Goal: Task Accomplishment & Management: Manage account settings

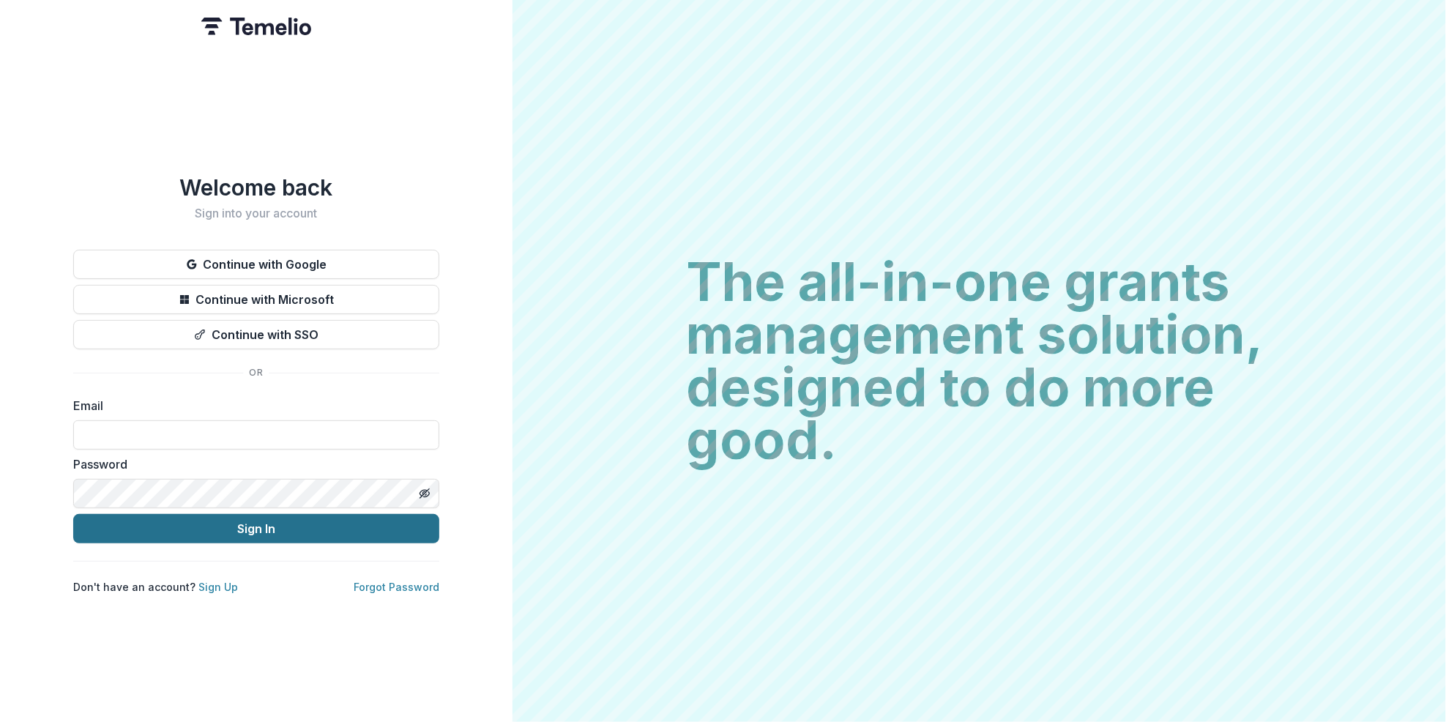
type input "**********"
click at [258, 530] on button "Sign In" at bounding box center [256, 528] width 366 height 29
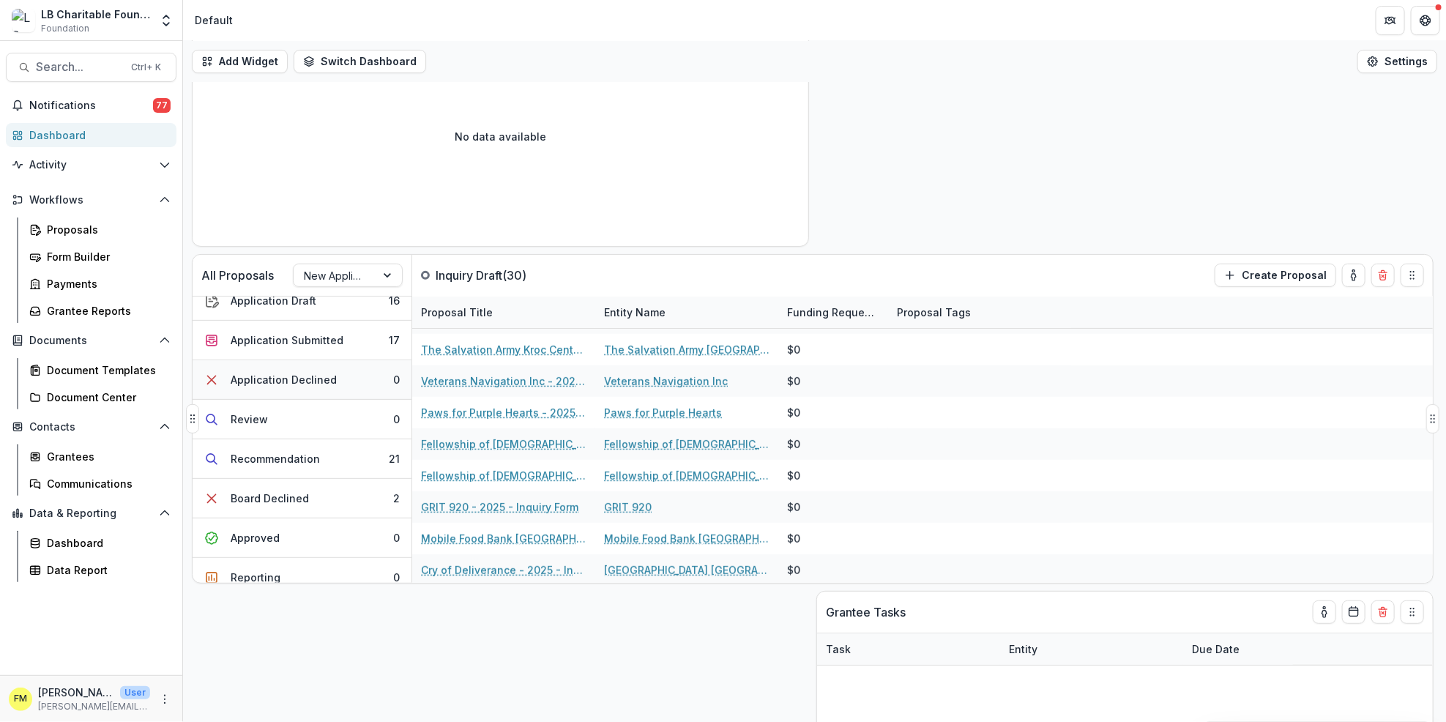
scroll to position [90, 0]
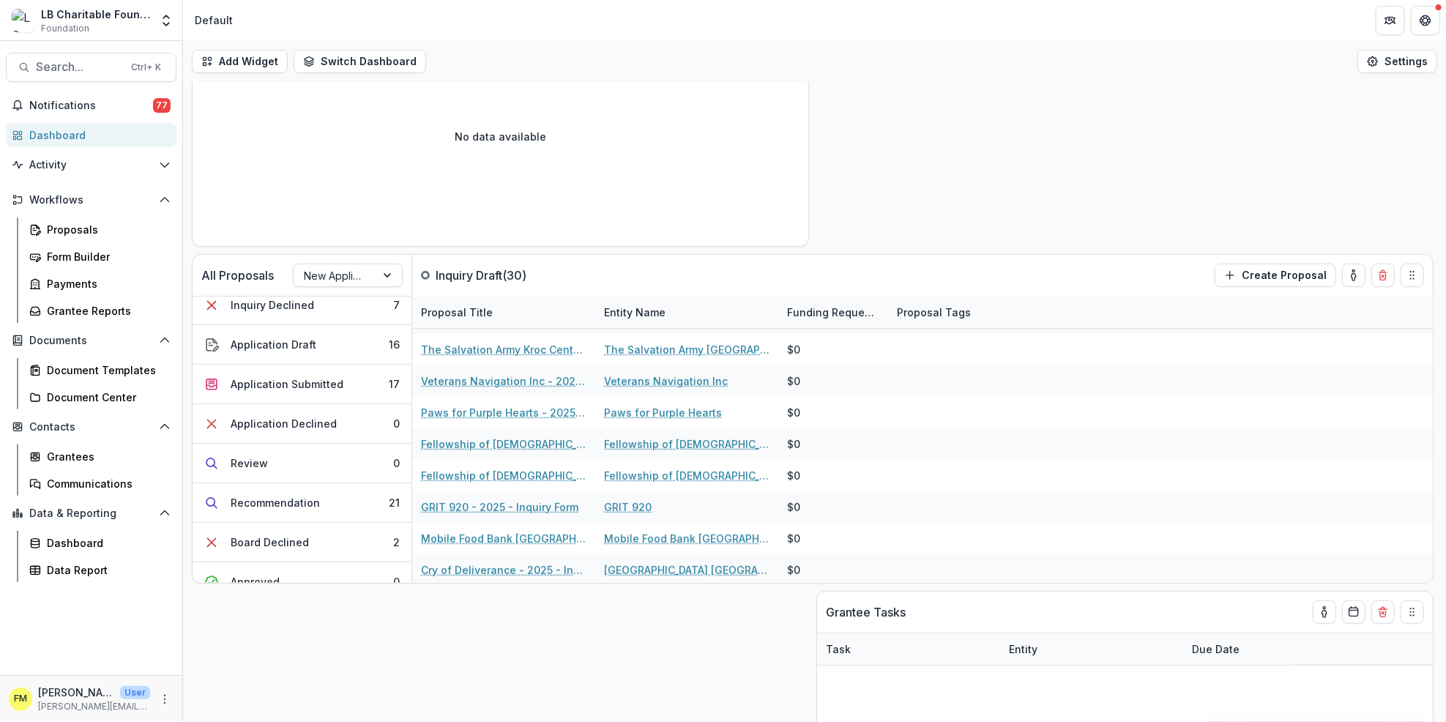
click at [117, 135] on div "Dashboard" at bounding box center [96, 134] width 135 height 15
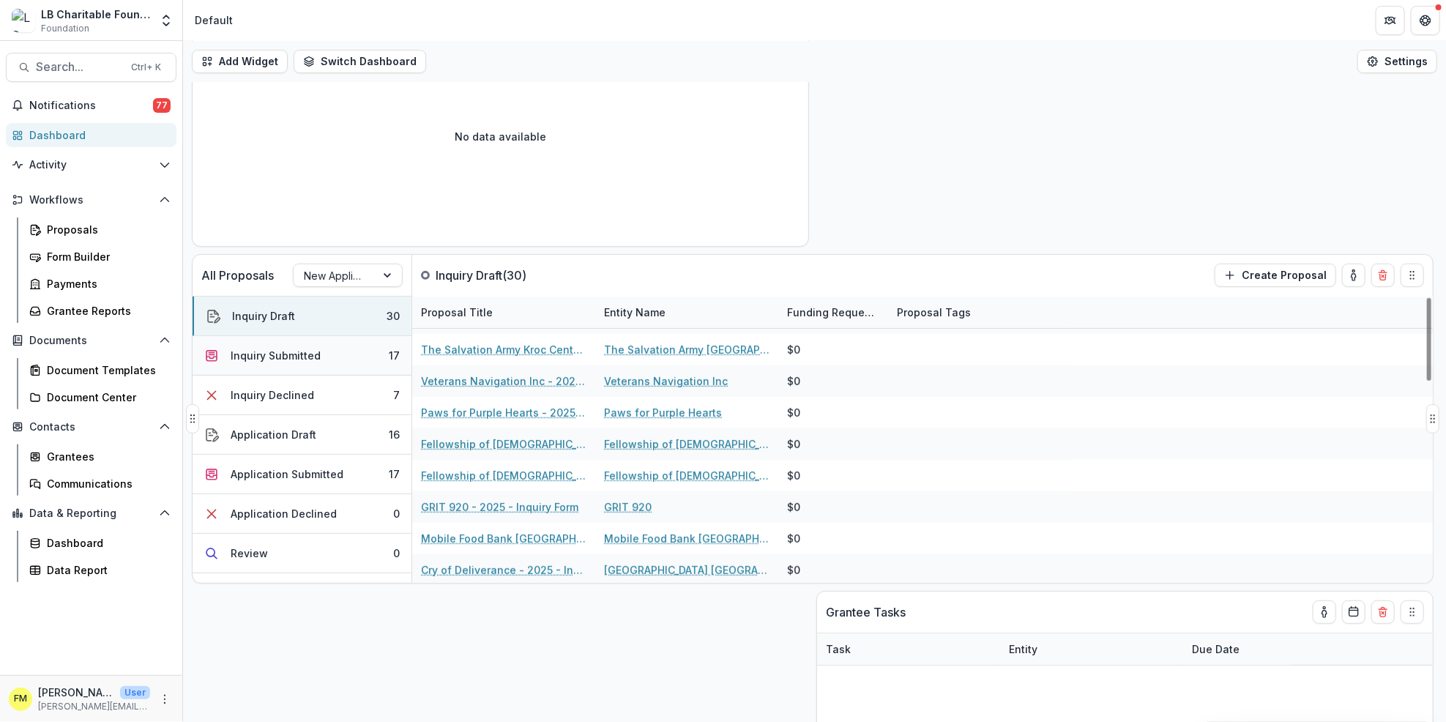
click at [345, 354] on button "Inquiry Submitted 17" at bounding box center [302, 356] width 219 height 40
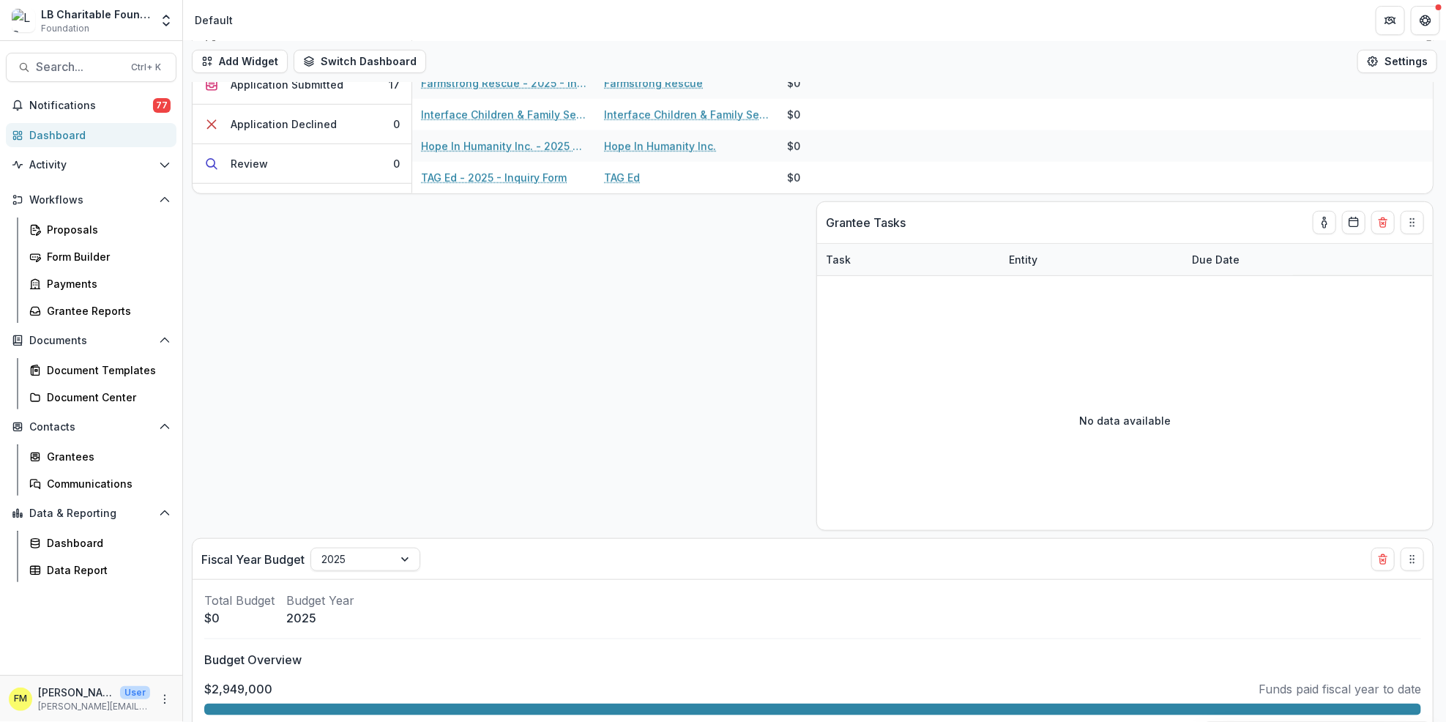
scroll to position [555, 0]
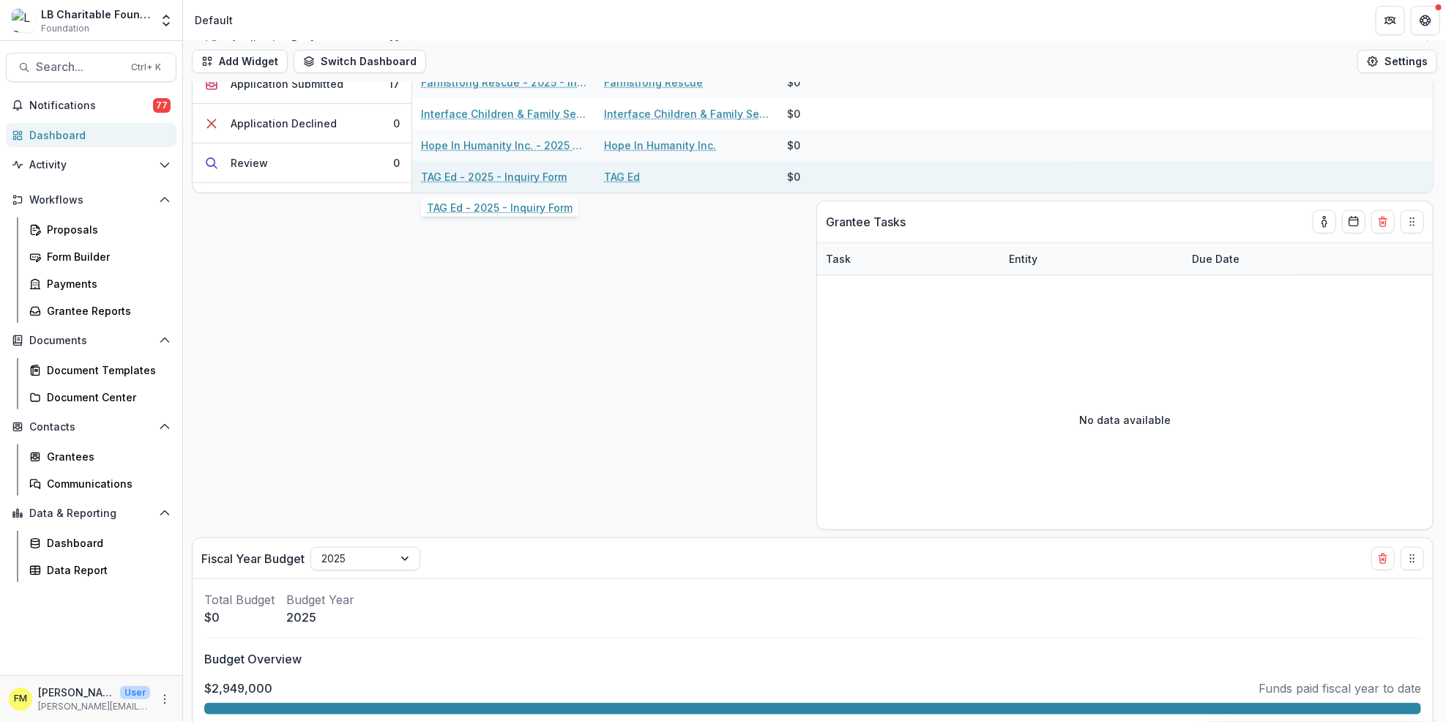
click at [501, 171] on link "TAG Ed - 2025 - Inquiry Form" at bounding box center [494, 176] width 146 height 15
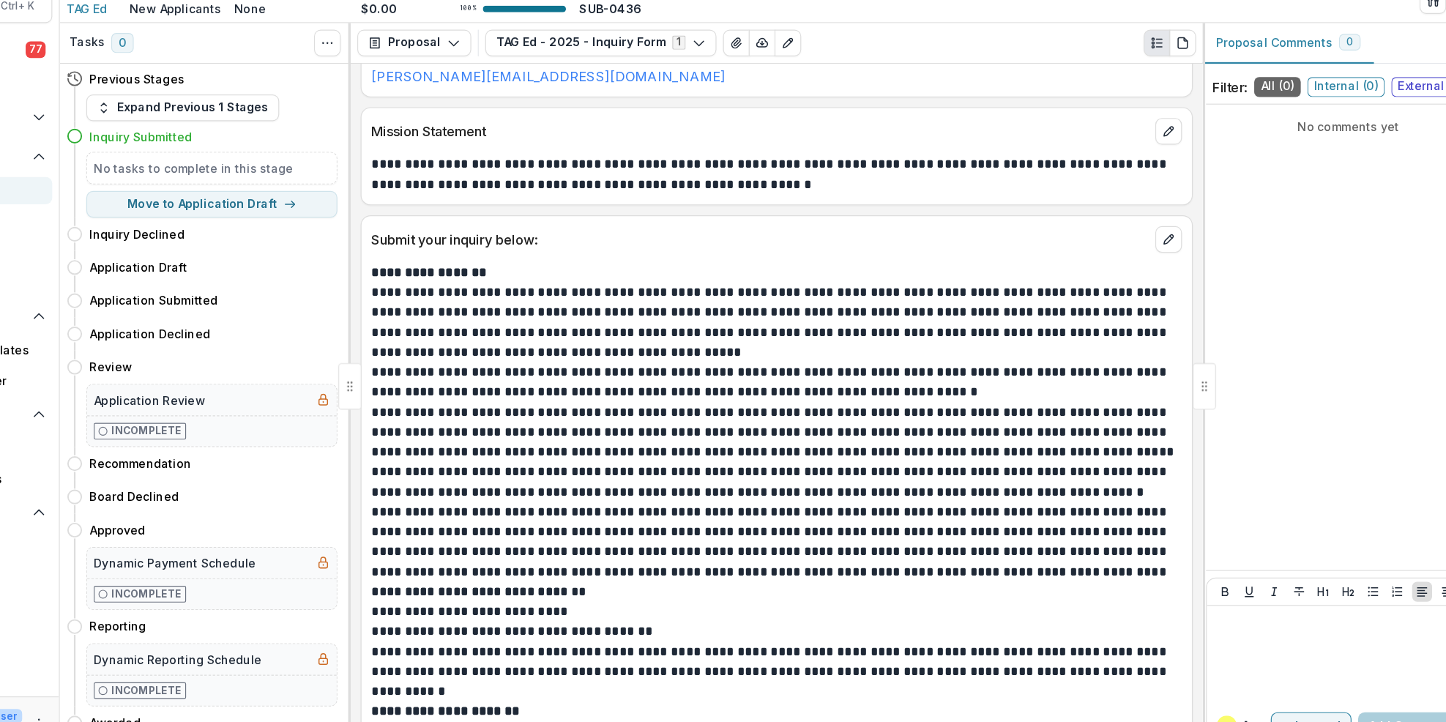
scroll to position [244, 0]
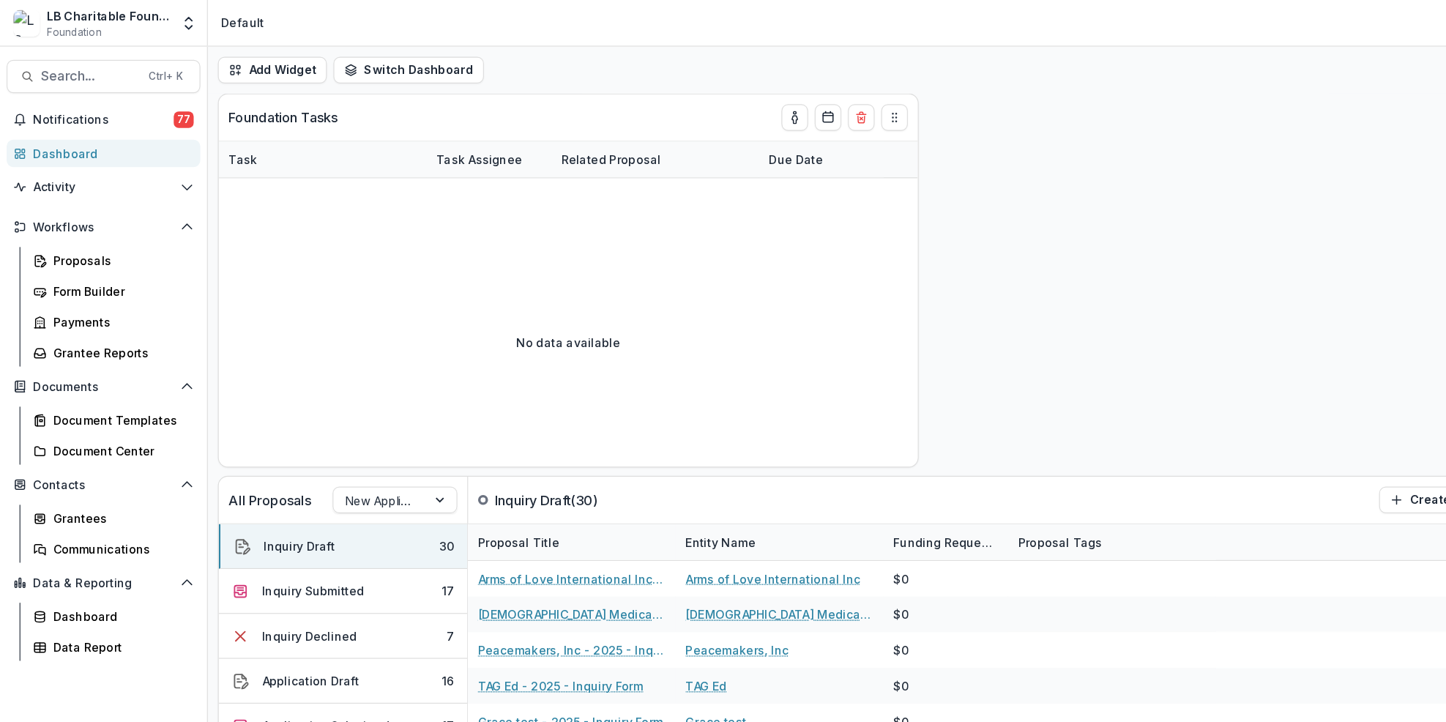
click at [63, 135] on div "Dashboard" at bounding box center [96, 134] width 135 height 15
click at [343, 522] on button "Inquiry Submitted 17" at bounding box center [302, 521] width 219 height 40
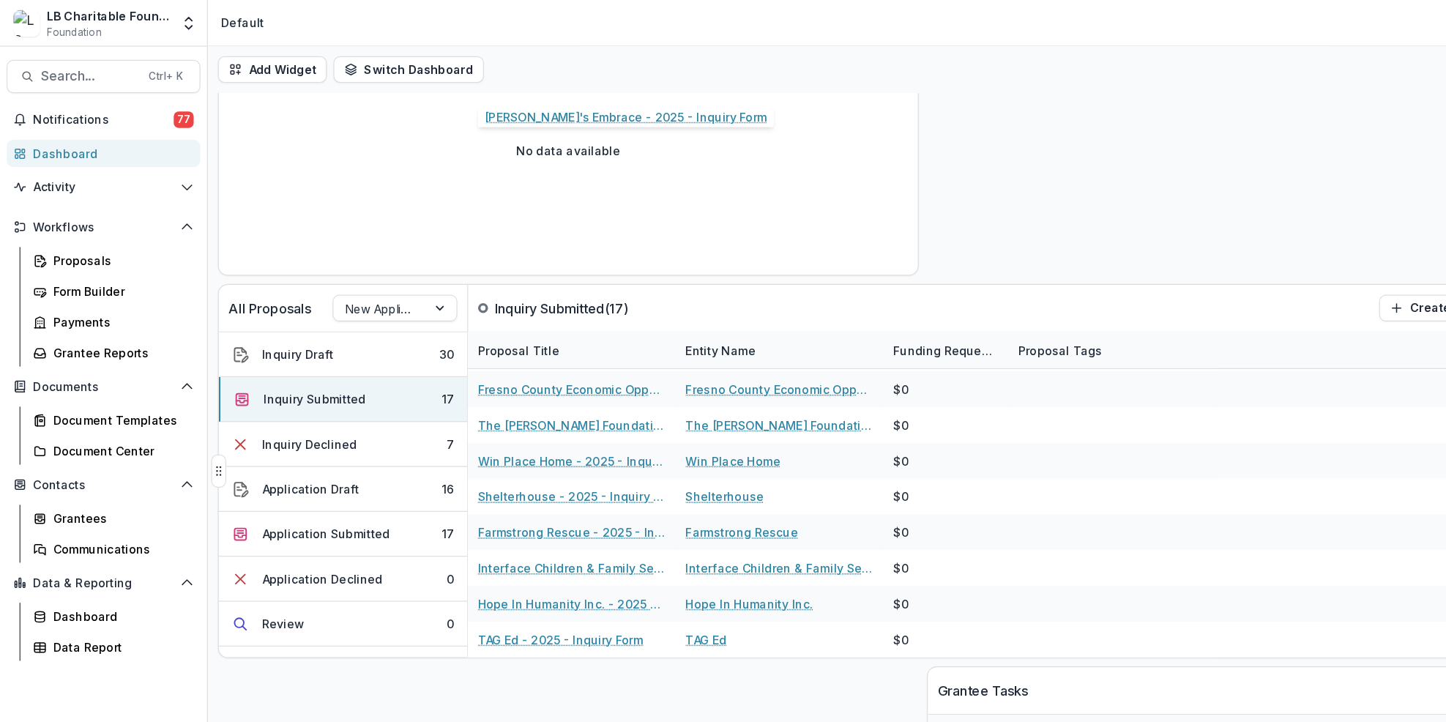
scroll to position [190, 0]
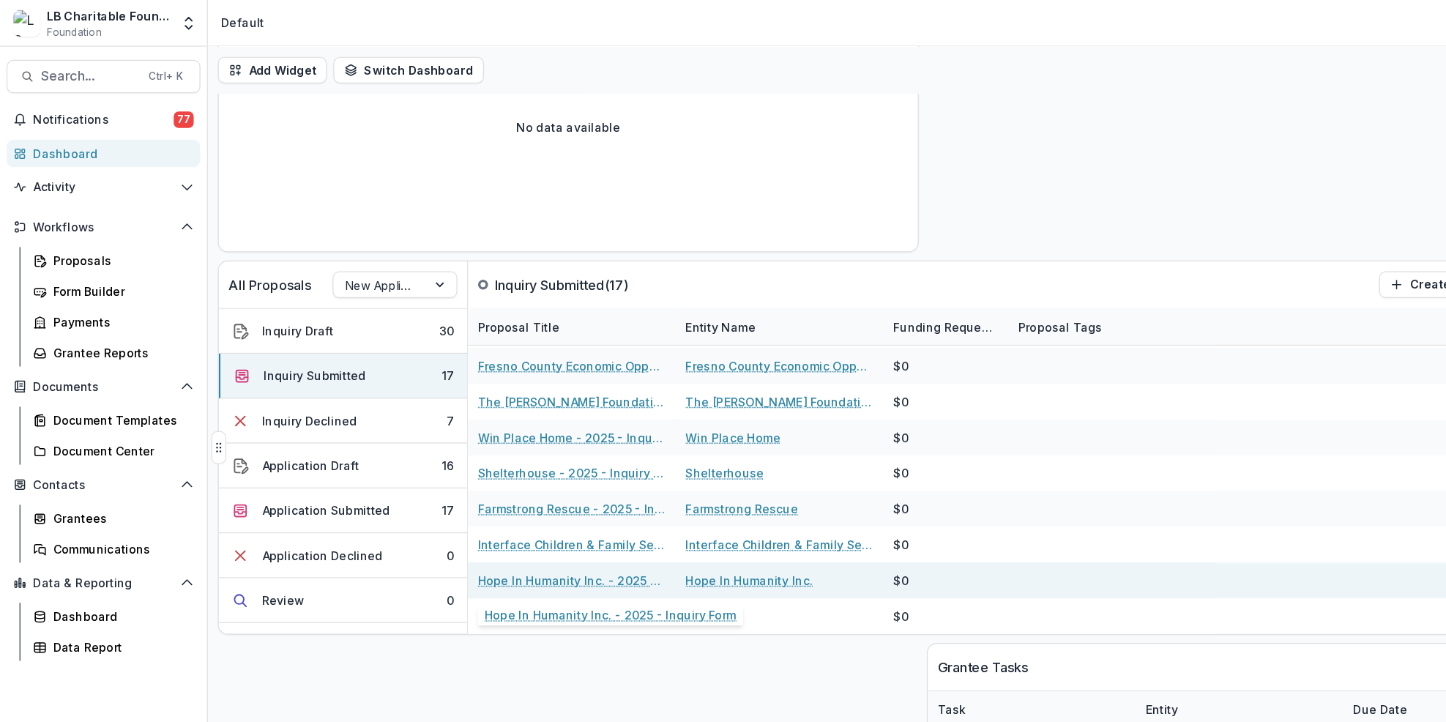
click at [472, 509] on link "Hope In Humanity Inc. - 2025 - Inquiry Form" at bounding box center [503, 510] width 165 height 15
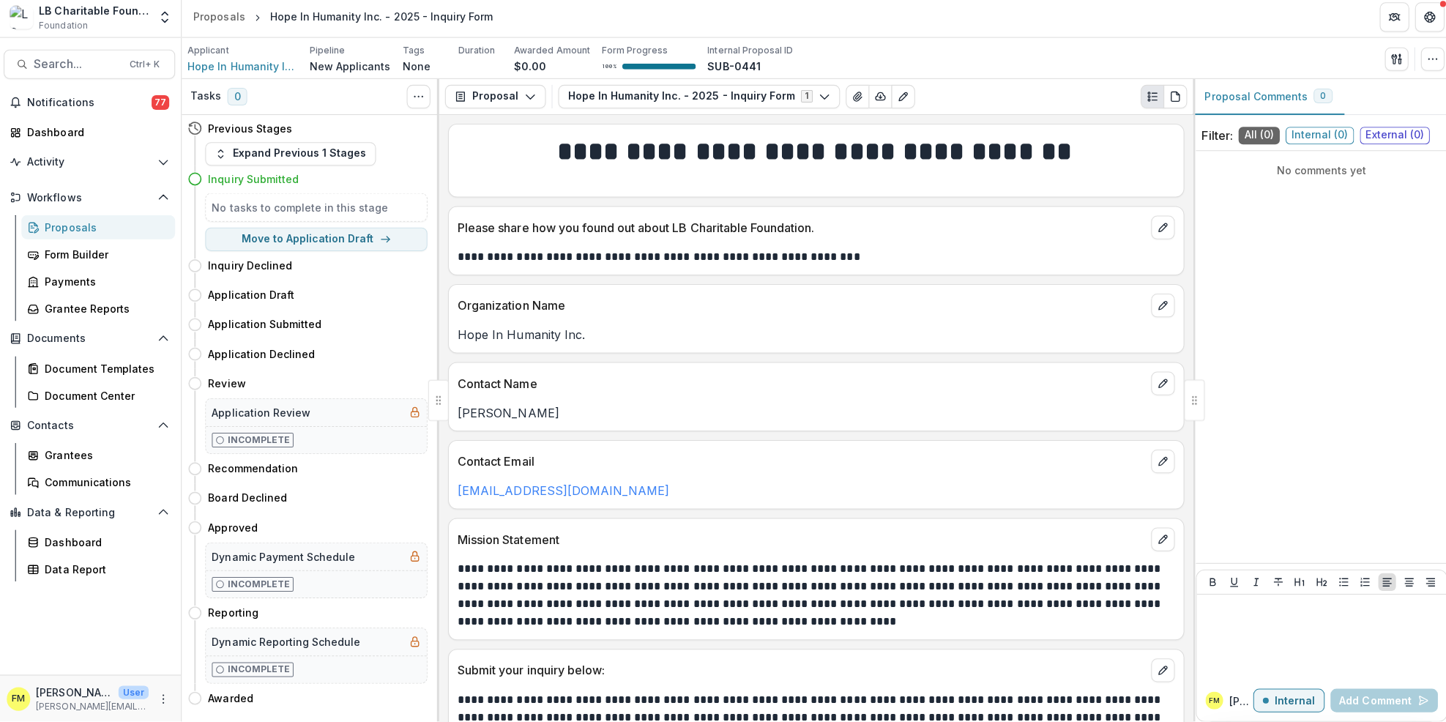
scroll to position [10, 0]
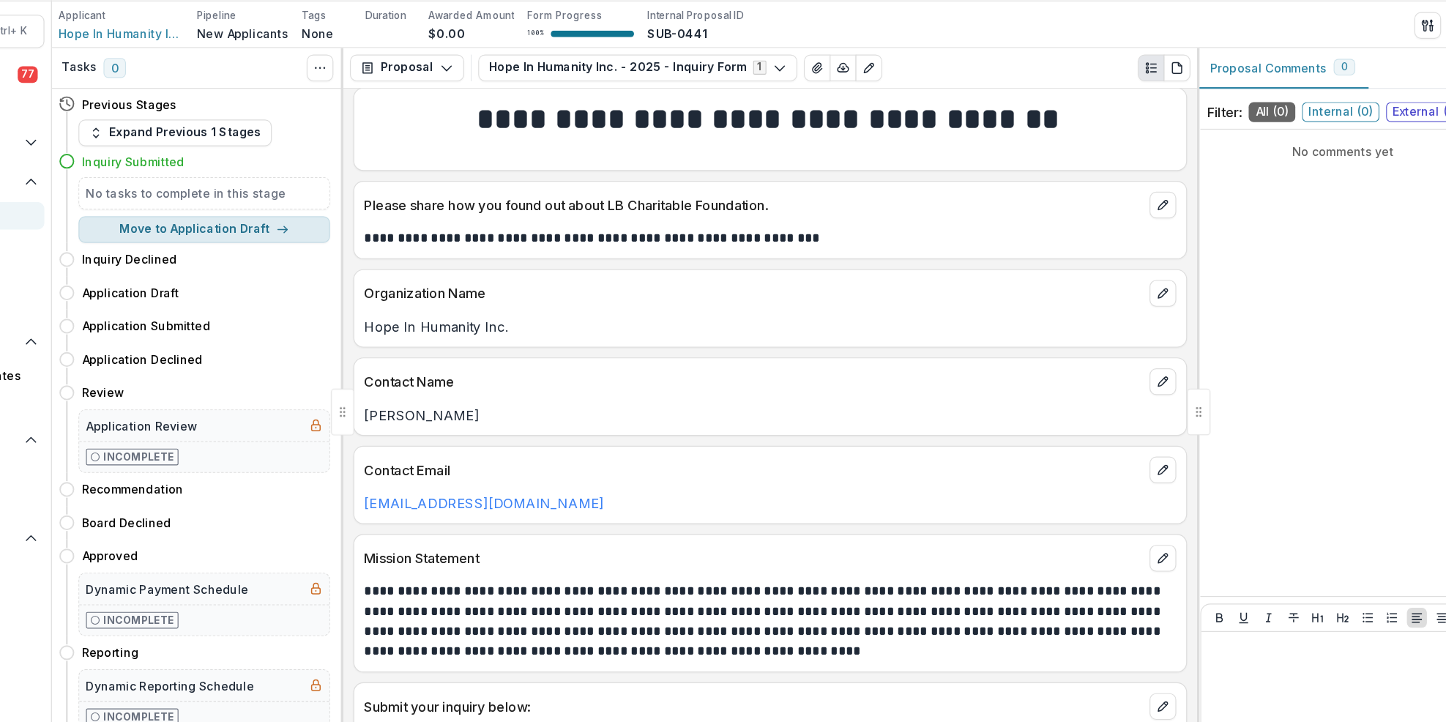
click at [387, 237] on icon "button" at bounding box center [386, 242] width 12 height 12
select select "**********"
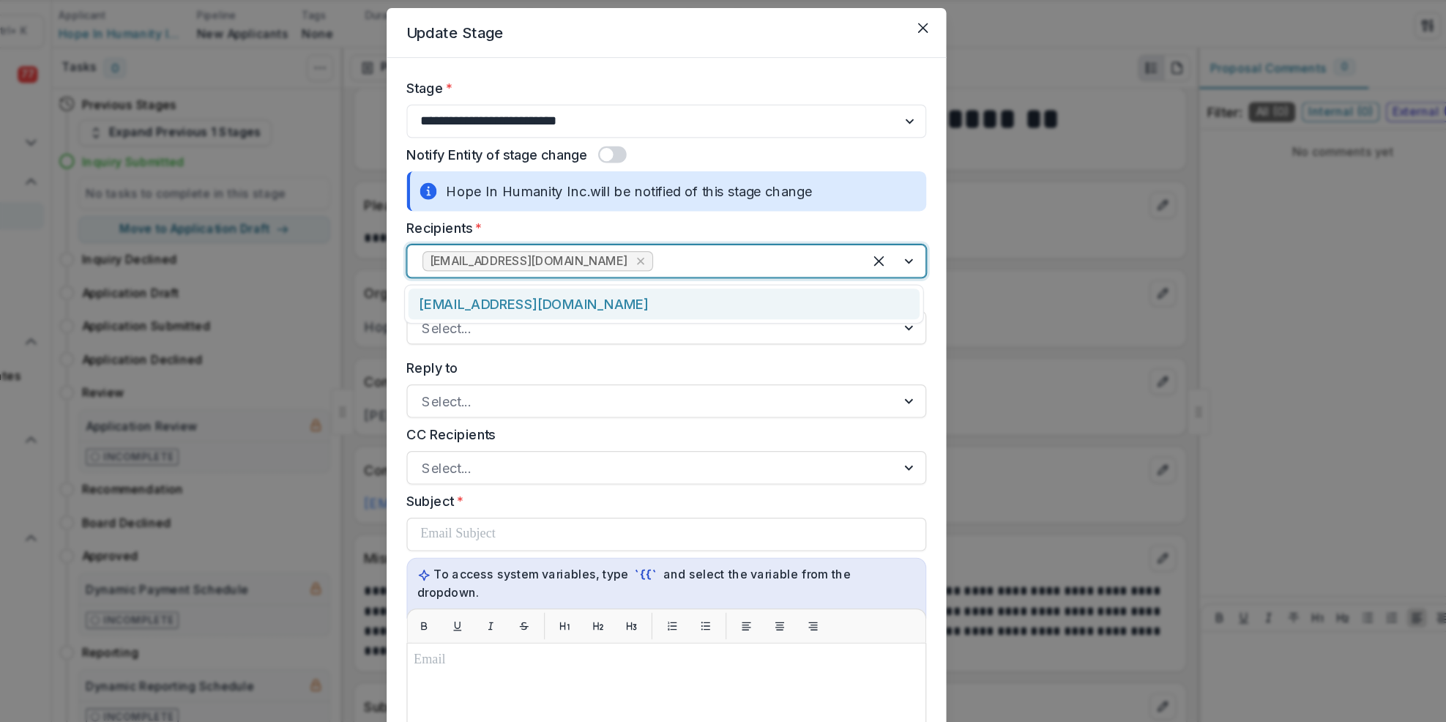
click at [935, 266] on div at bounding box center [923, 269] width 56 height 28
click at [793, 312] on div "bvelasquez@berkeley.edu" at bounding box center [720, 307] width 449 height 27
click at [932, 267] on div at bounding box center [938, 269] width 26 height 28
click at [685, 310] on div "[EMAIL_ADDRESS][DOMAIN_NAME]" at bounding box center [720, 307] width 449 height 27
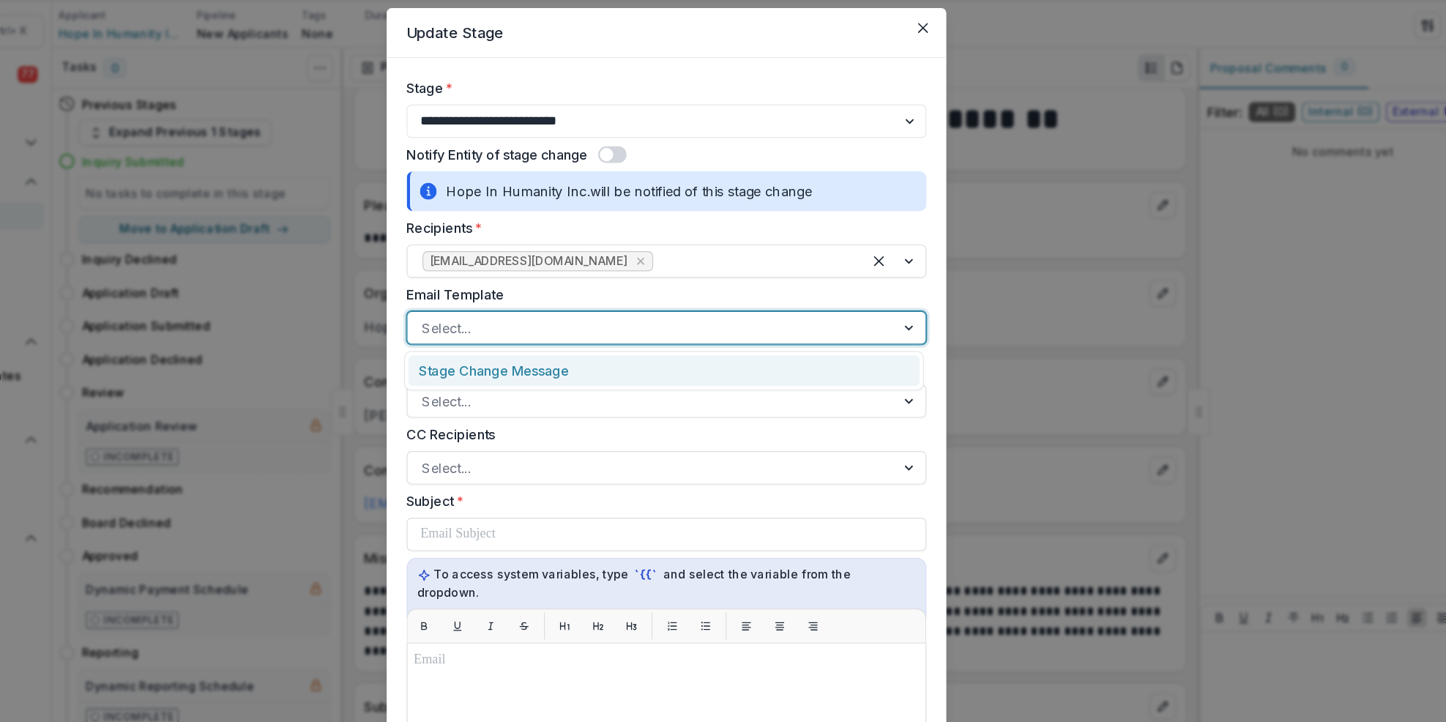
click at [936, 329] on div at bounding box center [938, 328] width 26 height 28
click at [652, 369] on div "Stage Change Message" at bounding box center [720, 365] width 449 height 27
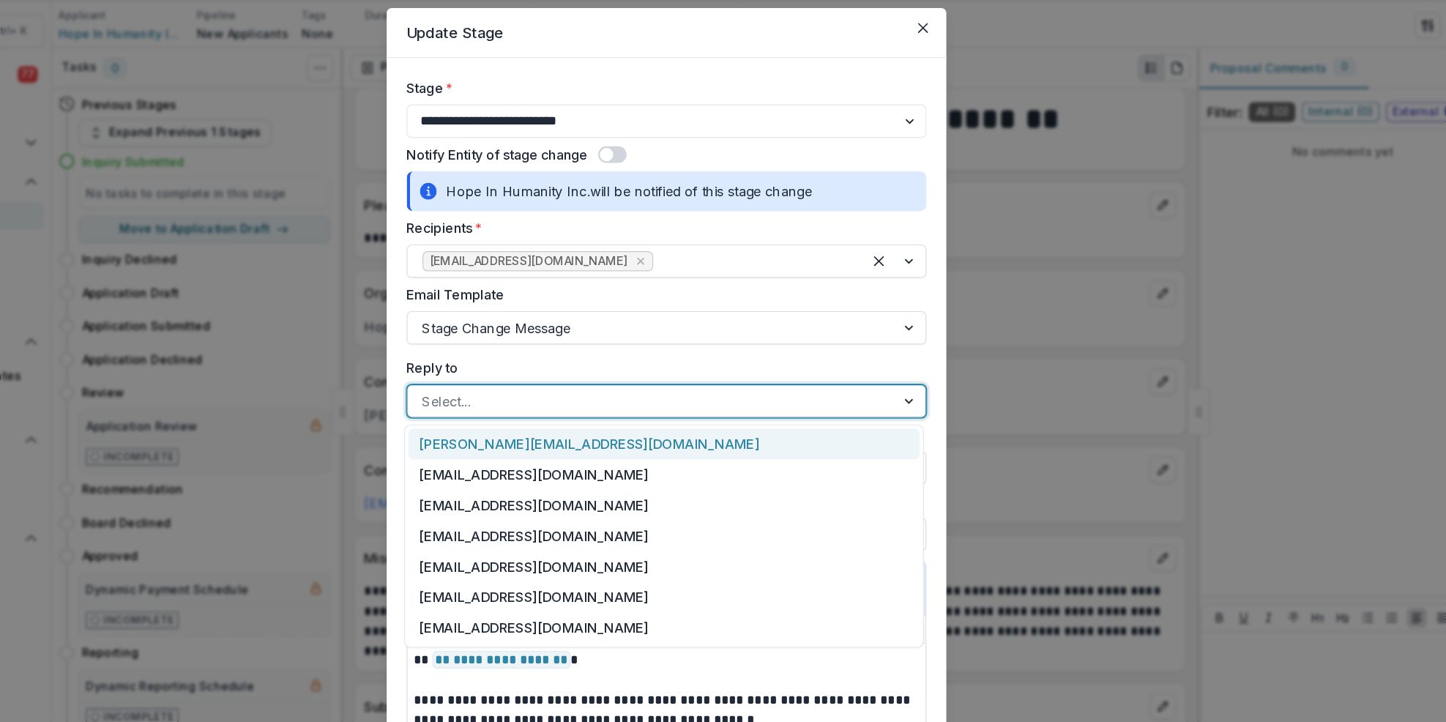
click at [938, 394] on div at bounding box center [938, 392] width 26 height 28
click at [759, 426] on div "[PERSON_NAME][EMAIL_ADDRESS][DOMAIN_NAME]" at bounding box center [720, 430] width 449 height 27
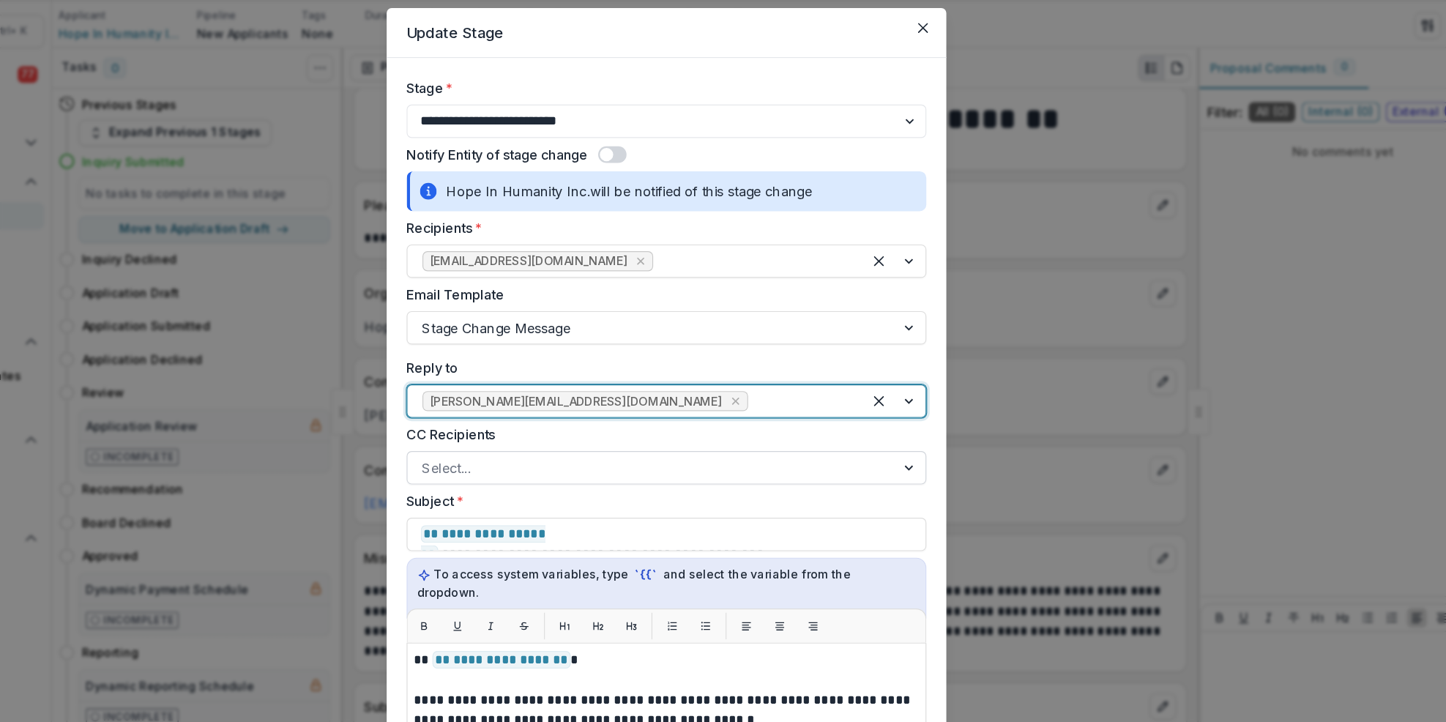
click at [934, 452] on div at bounding box center [938, 451] width 26 height 28
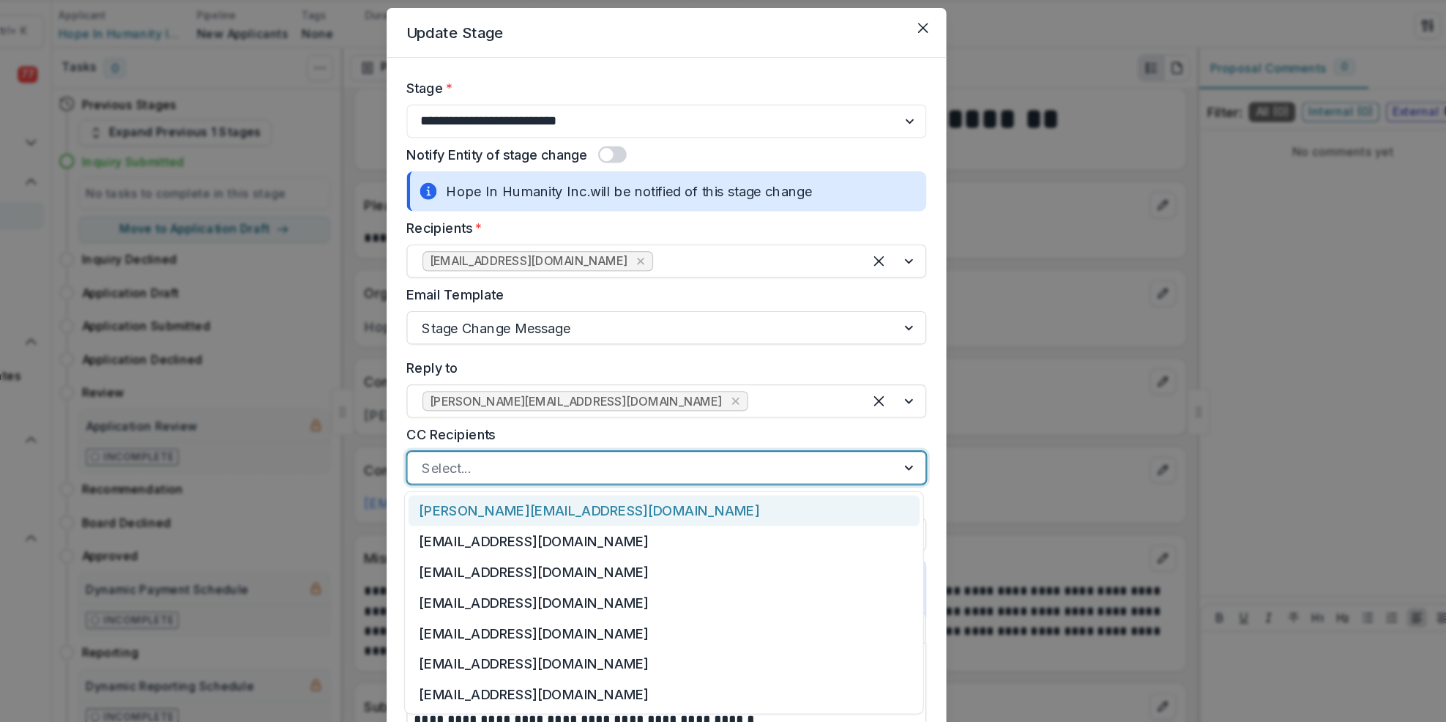
click at [608, 490] on div "[PERSON_NAME][EMAIL_ADDRESS][DOMAIN_NAME]" at bounding box center [720, 488] width 449 height 27
click at [930, 455] on div at bounding box center [938, 451] width 26 height 28
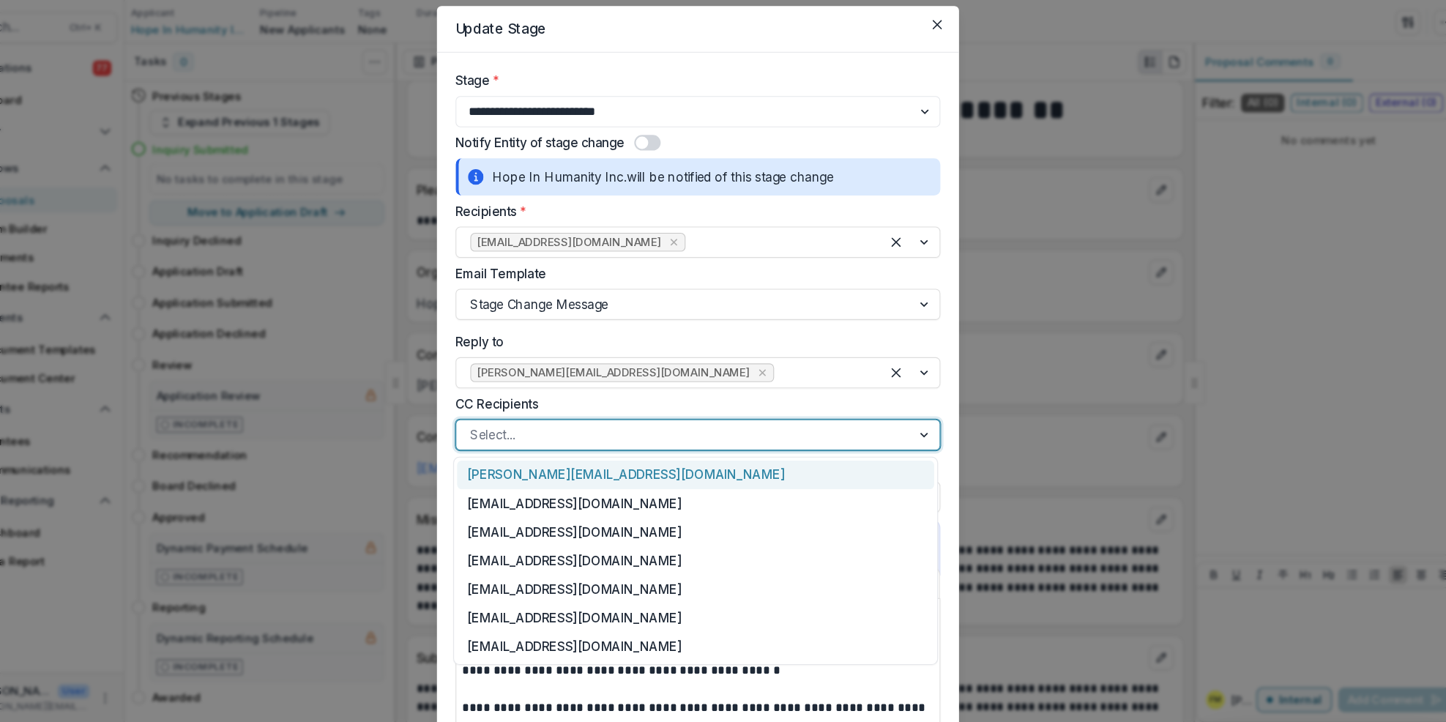
scroll to position [0, 0]
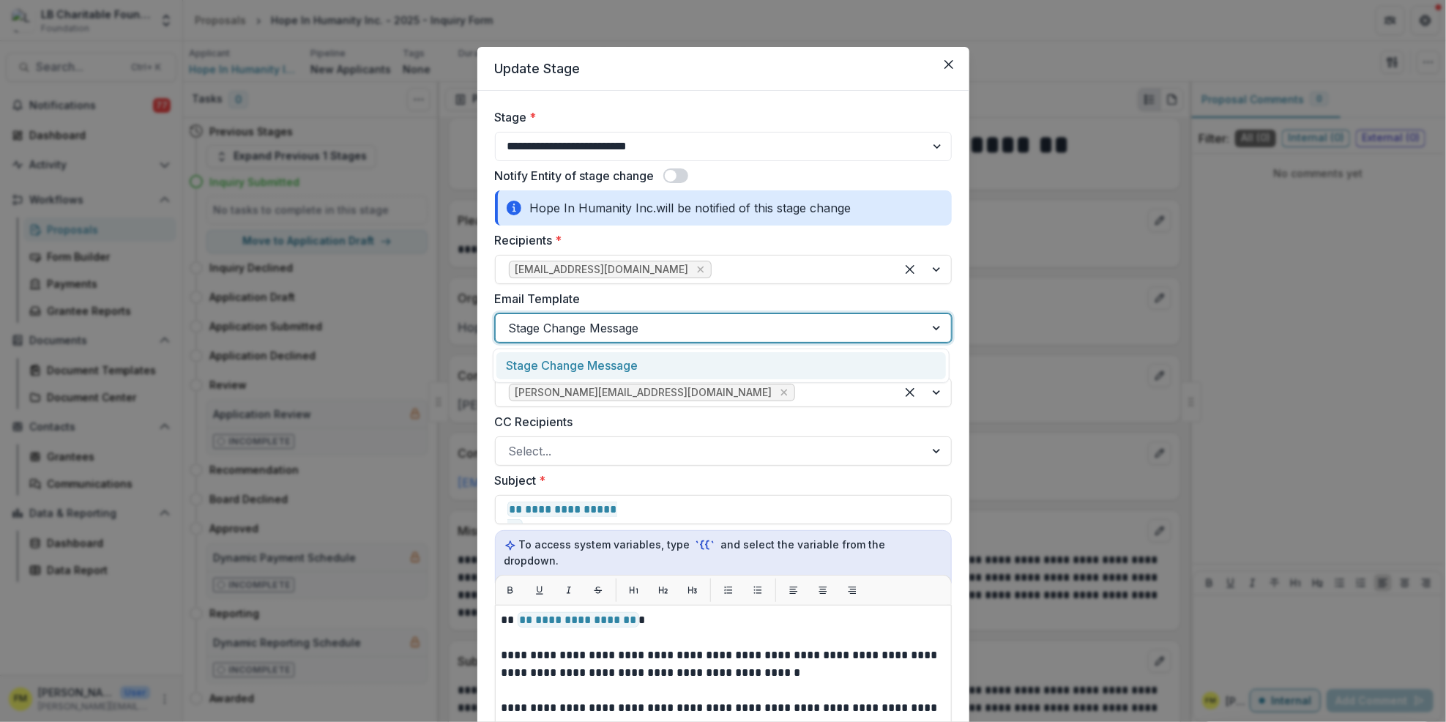
click at [936, 329] on div at bounding box center [938, 328] width 26 height 28
click at [645, 371] on div "Stage Change Message" at bounding box center [720, 365] width 449 height 27
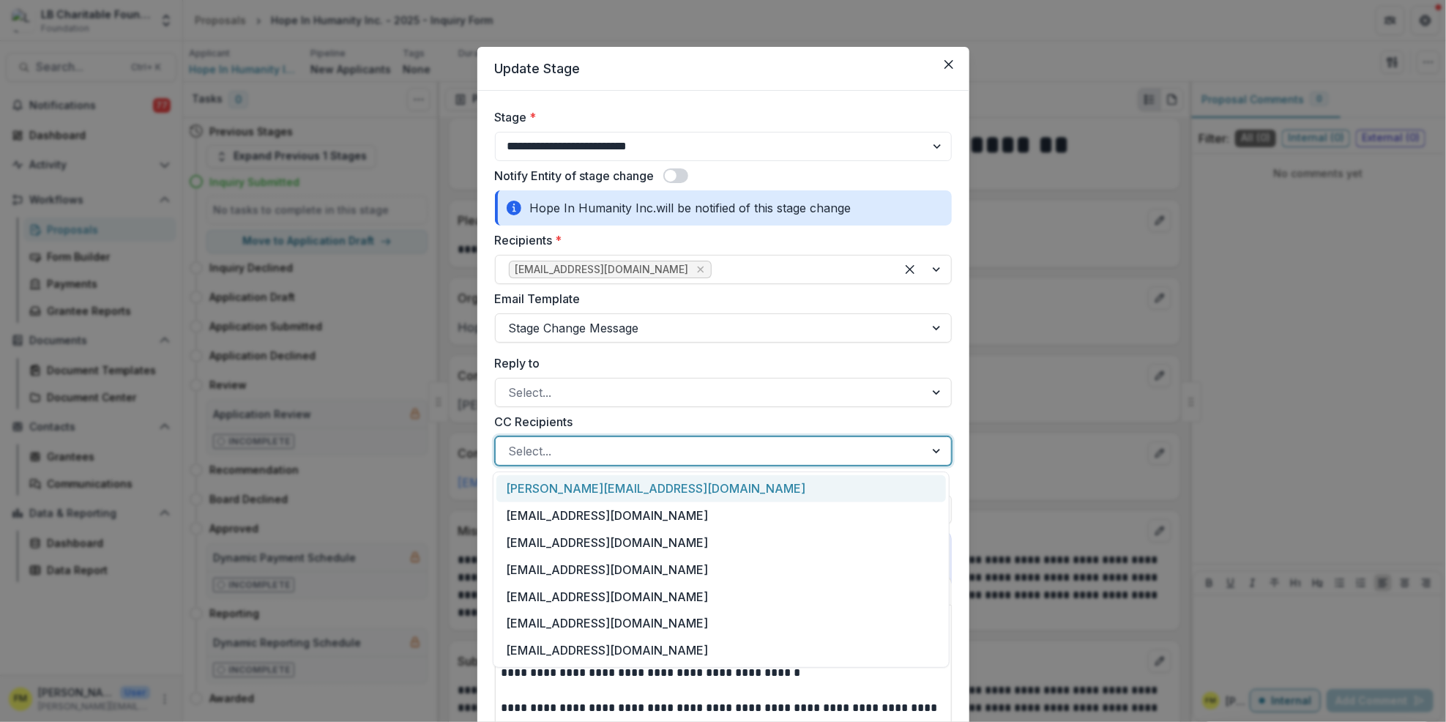
click at [936, 458] on div at bounding box center [938, 451] width 26 height 28
click at [662, 505] on div "francism@lbcharitablefoundation.org grants@lbcharitablefoundation.org abdonp@lb…" at bounding box center [721, 568] width 457 height 195
click at [661, 492] on div "[PERSON_NAME][EMAIL_ADDRESS][DOMAIN_NAME]" at bounding box center [720, 488] width 449 height 27
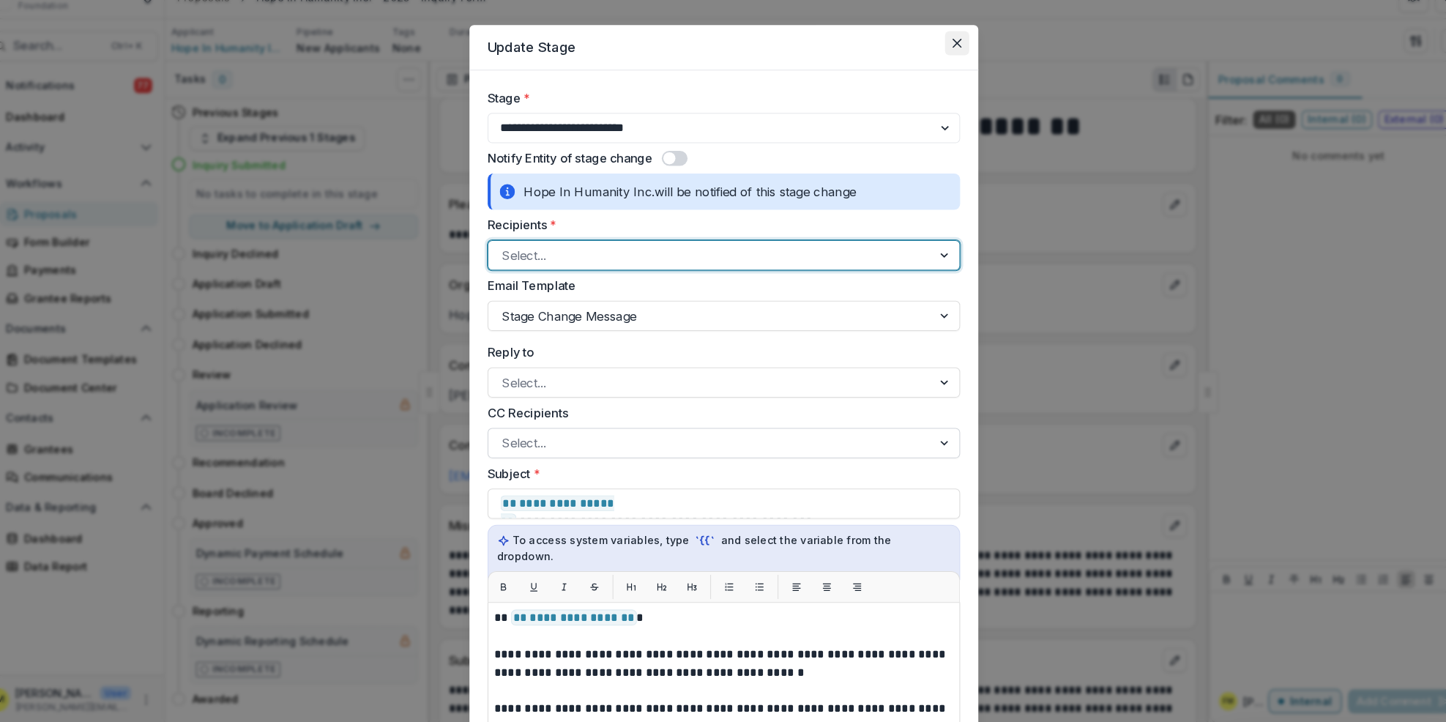
click at [948, 67] on icon "Close" at bounding box center [948, 64] width 9 height 9
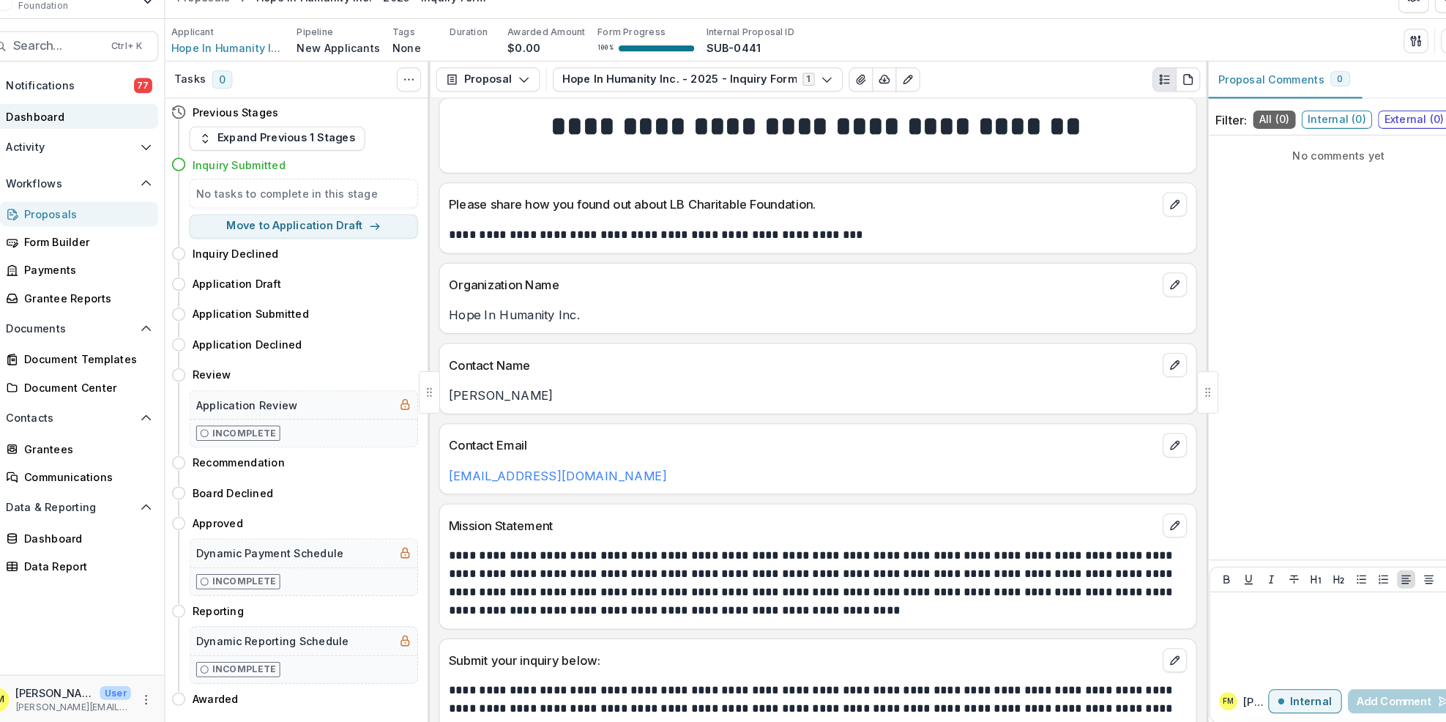
click at [107, 144] on link "Dashboard" at bounding box center [91, 135] width 171 height 24
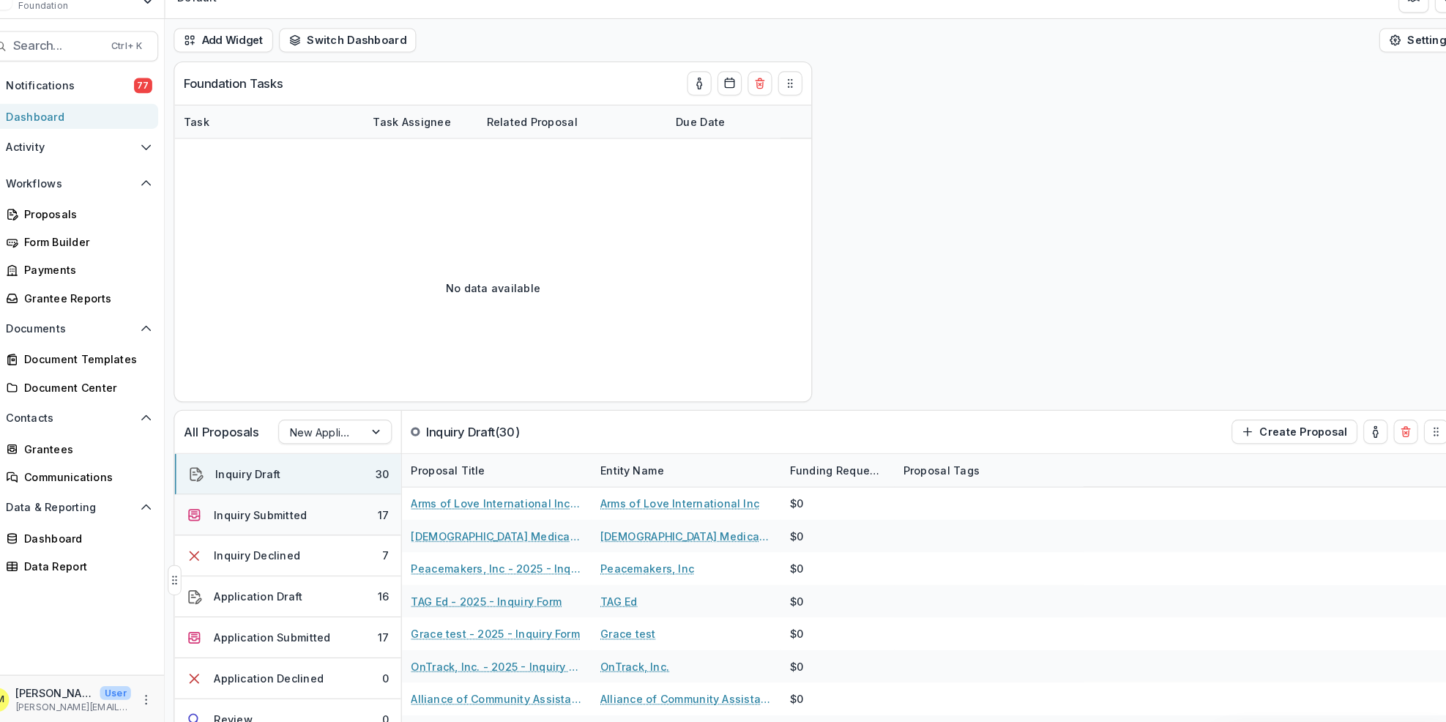
click at [325, 525] on button "Inquiry Submitted 17" at bounding box center [302, 521] width 219 height 40
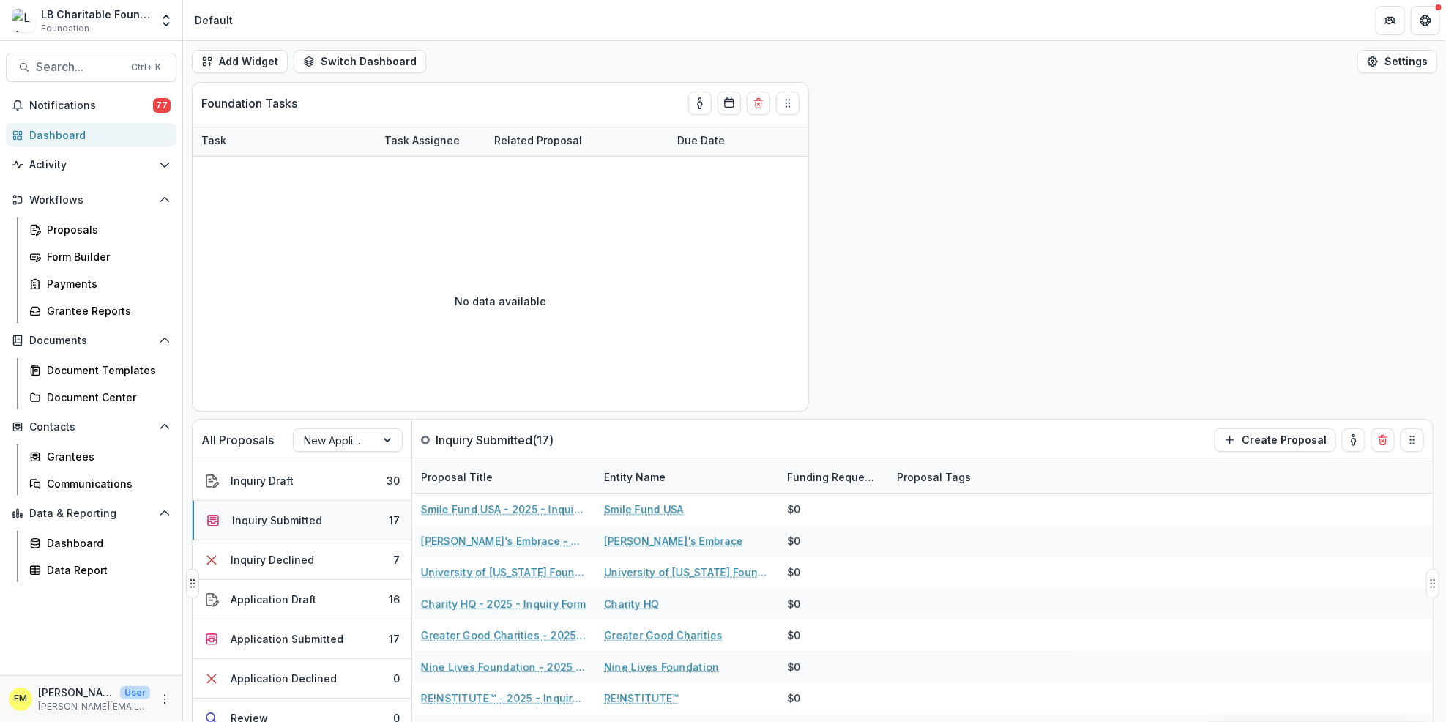
click at [313, 528] on div "Inquiry Submitted" at bounding box center [277, 519] width 90 height 15
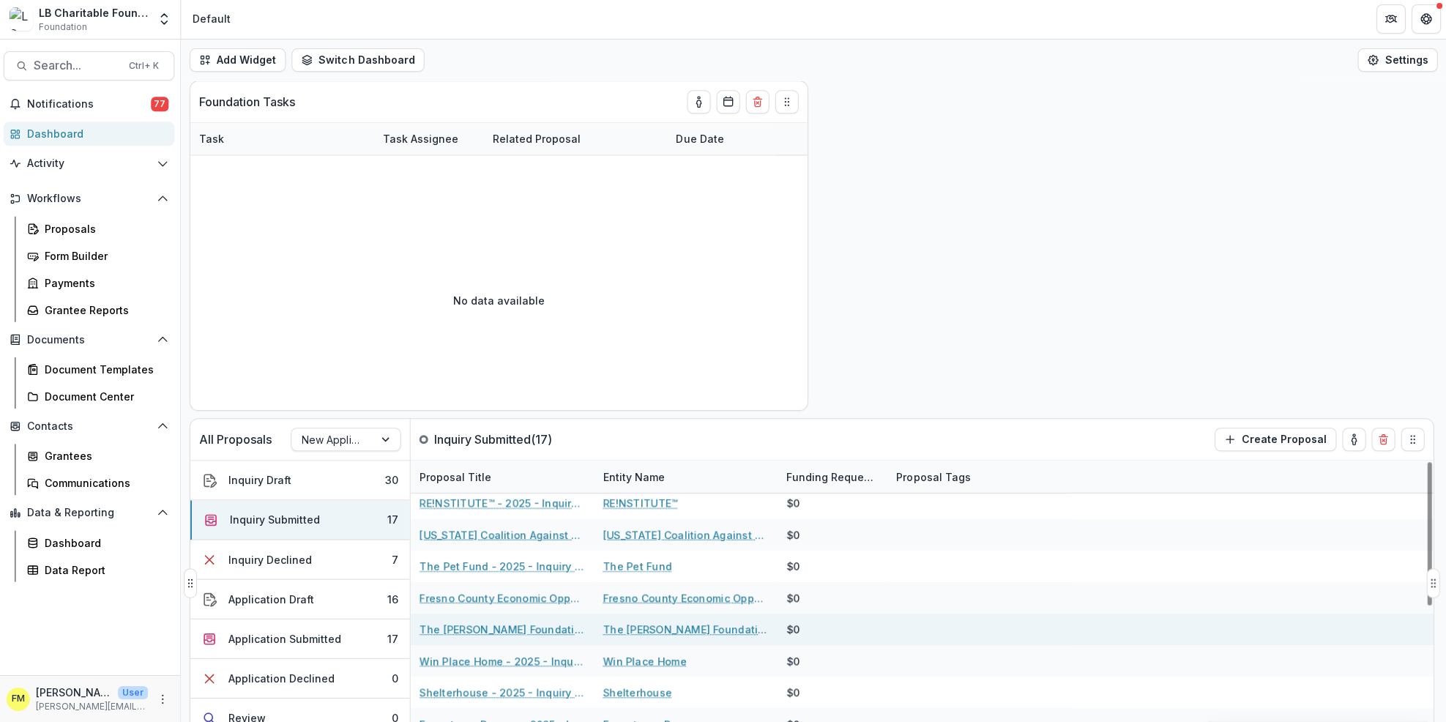
scroll to position [281, 0]
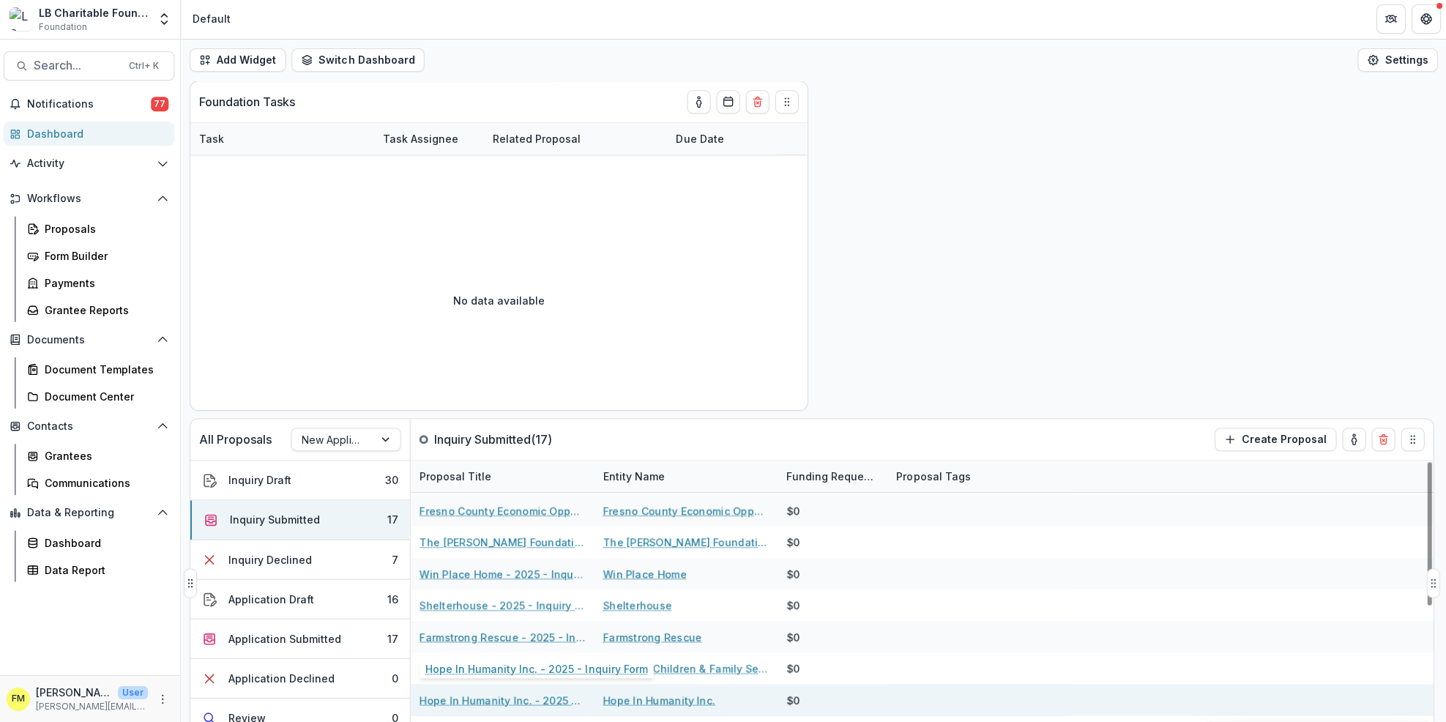
click at [501, 695] on link "Hope In Humanity Inc. - 2025 - Inquiry Form" at bounding box center [503, 700] width 165 height 15
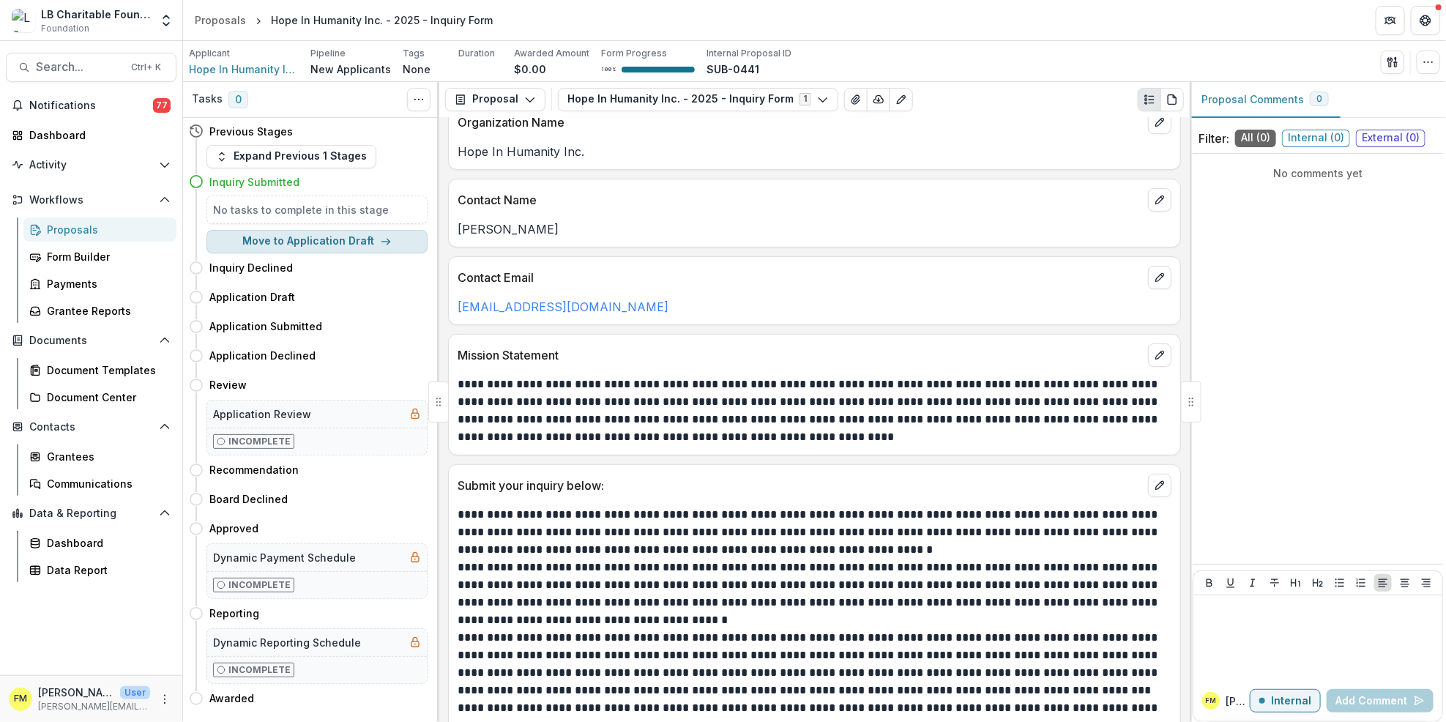
click at [387, 238] on icon "button" at bounding box center [386, 242] width 12 height 12
select select "**********"
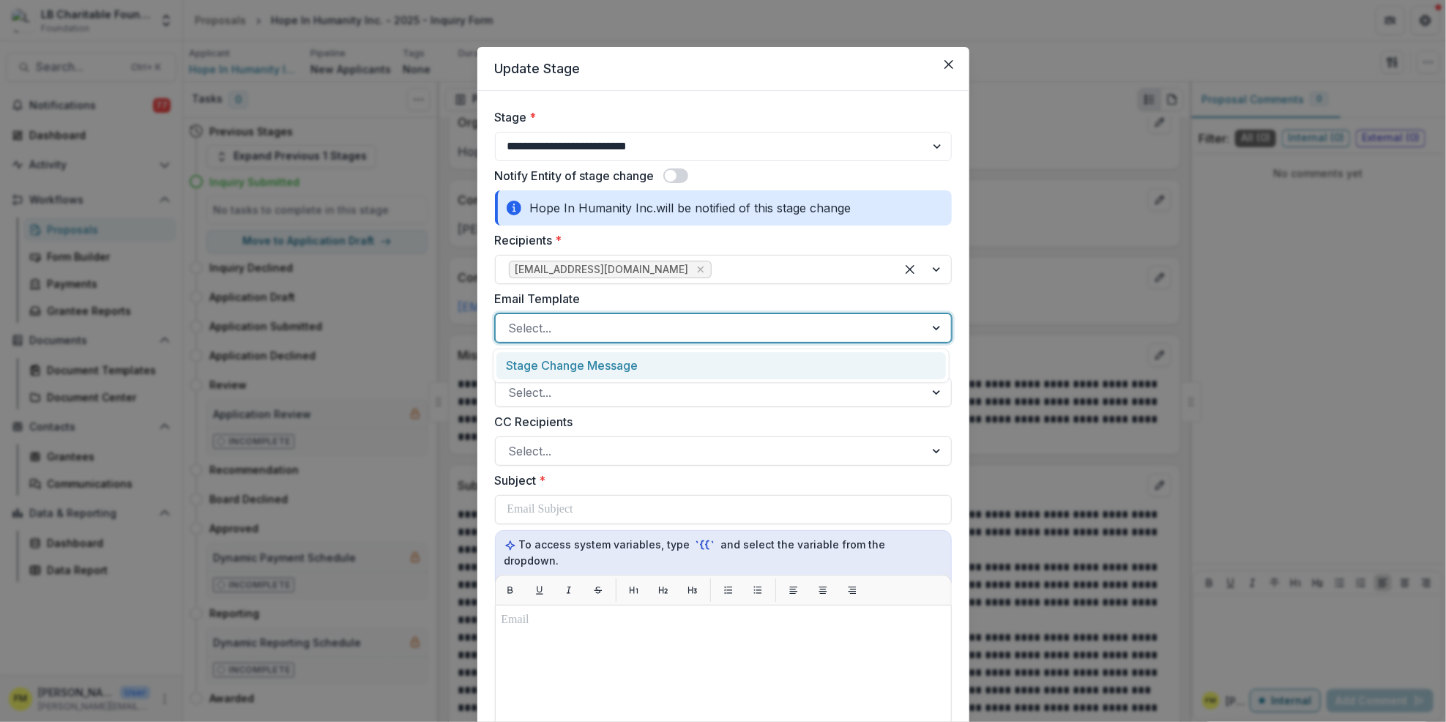
click at [926, 331] on div at bounding box center [938, 328] width 26 height 28
click at [620, 363] on div "Stage Change Message" at bounding box center [720, 365] width 449 height 27
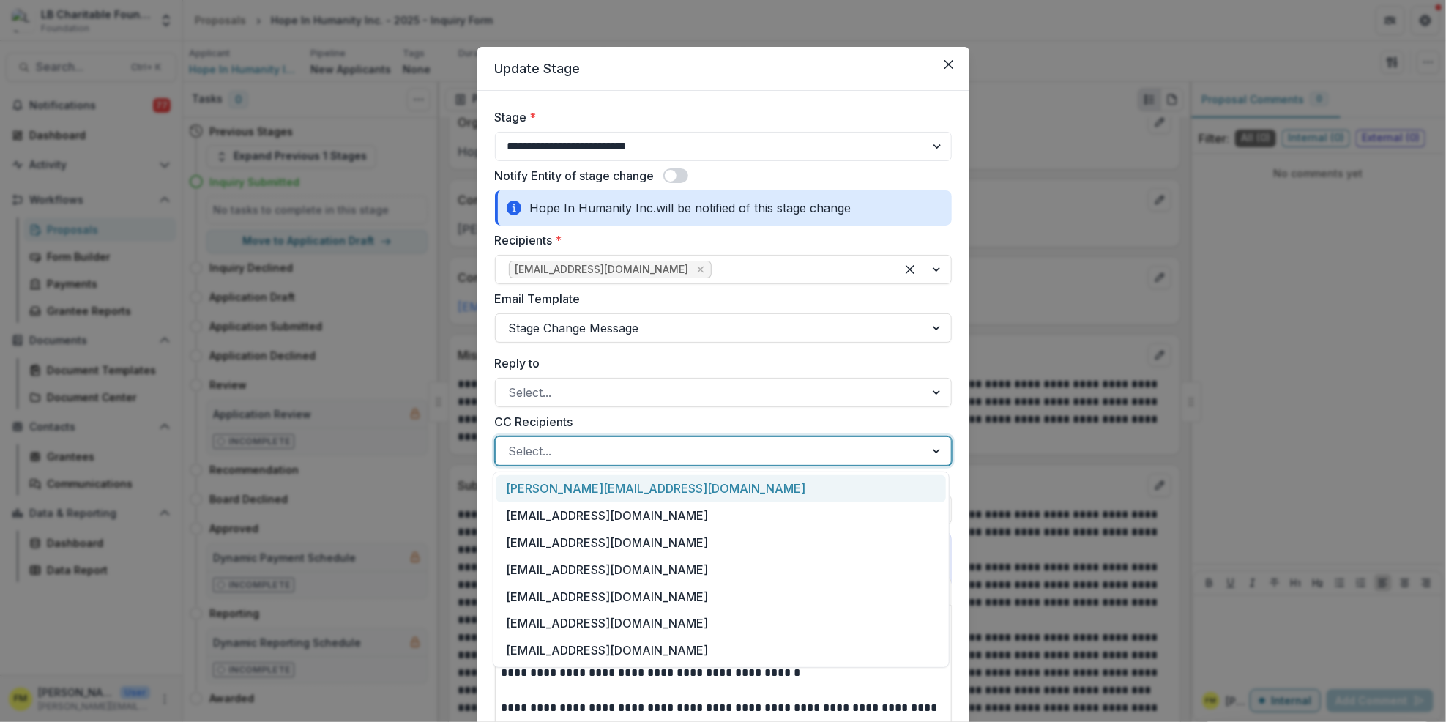
click at [934, 447] on div at bounding box center [938, 451] width 26 height 28
click at [655, 512] on div "[EMAIL_ADDRESS][DOMAIN_NAME]" at bounding box center [720, 515] width 449 height 27
click at [929, 449] on div at bounding box center [938, 451] width 26 height 28
click at [695, 490] on div "[PERSON_NAME][EMAIL_ADDRESS][DOMAIN_NAME]" at bounding box center [720, 488] width 449 height 27
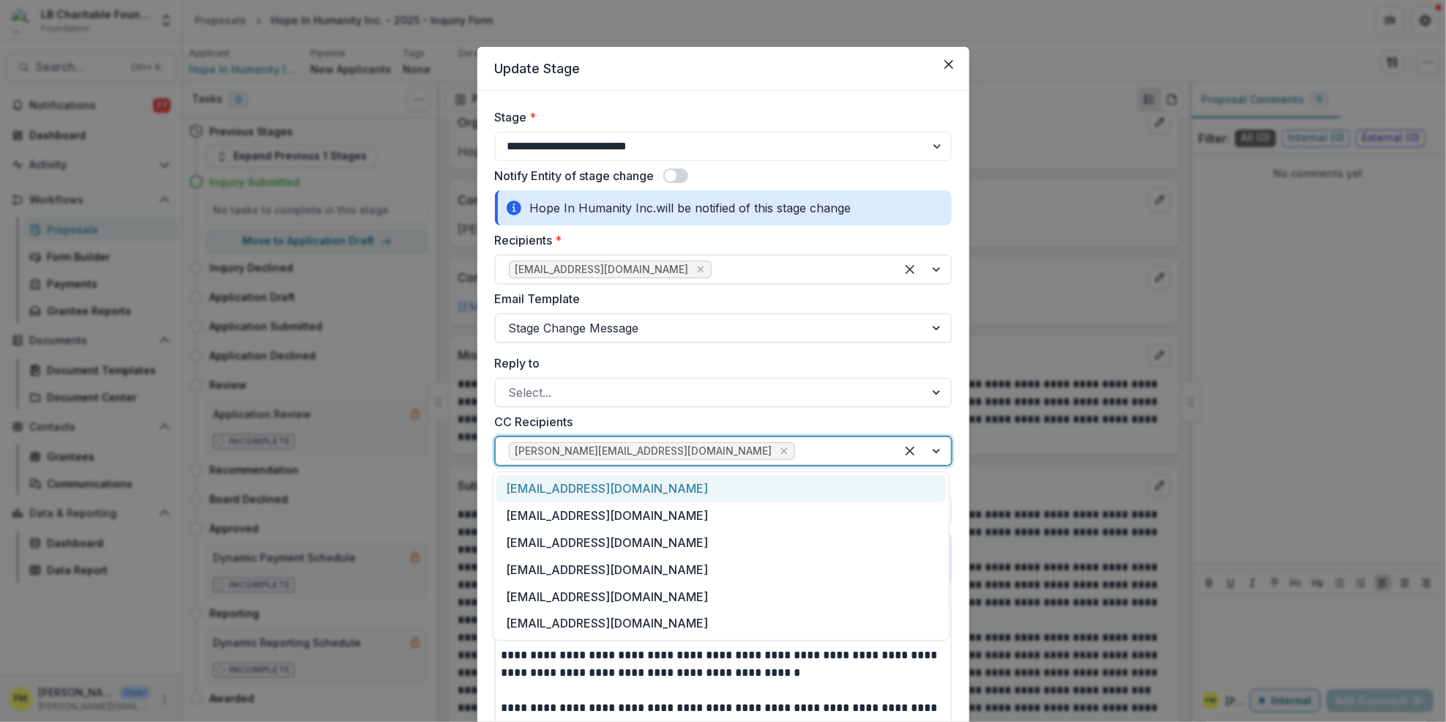
click at [931, 453] on div at bounding box center [923, 451] width 56 height 28
click at [658, 514] on div "[EMAIL_ADDRESS][DOMAIN_NAME]" at bounding box center [720, 515] width 449 height 27
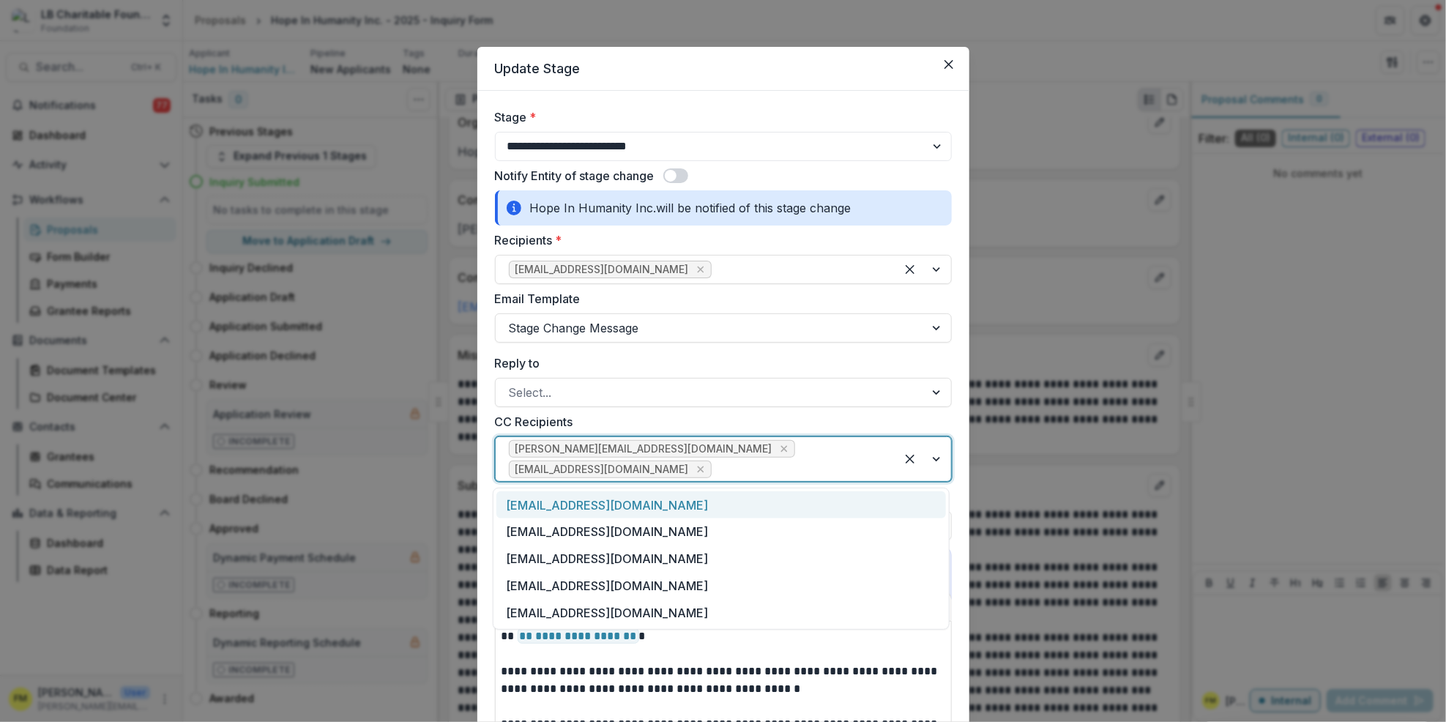
click at [936, 465] on div at bounding box center [923, 459] width 56 height 44
click at [619, 531] on div "[EMAIL_ADDRESS][DOMAIN_NAME]" at bounding box center [720, 531] width 449 height 27
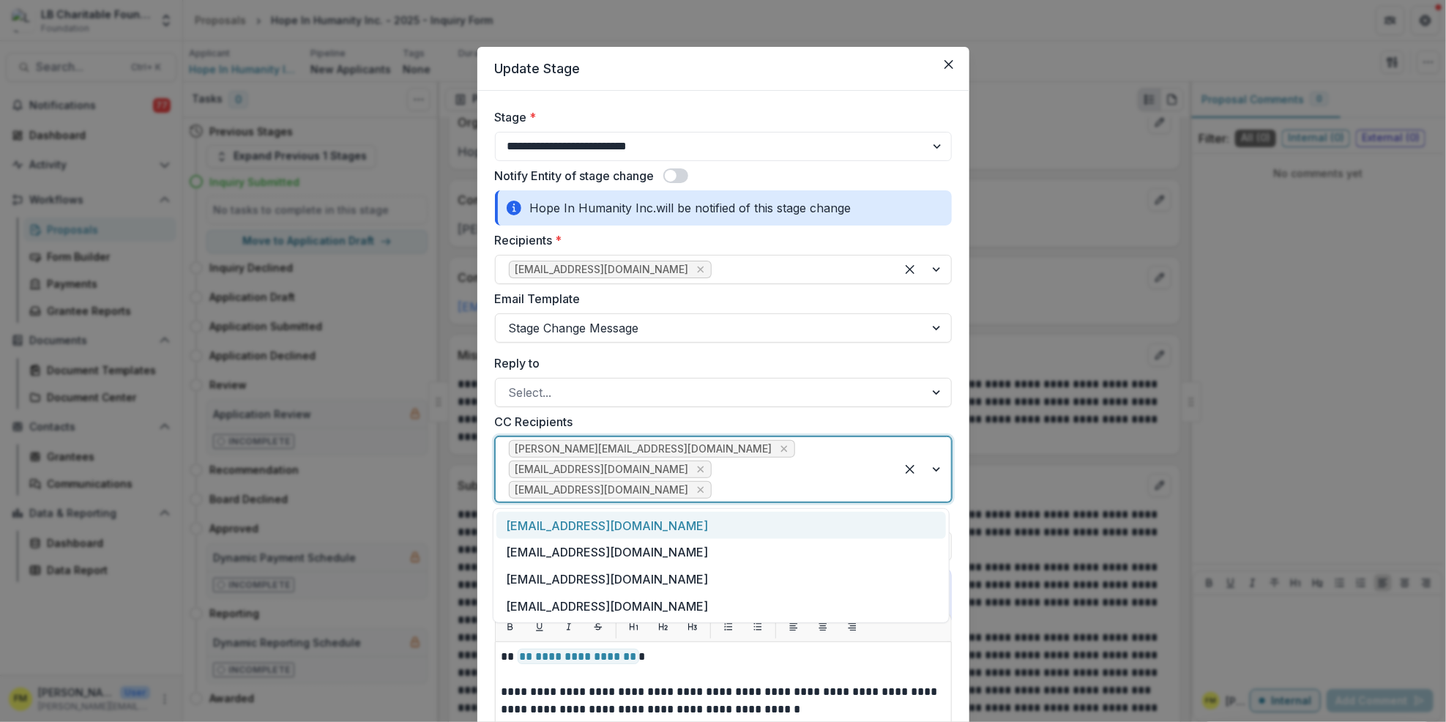
click at [937, 469] on div at bounding box center [923, 469] width 56 height 64
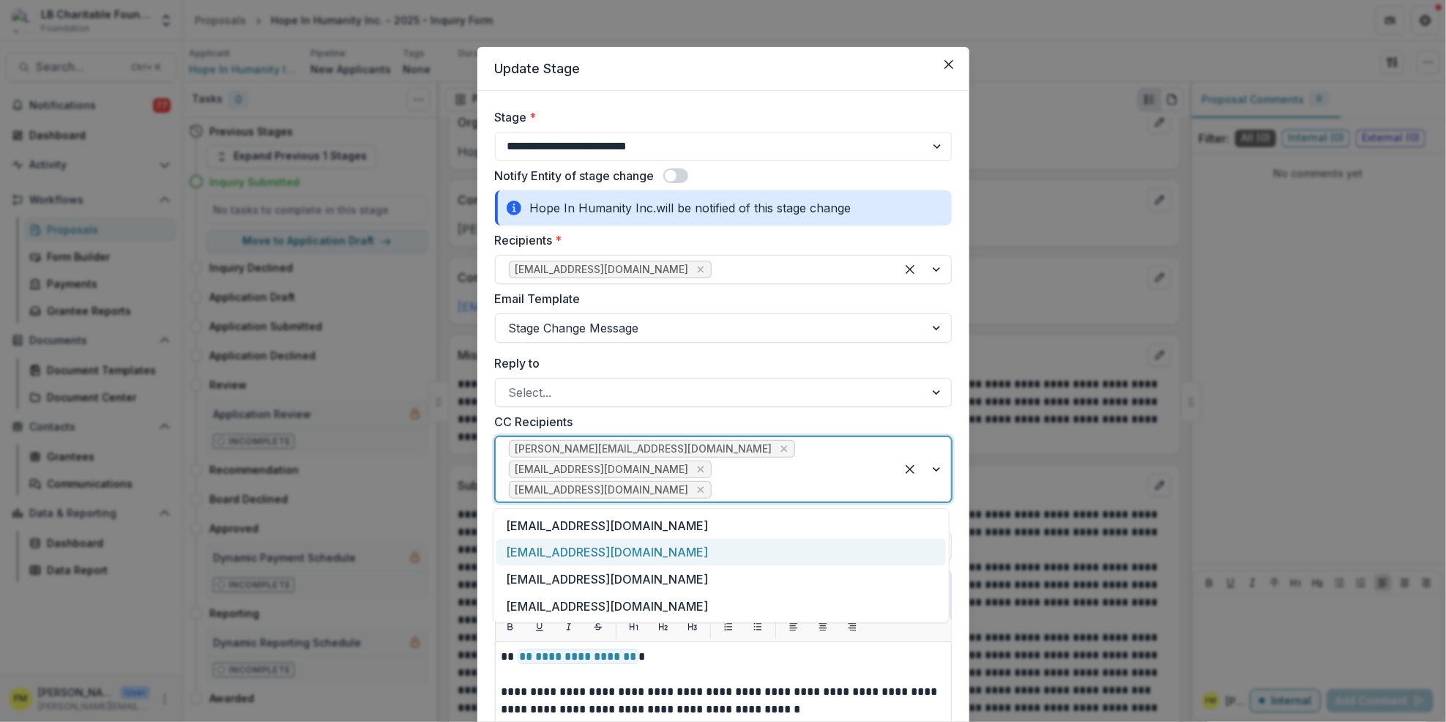
click at [620, 547] on div "[EMAIL_ADDRESS][DOMAIN_NAME]" at bounding box center [720, 552] width 449 height 27
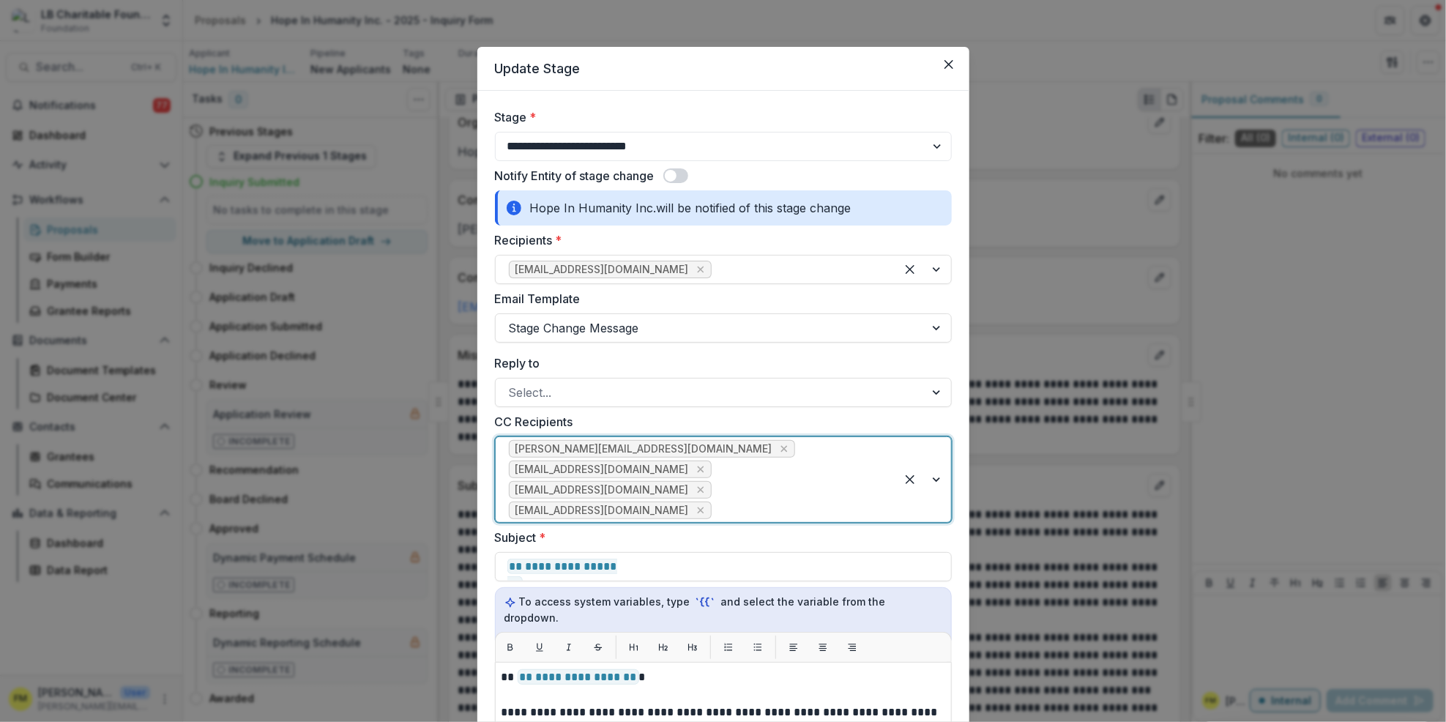
click at [934, 481] on div at bounding box center [923, 479] width 56 height 85
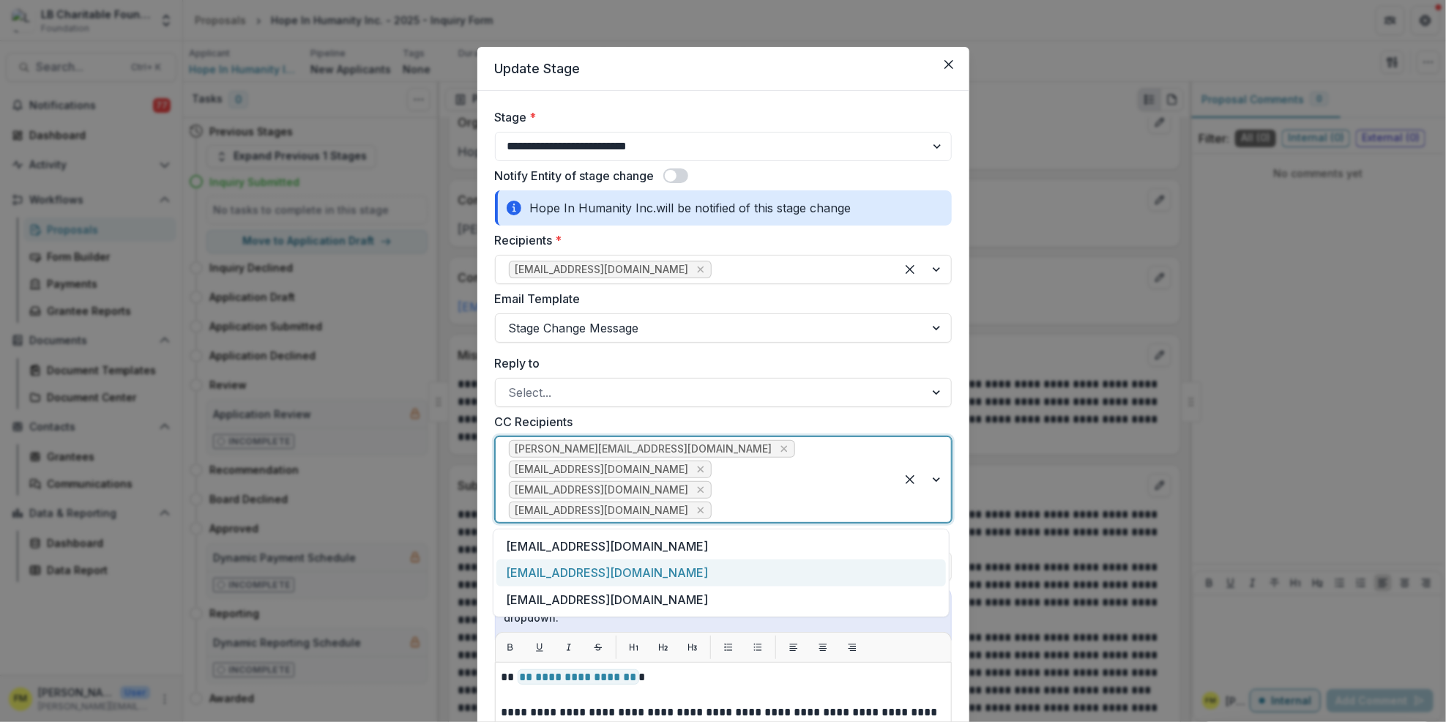
click at [654, 570] on div "[EMAIL_ADDRESS][DOMAIN_NAME]" at bounding box center [720, 572] width 449 height 27
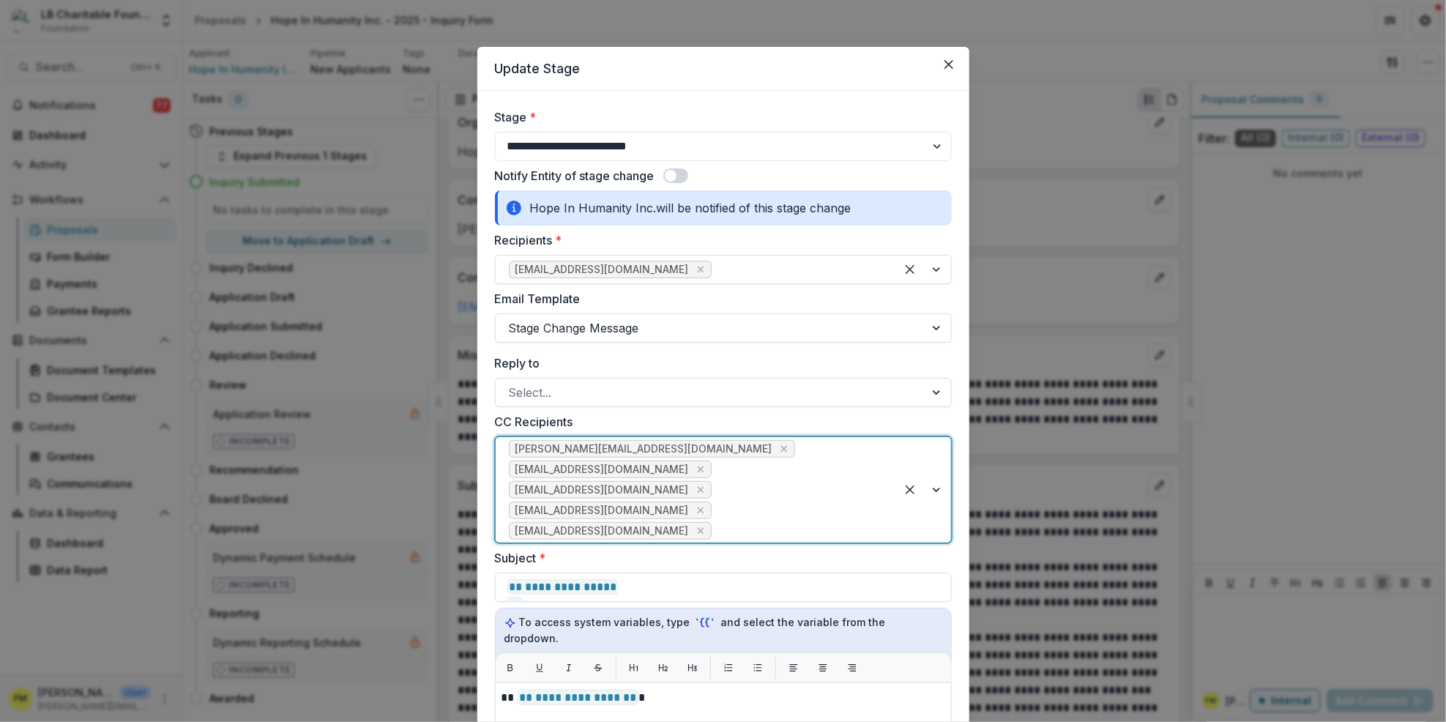
click at [933, 493] on div at bounding box center [923, 489] width 56 height 105
click at [641, 594] on div "[EMAIL_ADDRESS][DOMAIN_NAME]" at bounding box center [720, 593] width 449 height 27
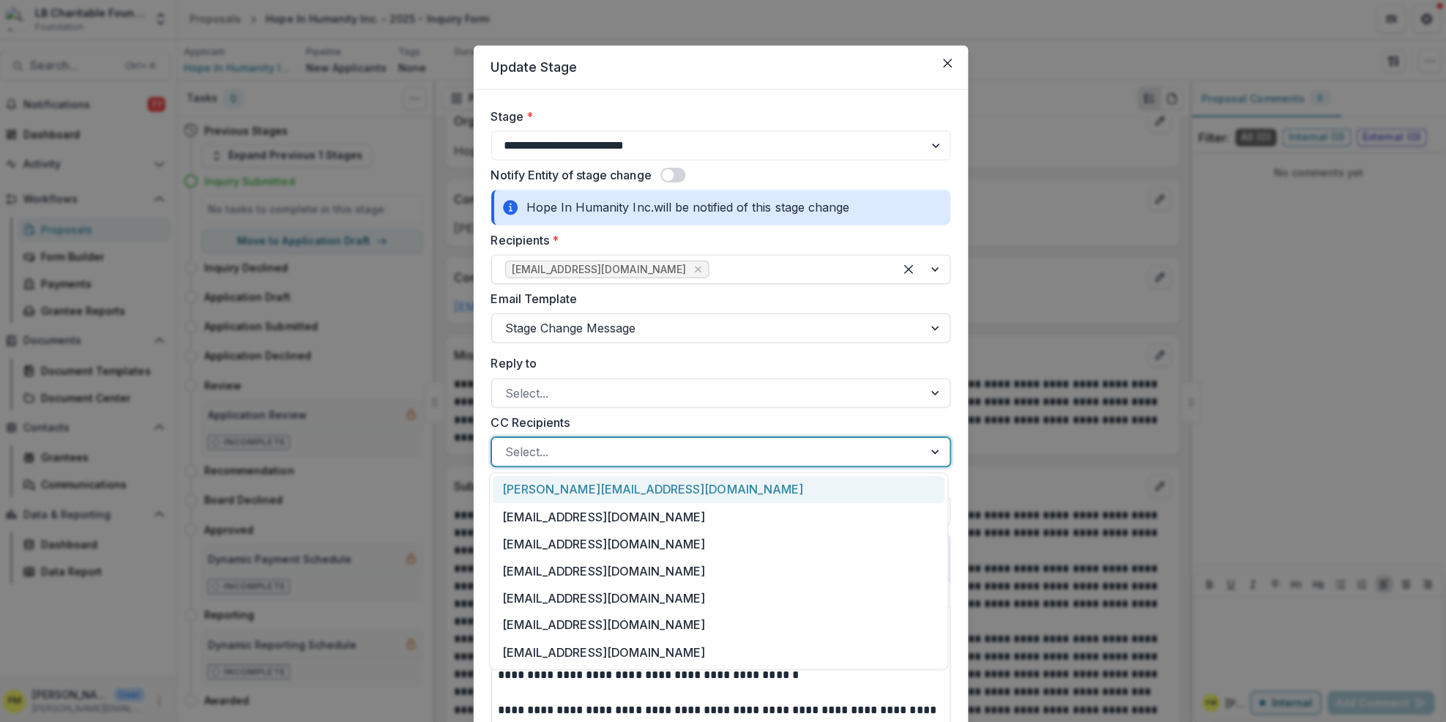
click at [933, 453] on div at bounding box center [938, 451] width 26 height 28
click at [597, 483] on div "[PERSON_NAME][EMAIL_ADDRESS][DOMAIN_NAME]" at bounding box center [720, 488] width 449 height 27
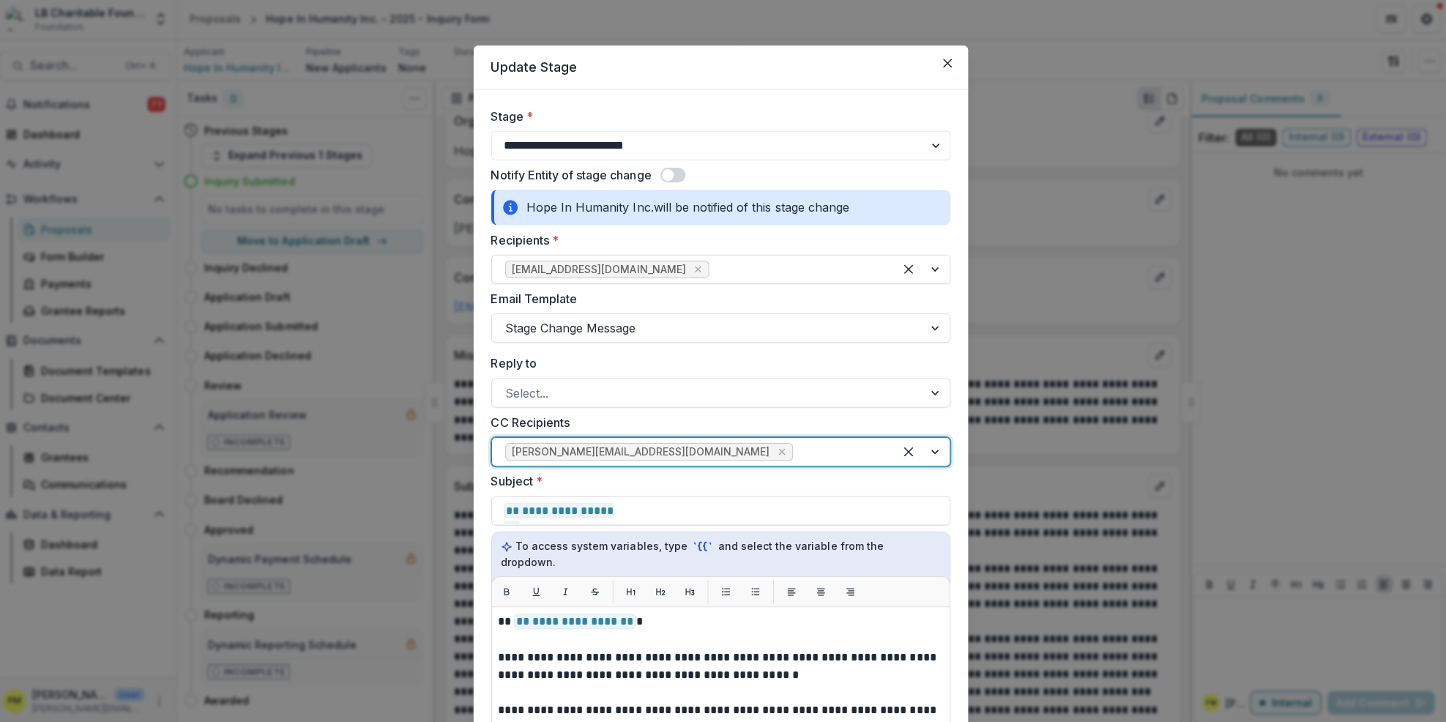
click at [933, 451] on div at bounding box center [923, 451] width 56 height 28
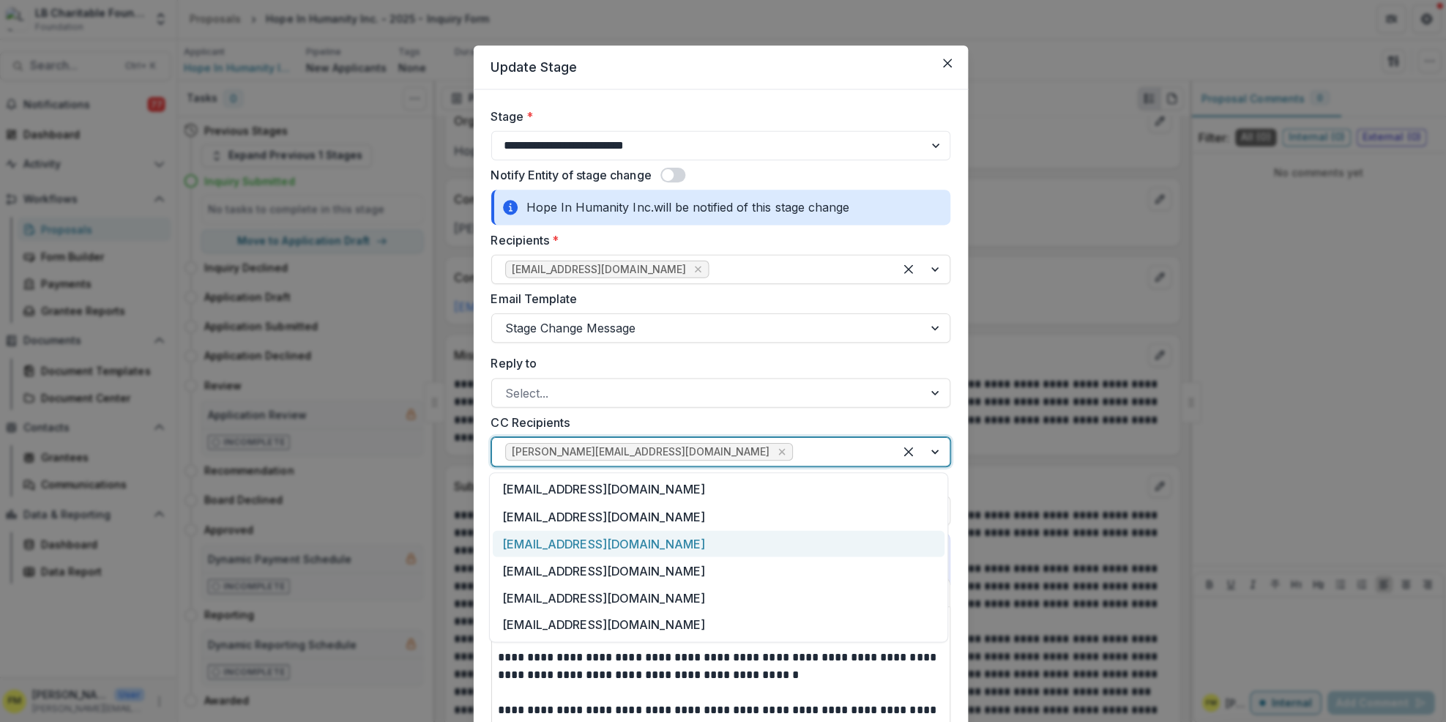
click at [612, 541] on div "[EMAIL_ADDRESS][DOMAIN_NAME]" at bounding box center [720, 542] width 449 height 27
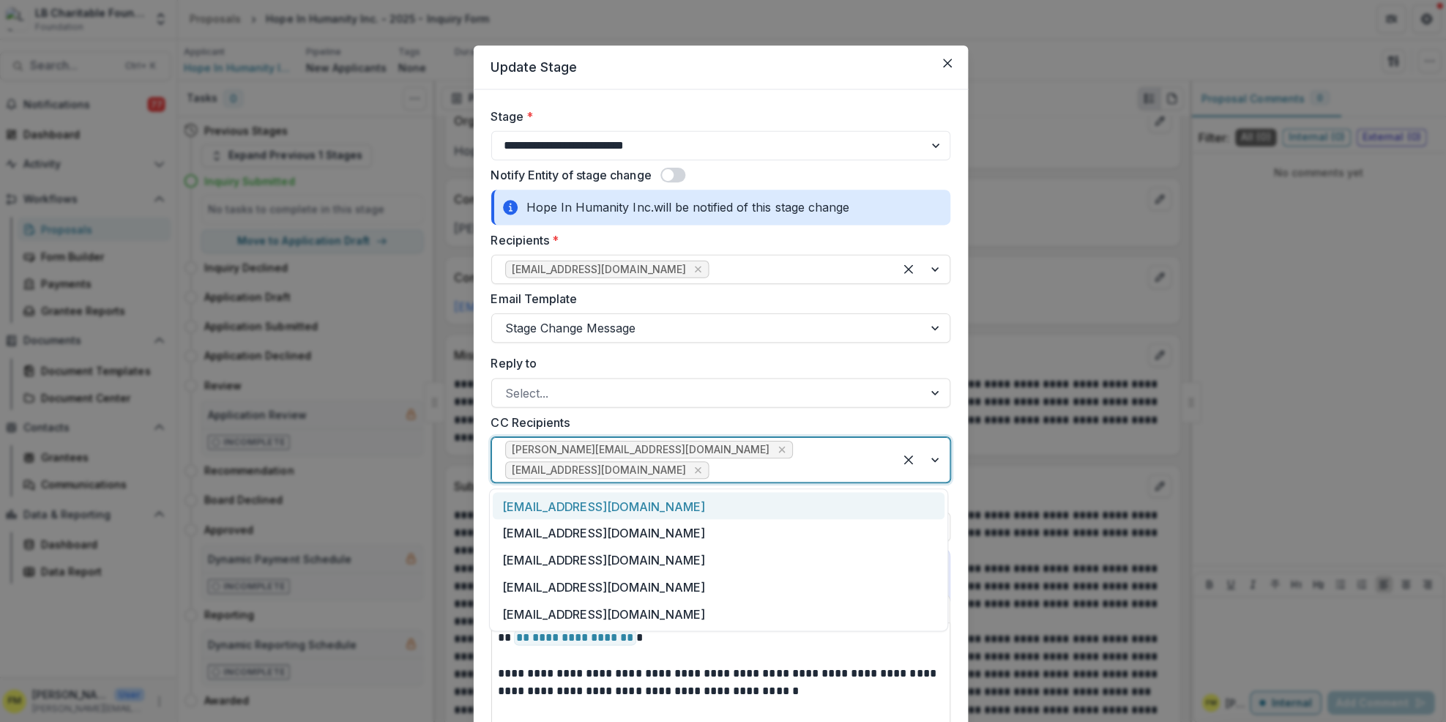
click at [936, 463] on div at bounding box center [923, 459] width 56 height 44
click at [594, 529] on div "[EMAIL_ADDRESS][DOMAIN_NAME]" at bounding box center [720, 531] width 449 height 27
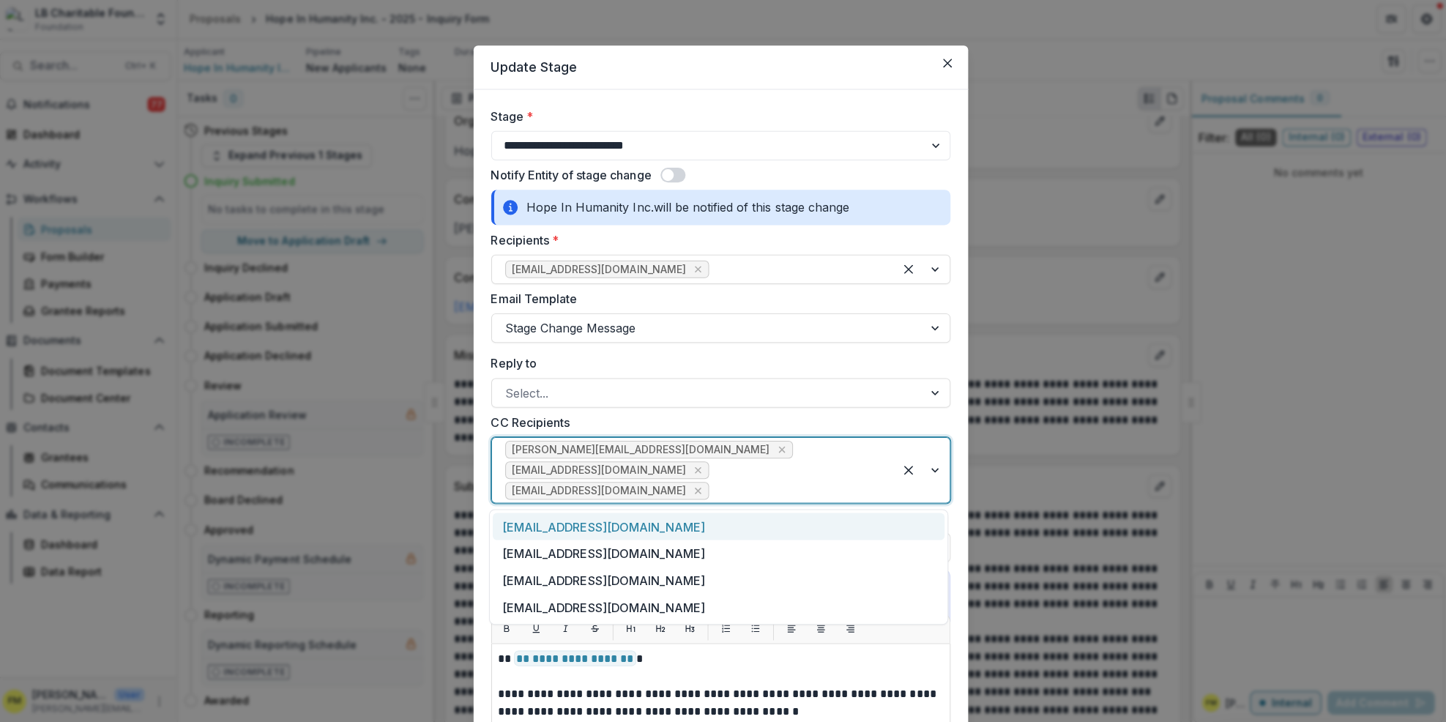
click at [939, 471] on div at bounding box center [923, 469] width 56 height 64
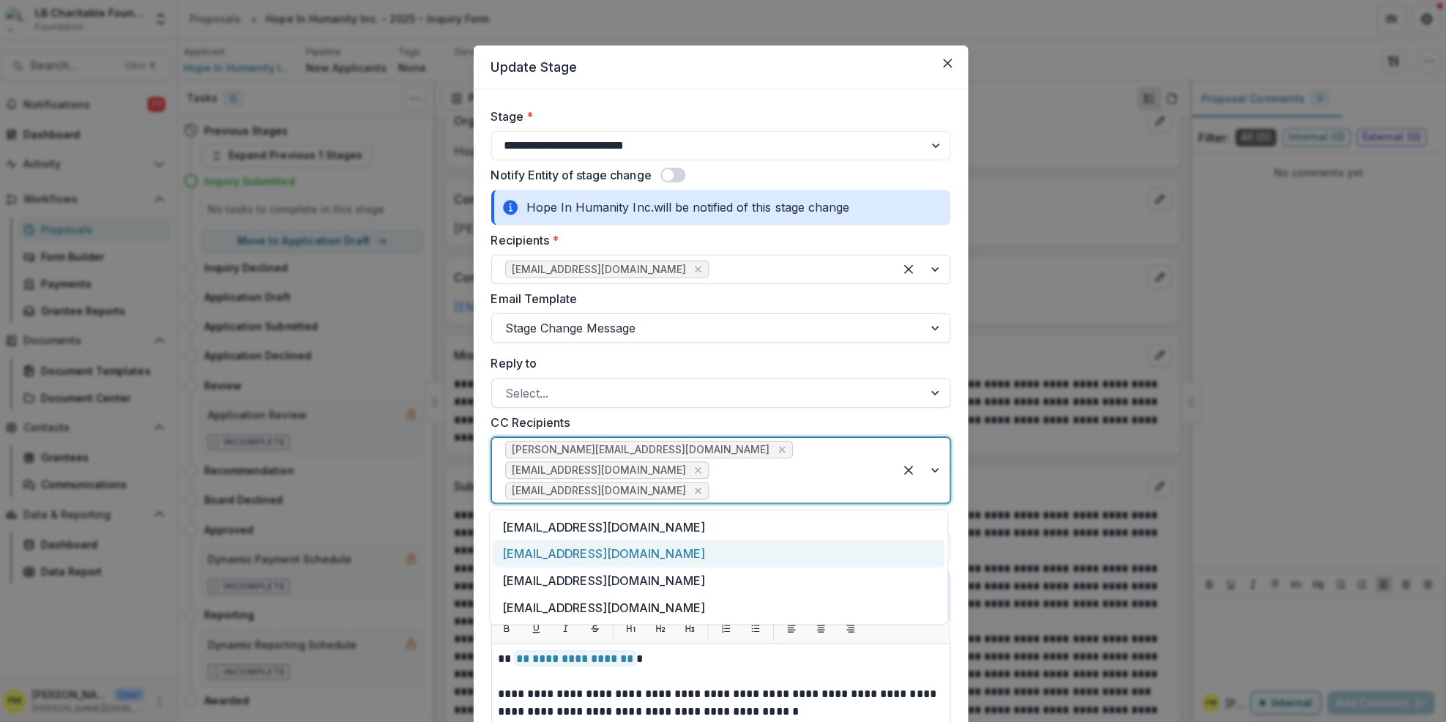
click at [611, 547] on div "[EMAIL_ADDRESS][DOMAIN_NAME]" at bounding box center [720, 552] width 449 height 27
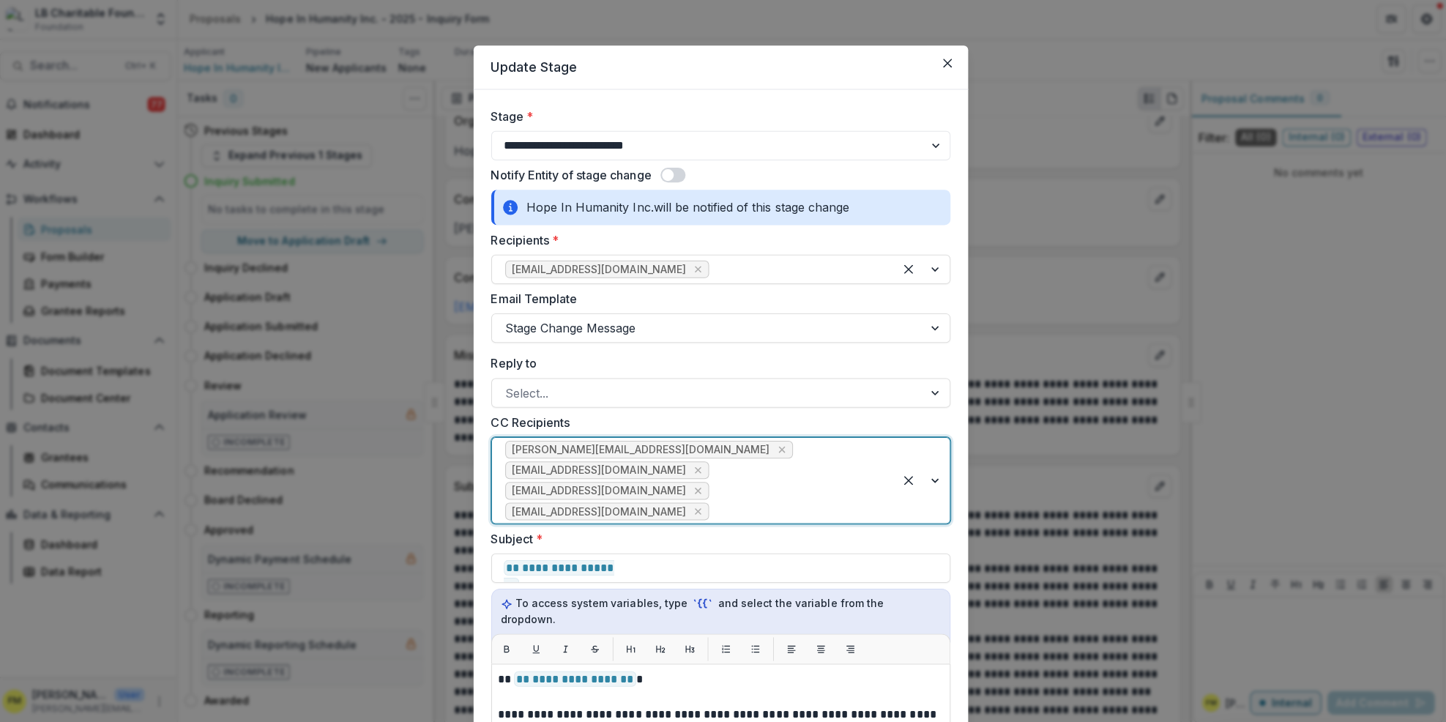
click at [937, 482] on div at bounding box center [923, 479] width 56 height 85
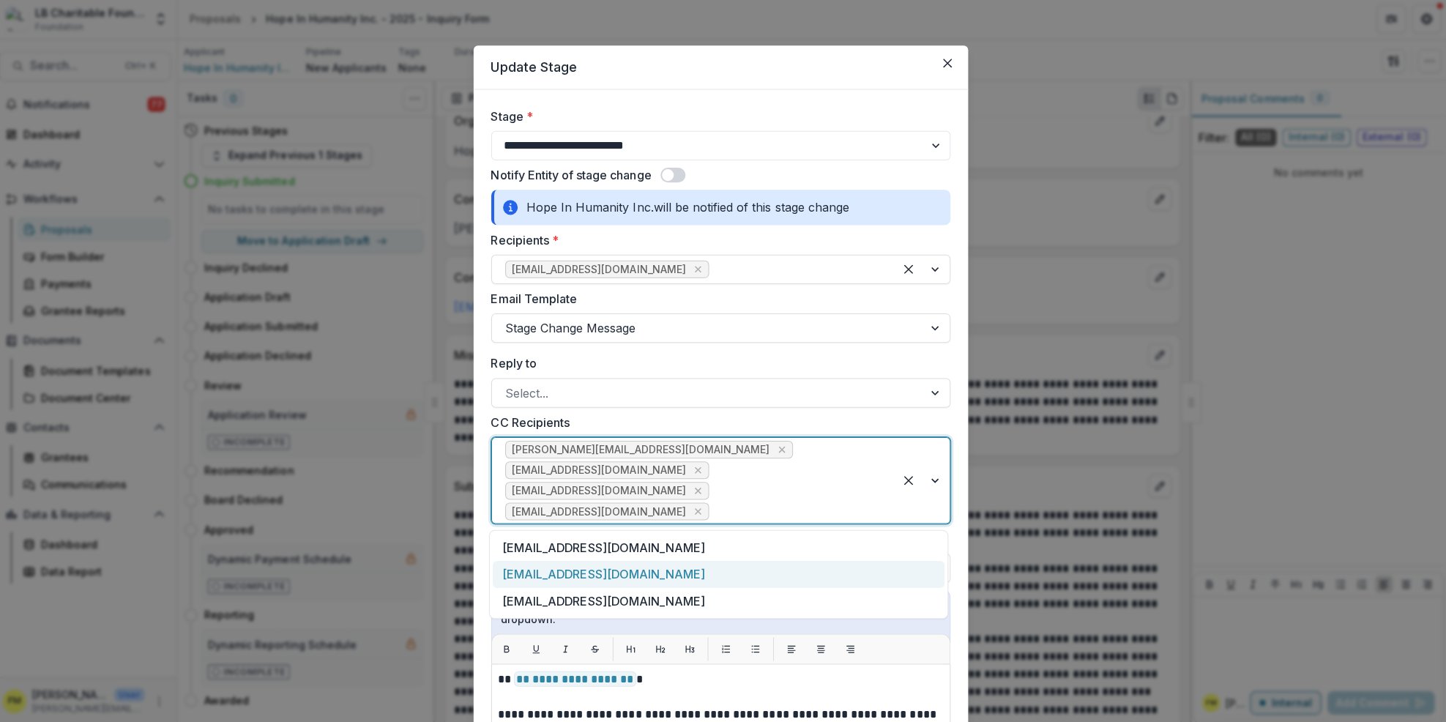
click at [643, 567] on div "[EMAIL_ADDRESS][DOMAIN_NAME]" at bounding box center [720, 572] width 449 height 27
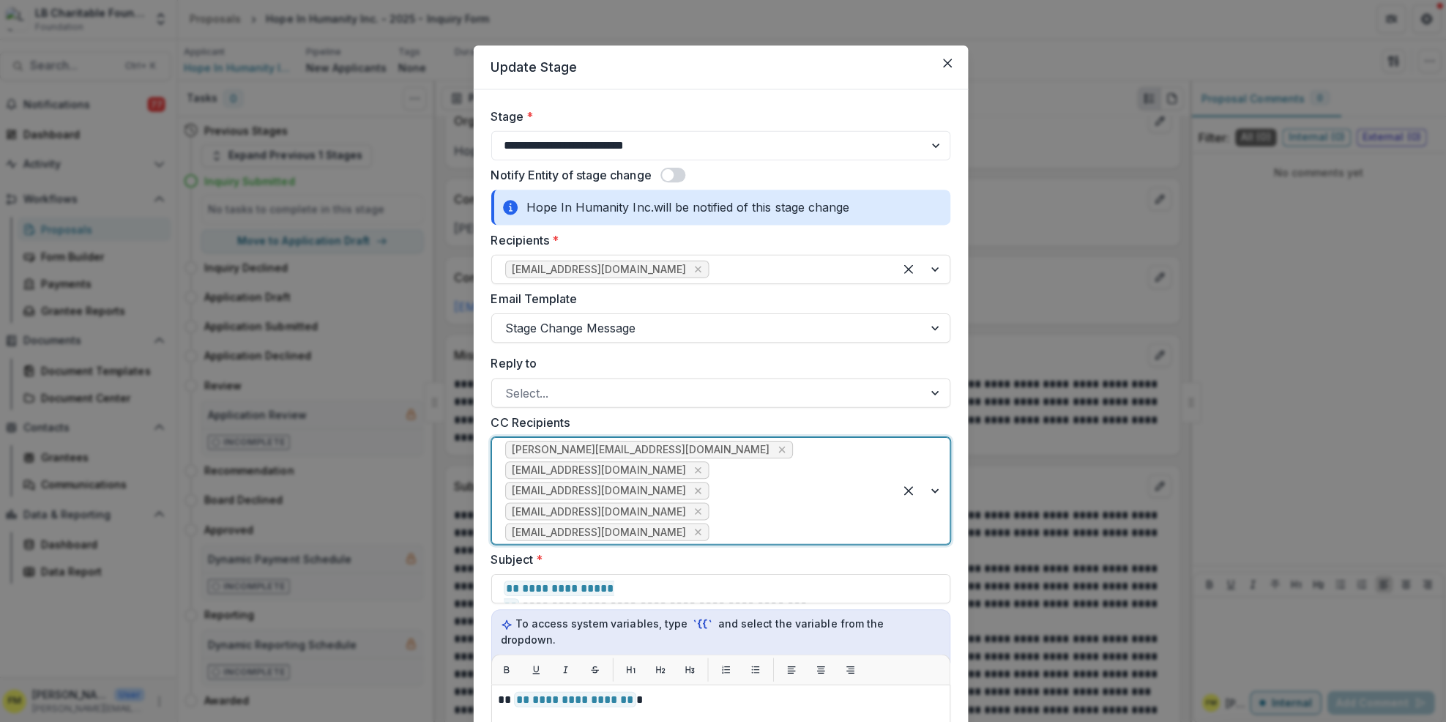
click at [933, 487] on div at bounding box center [923, 489] width 56 height 105
click at [609, 599] on div "[EMAIL_ADDRESS][DOMAIN_NAME]" at bounding box center [720, 593] width 449 height 27
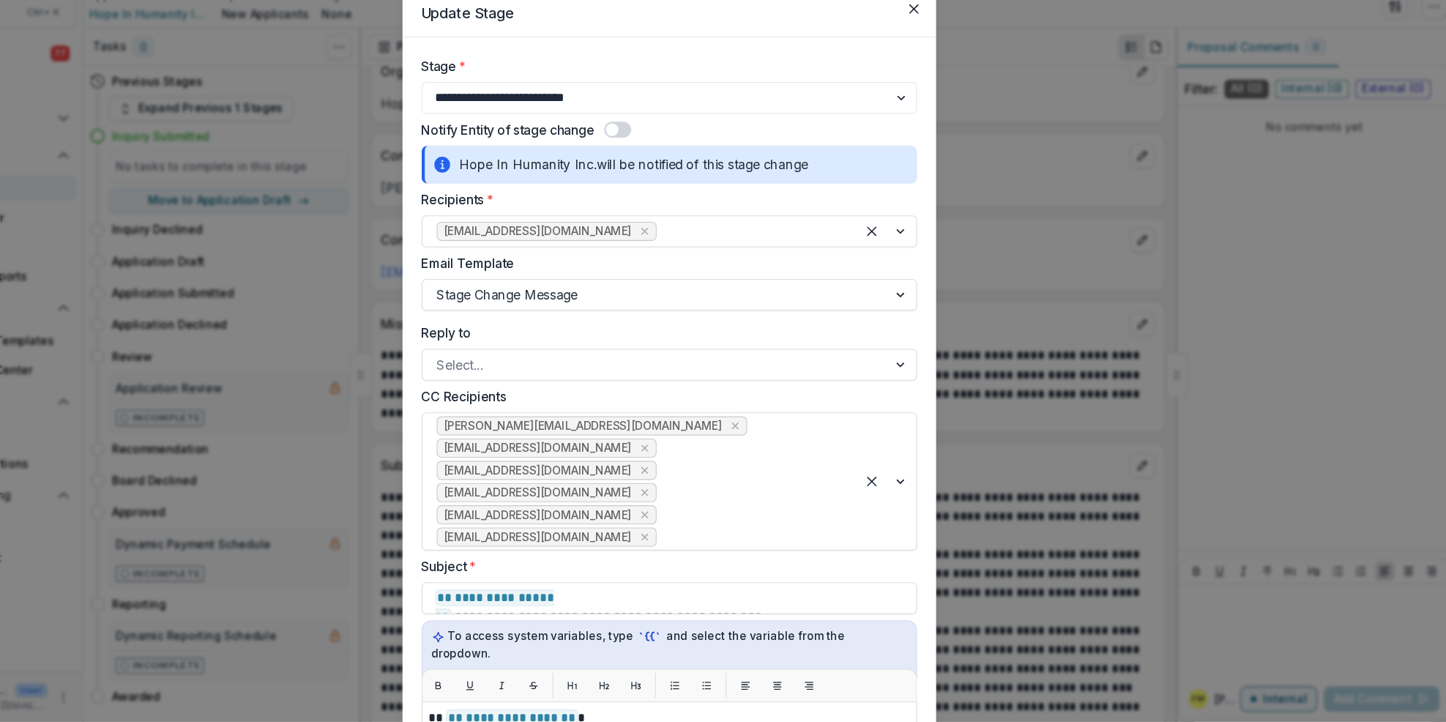
drag, startPoint x: 731, startPoint y: 240, endPoint x: 764, endPoint y: 248, distance: 33.9
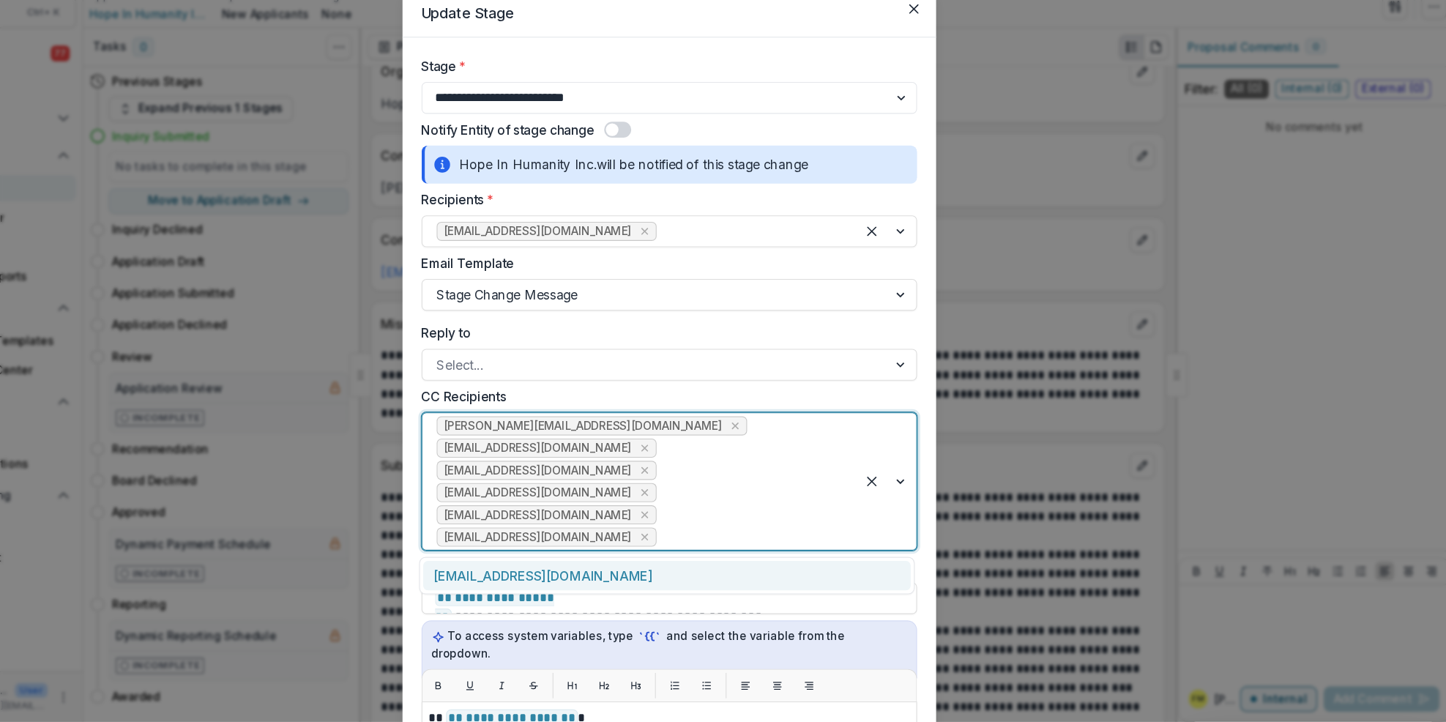
click at [1291, 435] on div "**********" at bounding box center [723, 361] width 1446 height 722
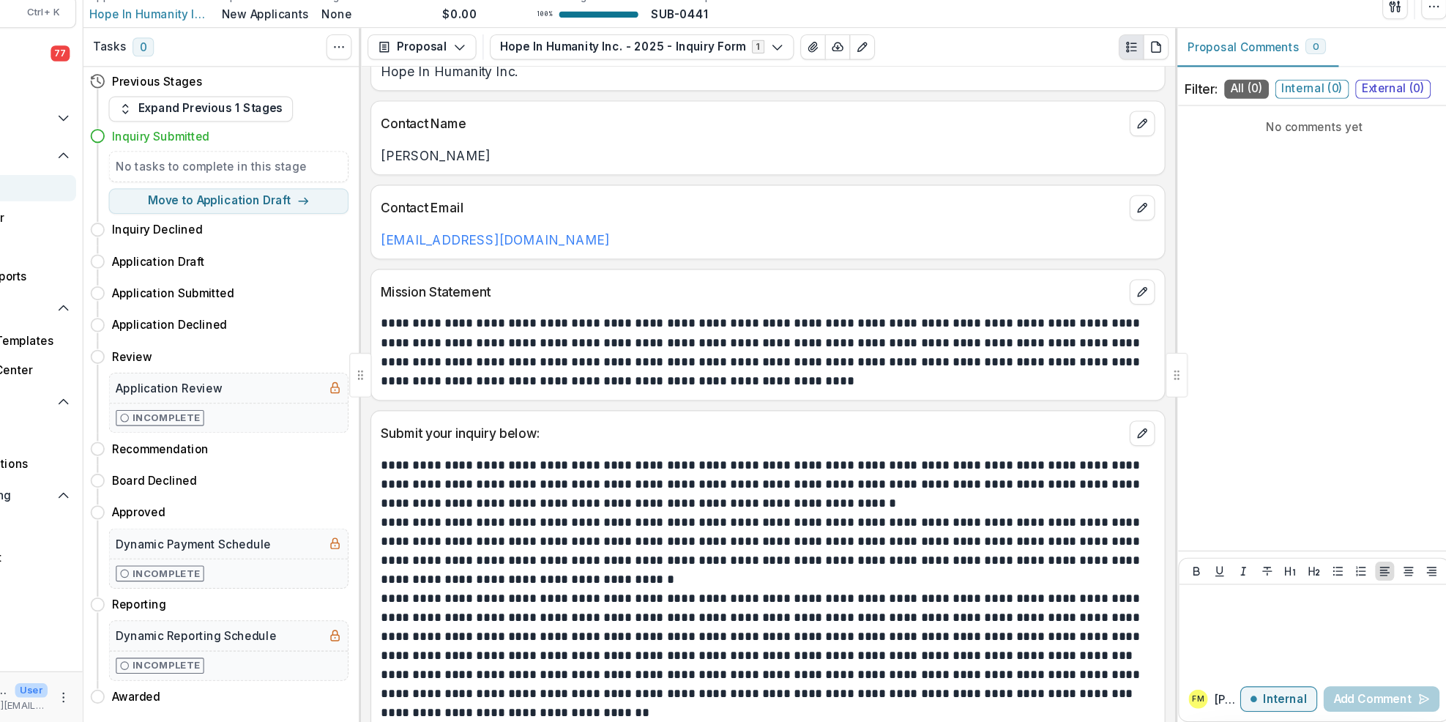
scroll to position [214, 0]
click at [124, 604] on div "Notifications 77 Dashboard Activity Tasks Workflows Proposals Form Builder Paym…" at bounding box center [91, 384] width 182 height 581
click at [143, 695] on p "User" at bounding box center [135, 692] width 30 height 13
click at [132, 663] on div "Notifications 77 Dashboard Activity Tasks Workflows Proposals Form Builder Paym…" at bounding box center [91, 384] width 182 height 581
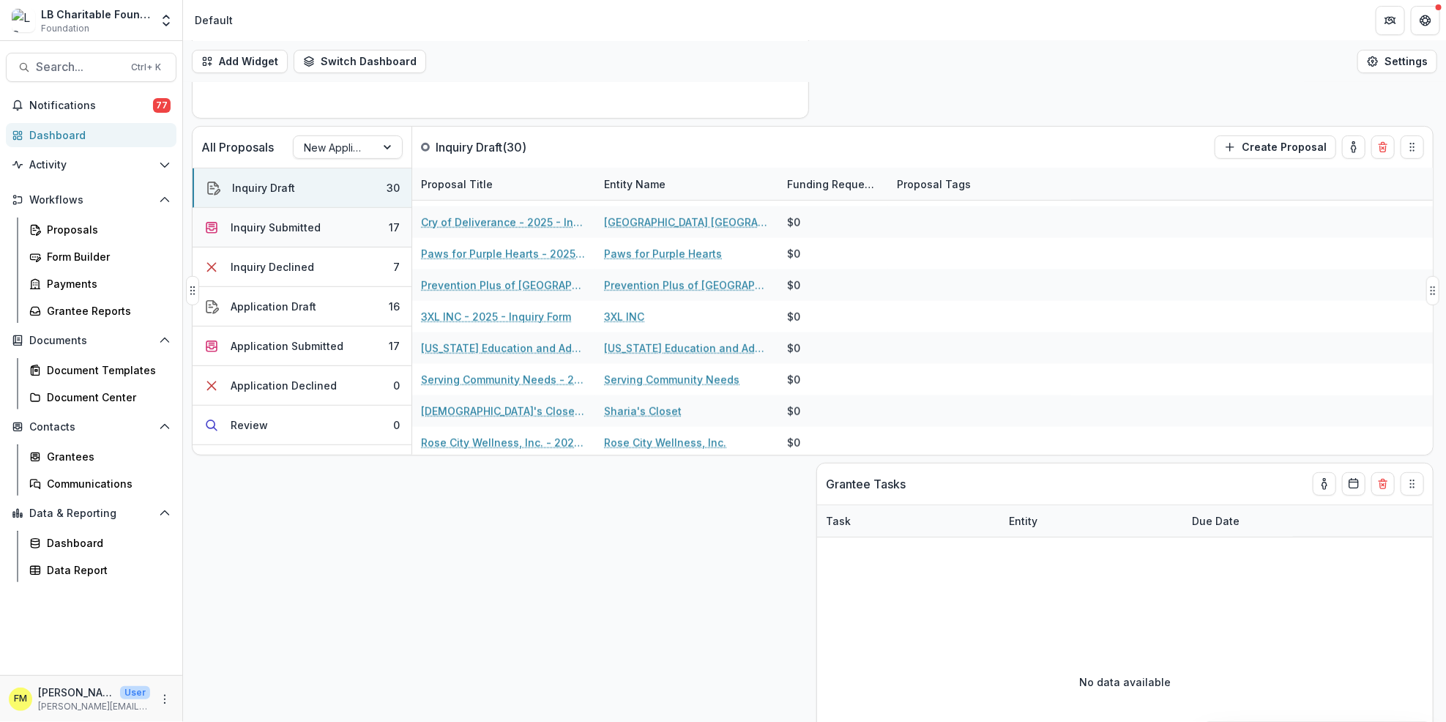
click at [327, 230] on button "Inquiry Submitted 17" at bounding box center [302, 228] width 219 height 40
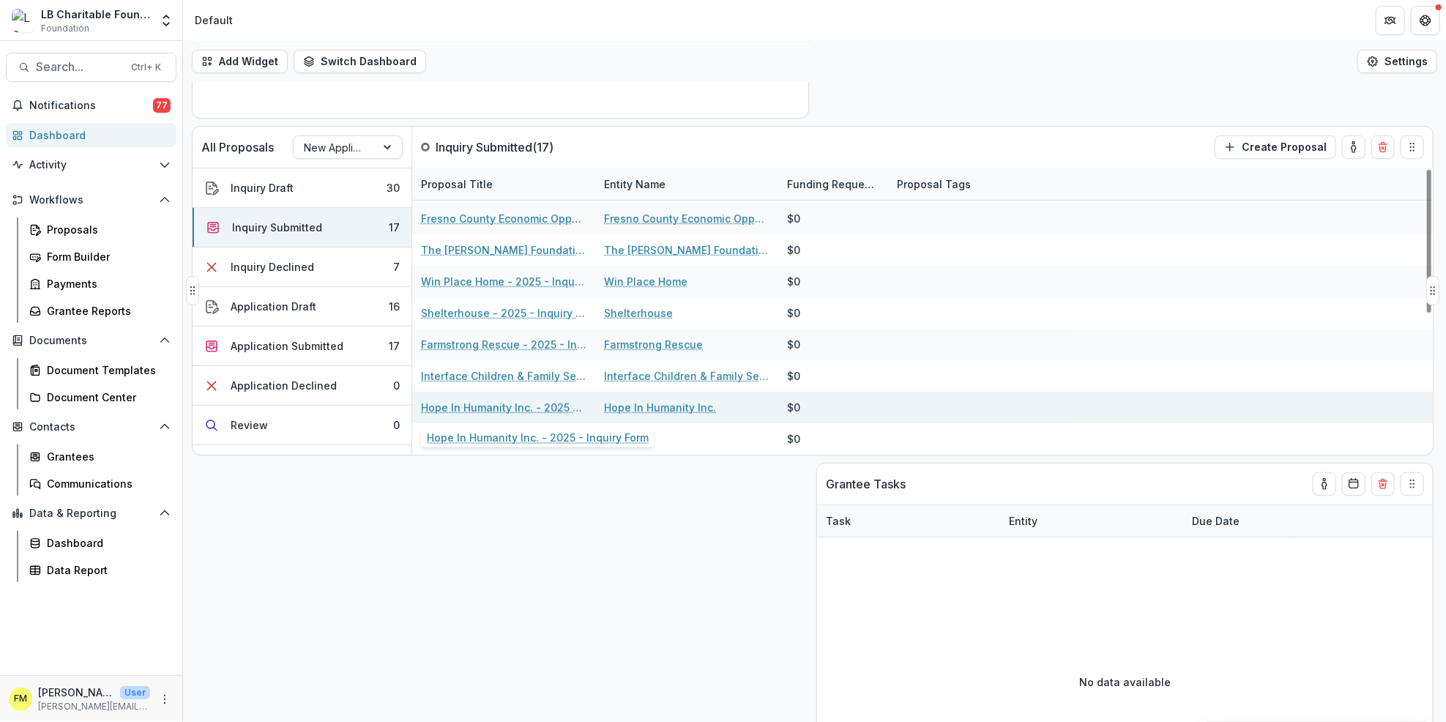
click at [489, 403] on link "Hope In Humanity Inc. - 2025 - Inquiry Form" at bounding box center [503, 407] width 165 height 15
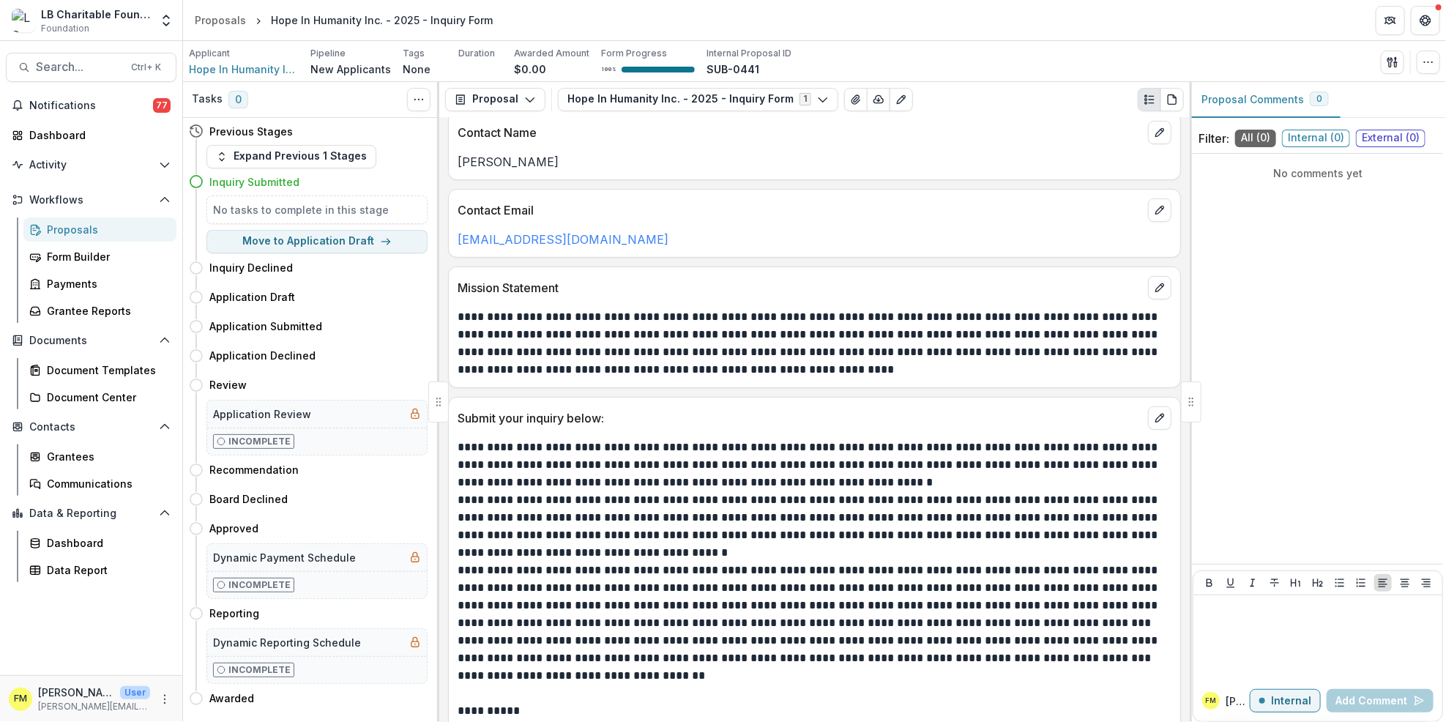
scroll to position [338, 0]
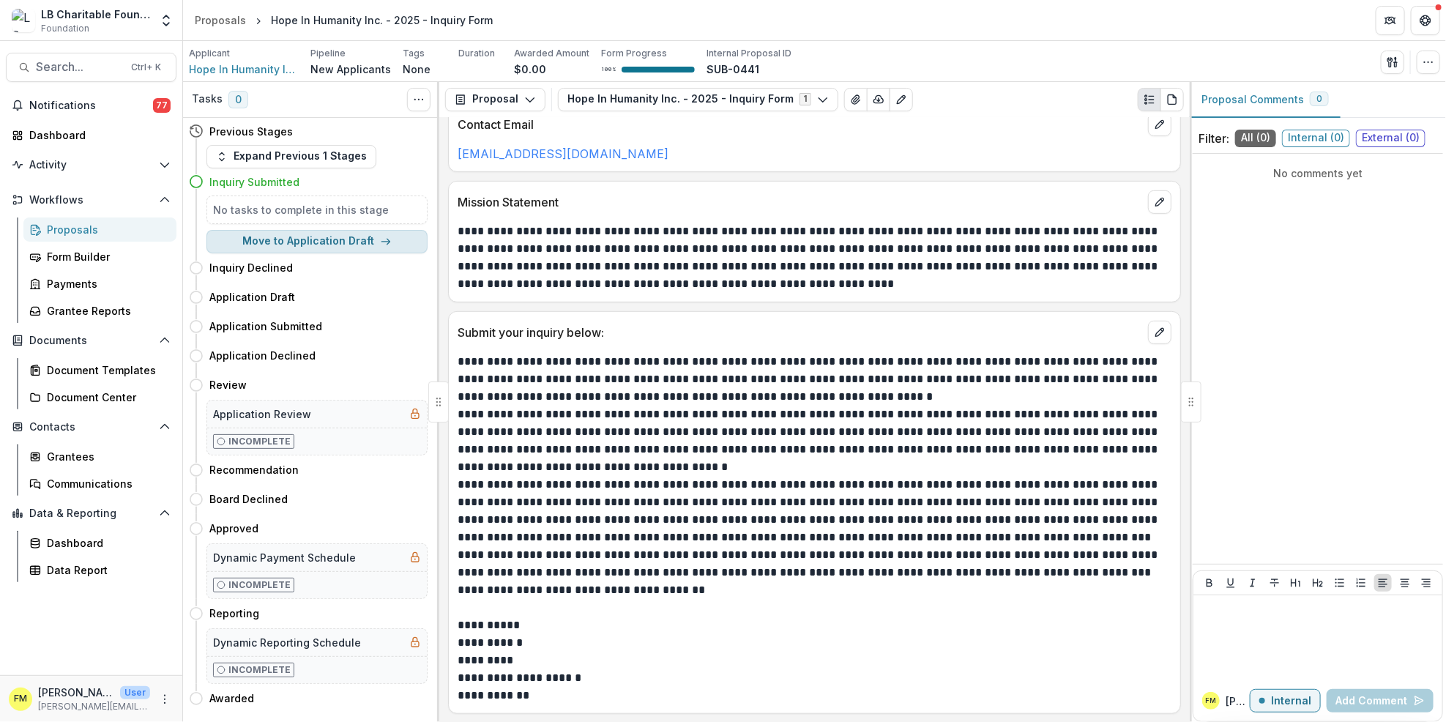
click at [387, 244] on icon "button" at bounding box center [386, 242] width 12 height 12
select select "**********"
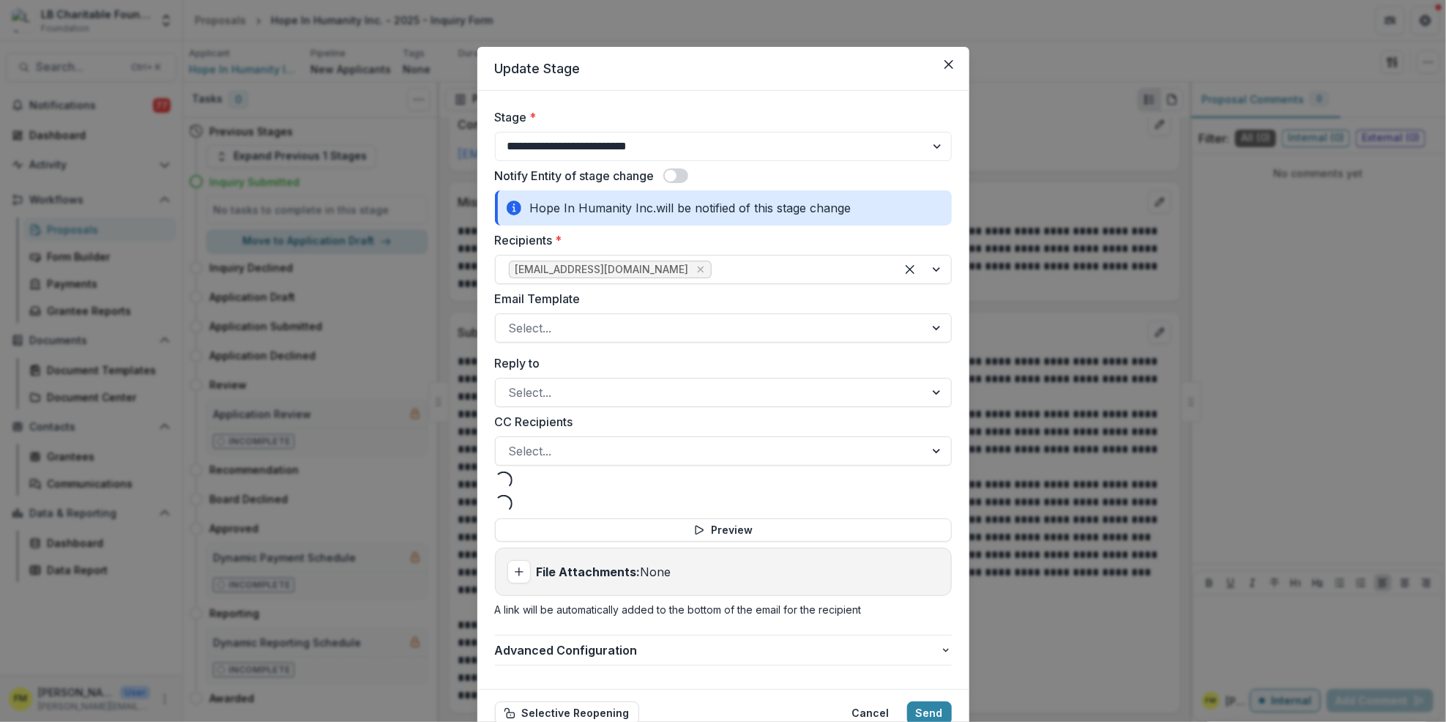
select select "**********"
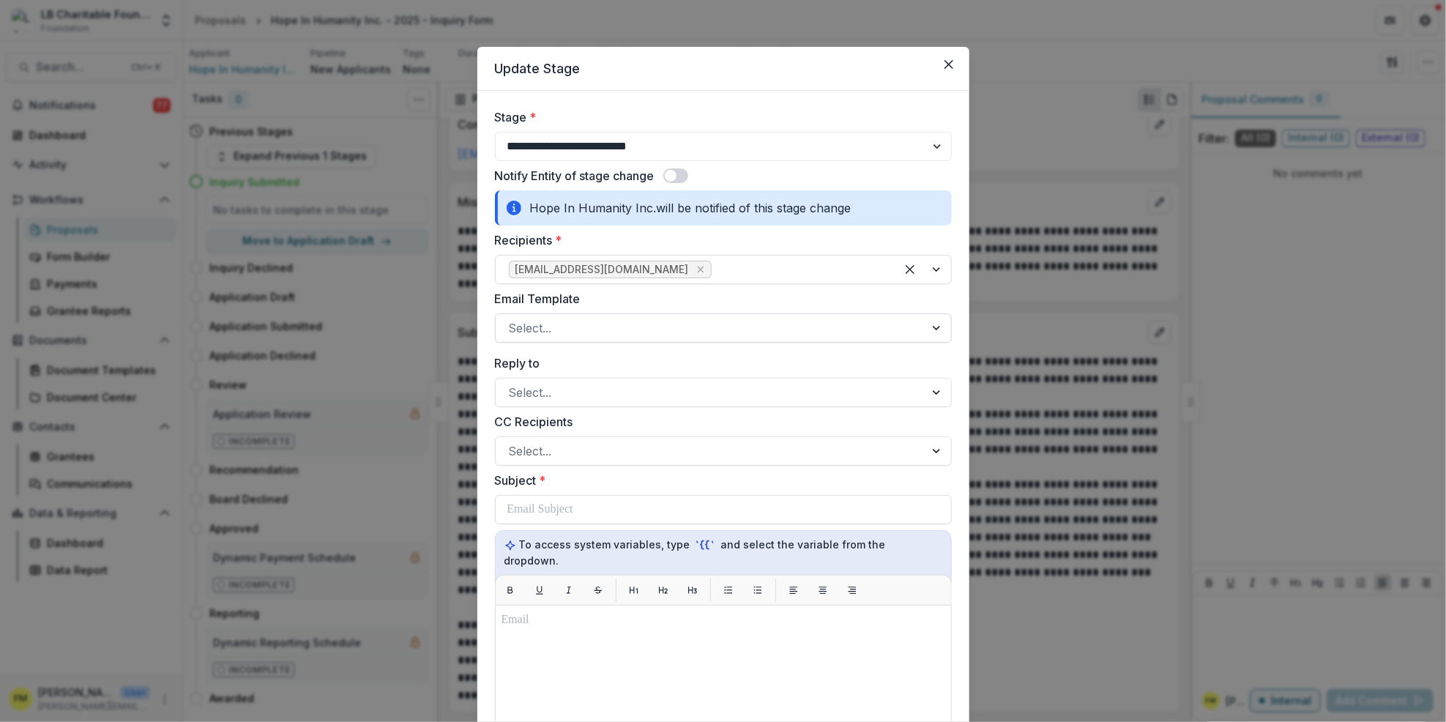
click at [931, 329] on div at bounding box center [938, 328] width 26 height 28
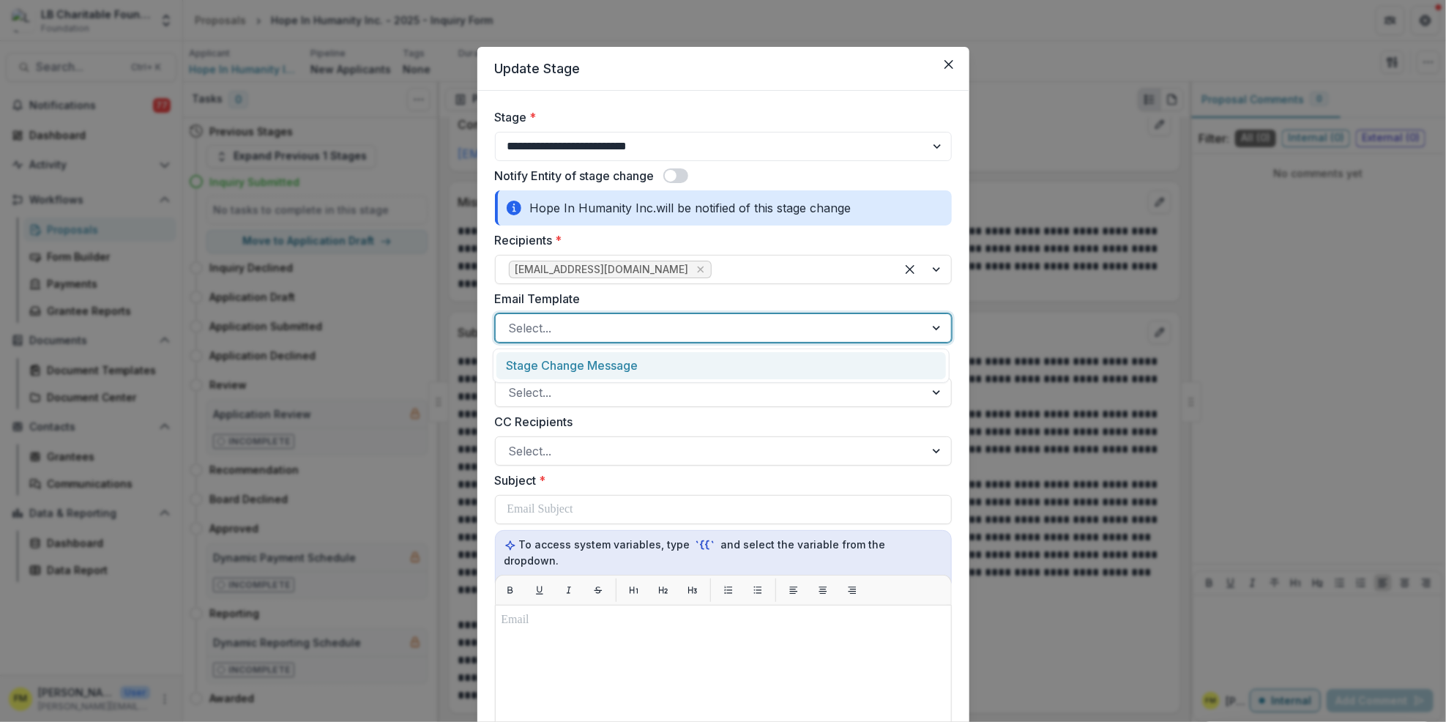
click at [613, 368] on div "Stage Change Message" at bounding box center [720, 365] width 449 height 27
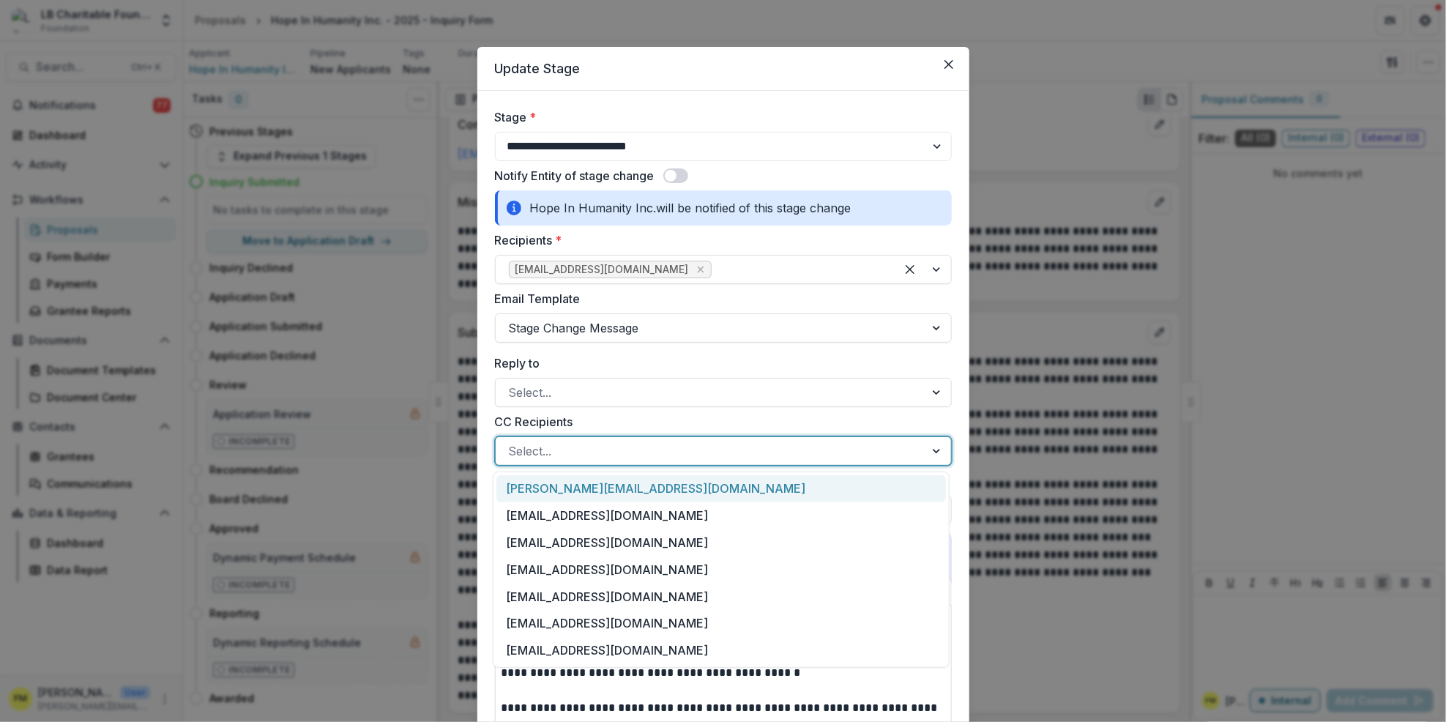
click at [930, 452] on div at bounding box center [938, 451] width 26 height 28
click at [613, 493] on div "[PERSON_NAME][EMAIL_ADDRESS][DOMAIN_NAME]" at bounding box center [720, 488] width 449 height 27
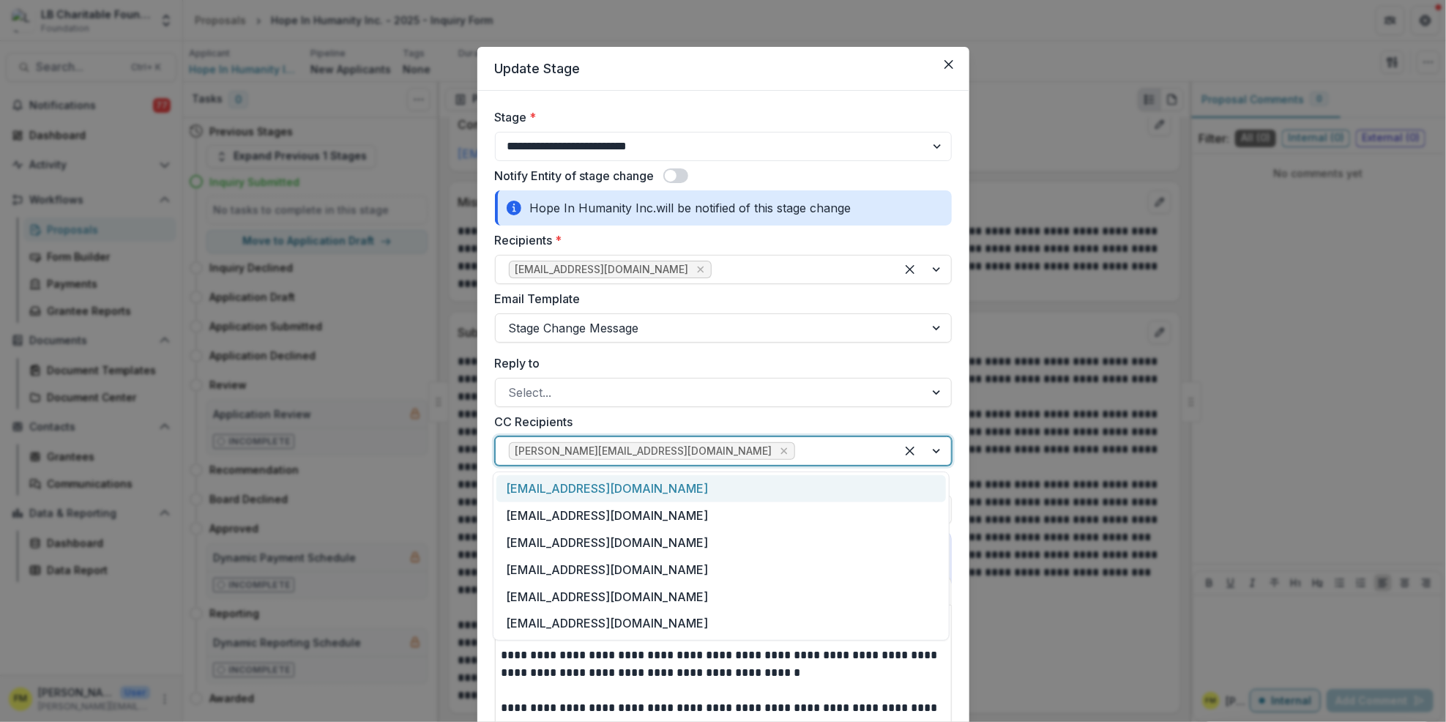
click at [930, 449] on div at bounding box center [923, 451] width 56 height 28
click at [550, 510] on div "[EMAIL_ADDRESS][DOMAIN_NAME]" at bounding box center [720, 515] width 449 height 27
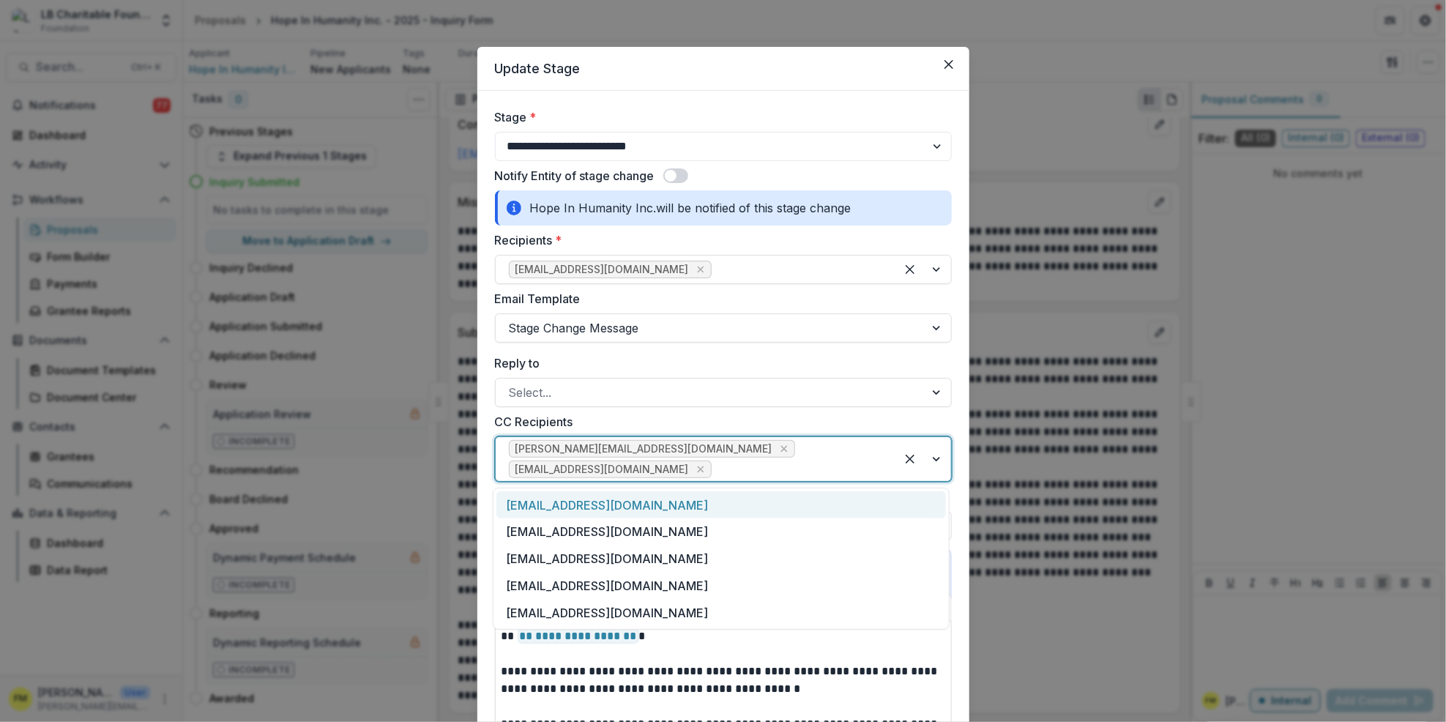
click at [938, 458] on div at bounding box center [923, 459] width 56 height 44
click at [561, 530] on div "[EMAIL_ADDRESS][DOMAIN_NAME]" at bounding box center [720, 531] width 449 height 27
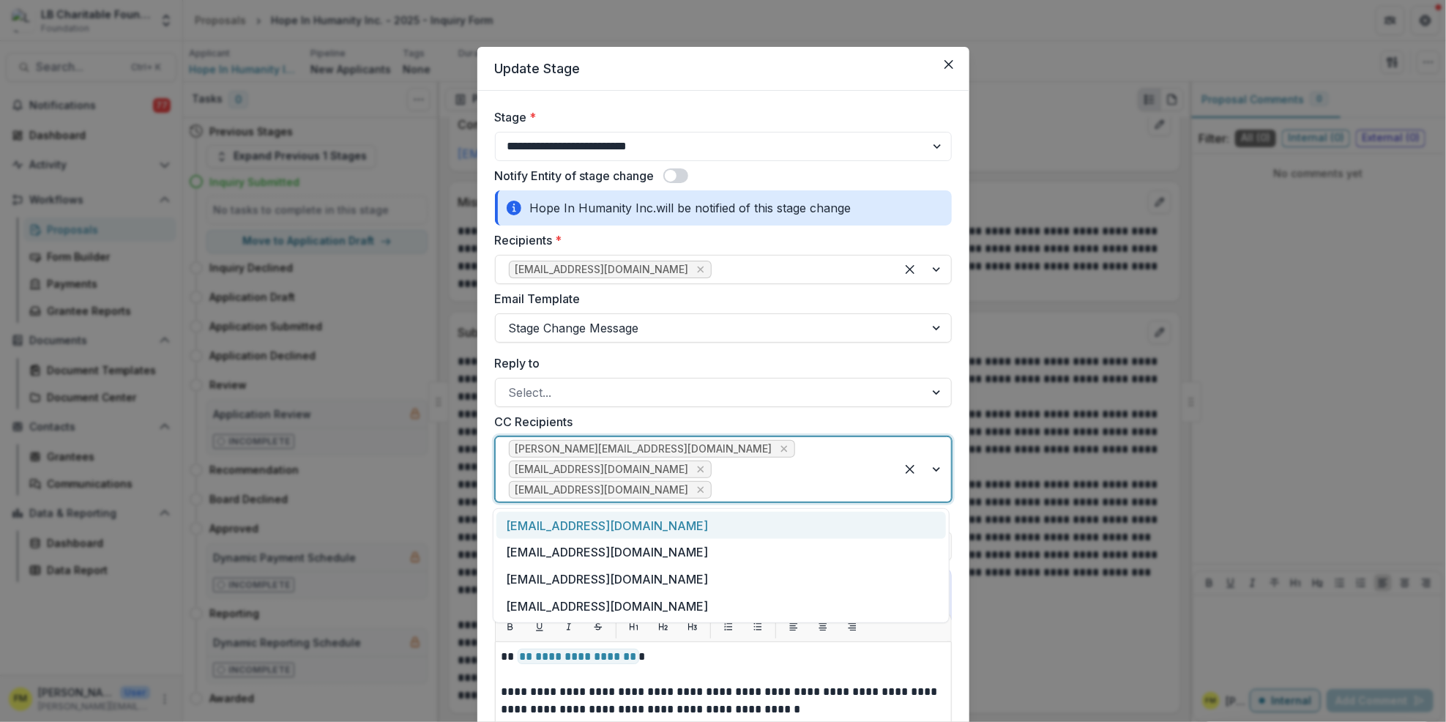
click at [930, 467] on div at bounding box center [923, 469] width 56 height 64
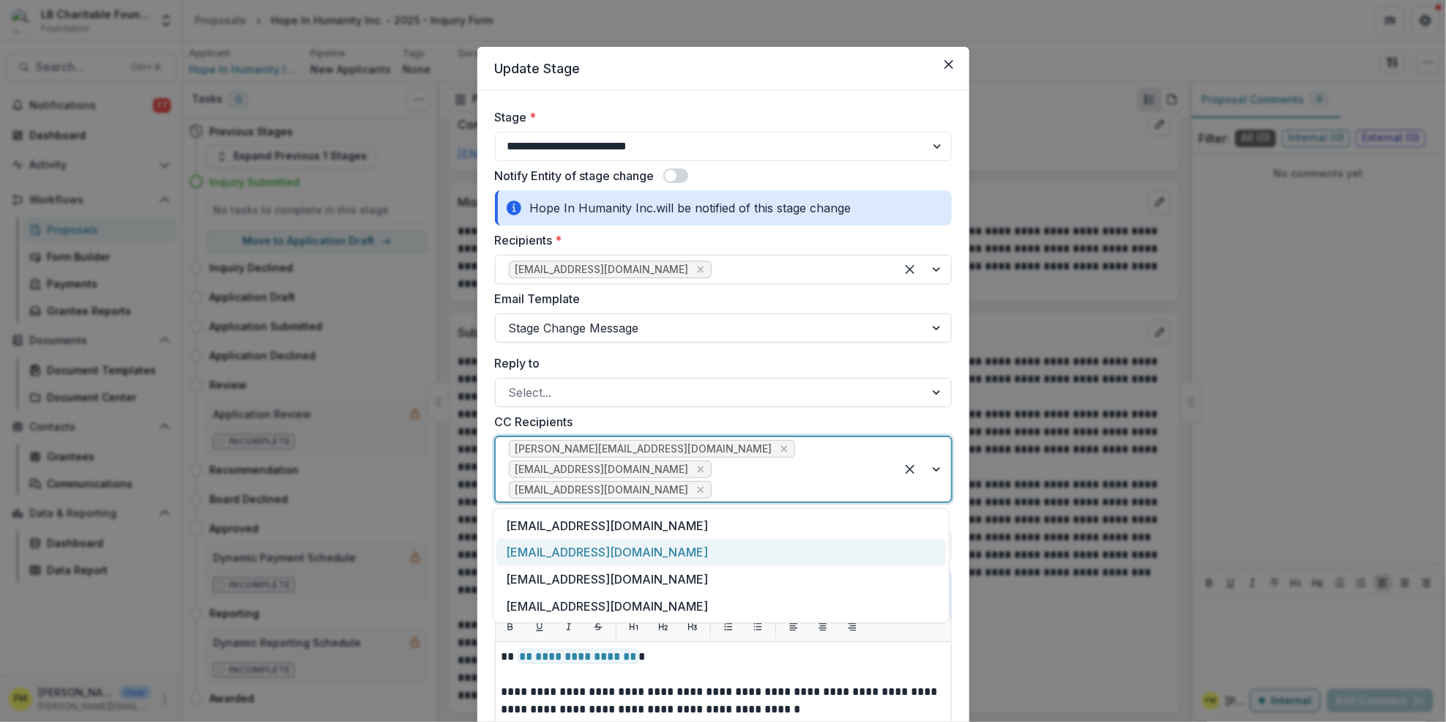
click at [576, 549] on div "[EMAIL_ADDRESS][DOMAIN_NAME]" at bounding box center [720, 552] width 449 height 27
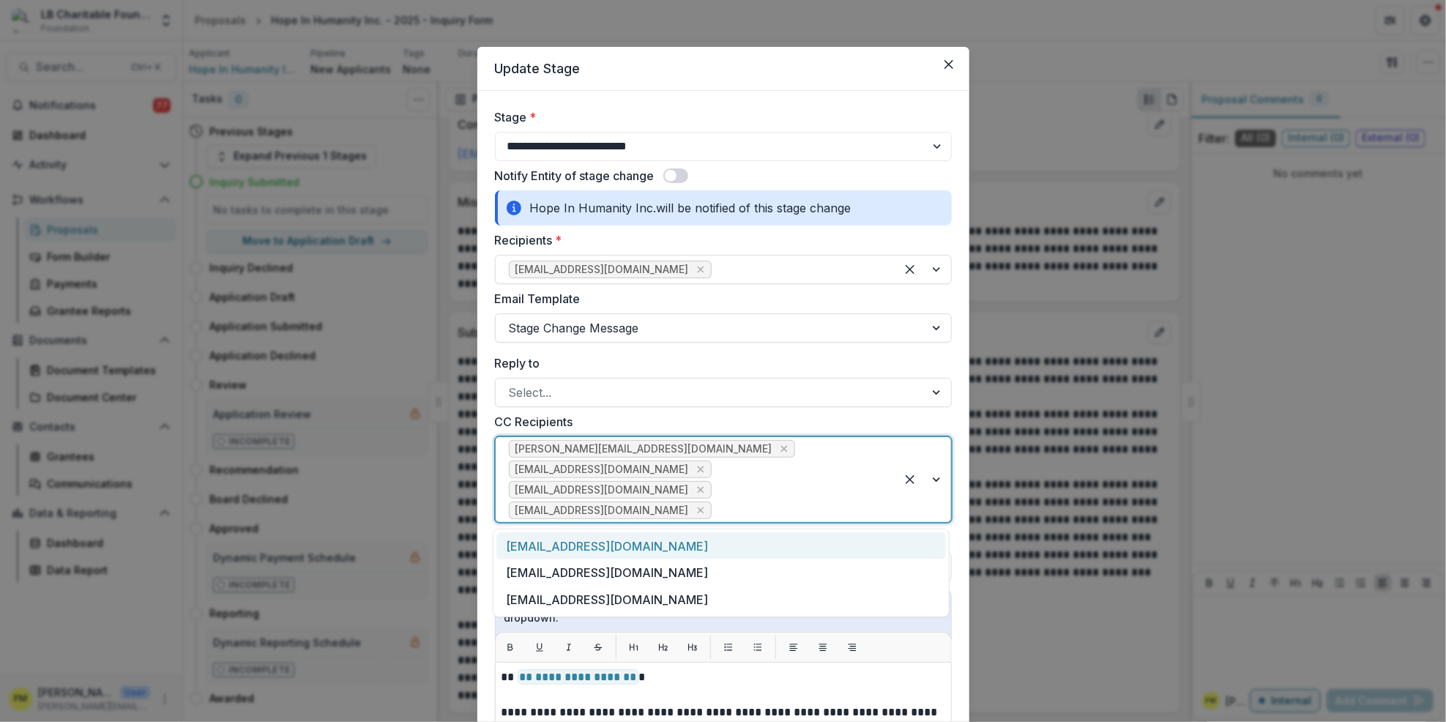
click at [926, 482] on div at bounding box center [923, 479] width 56 height 85
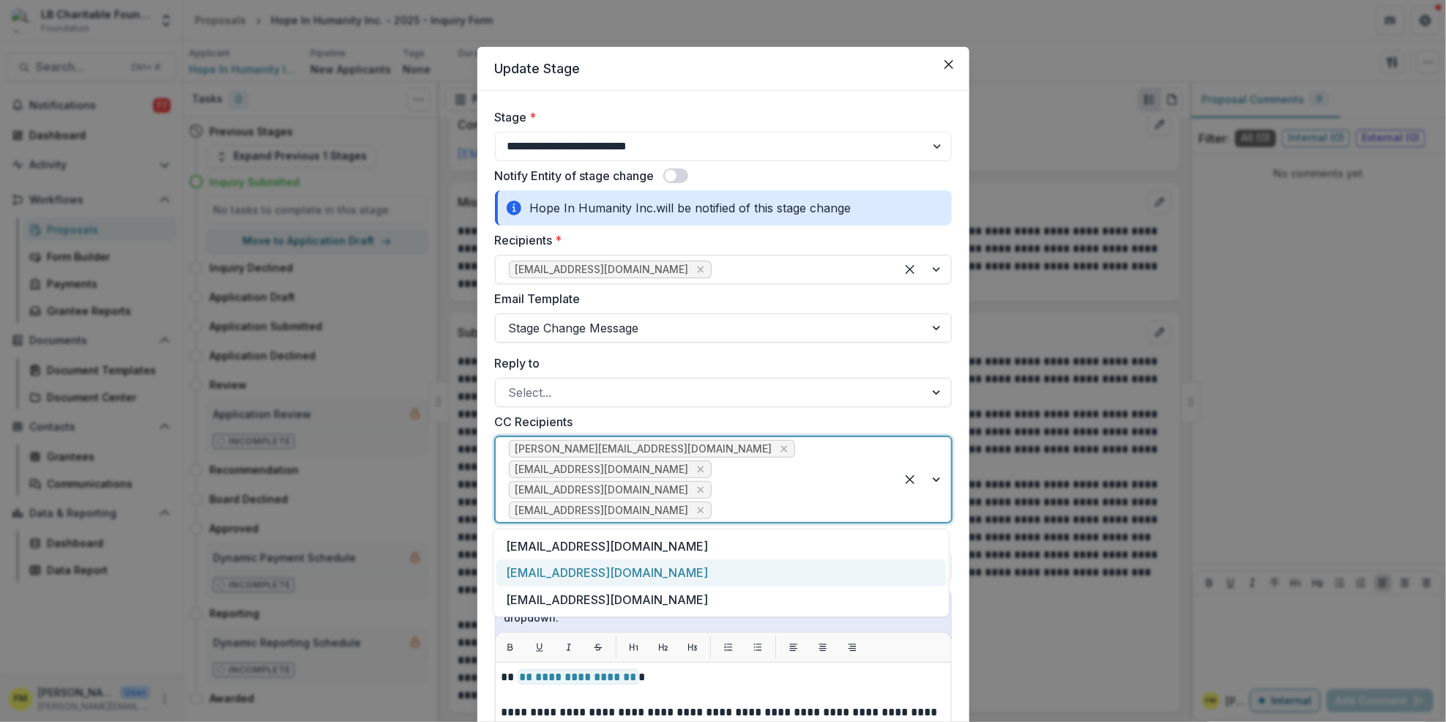
click at [572, 565] on div "[EMAIL_ADDRESS][DOMAIN_NAME]" at bounding box center [720, 572] width 449 height 27
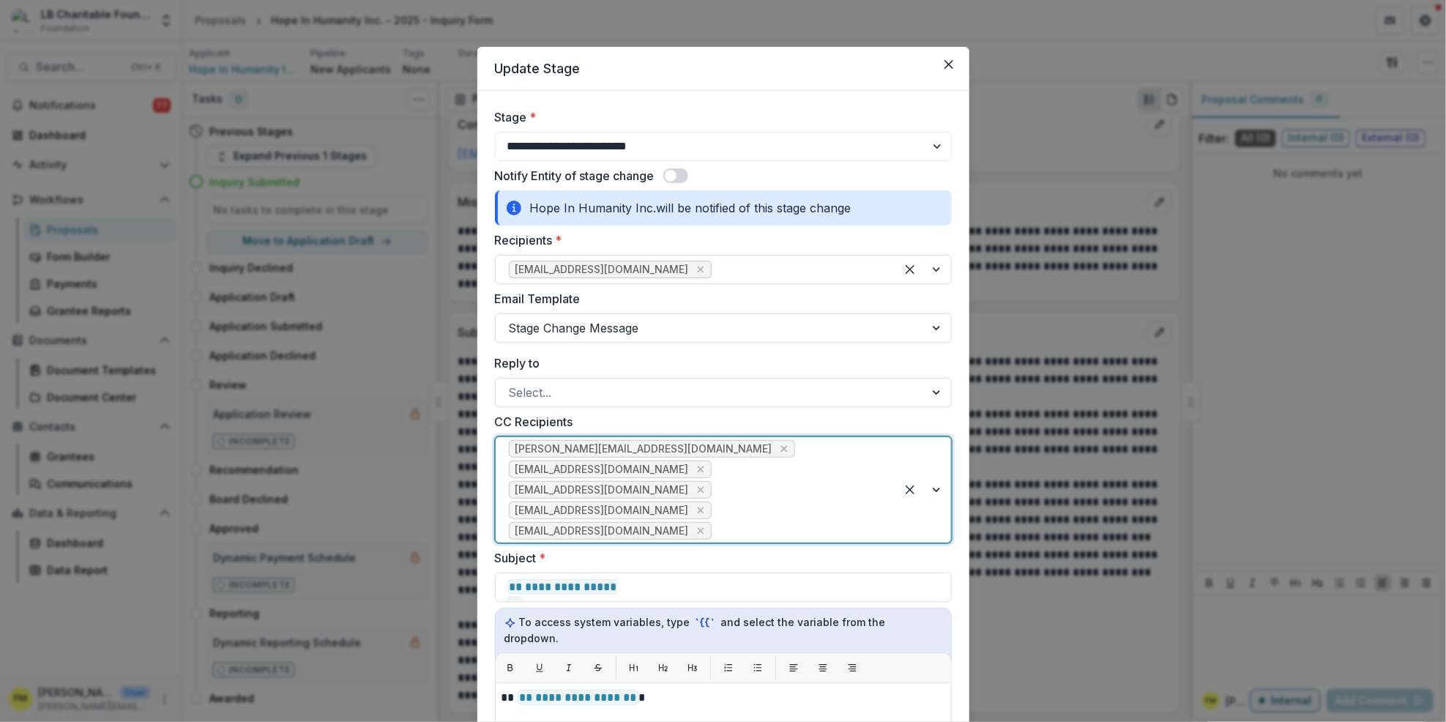
click at [928, 488] on div at bounding box center [923, 489] width 56 height 105
click at [623, 589] on div "[EMAIL_ADDRESS][DOMAIN_NAME]" at bounding box center [720, 593] width 449 height 27
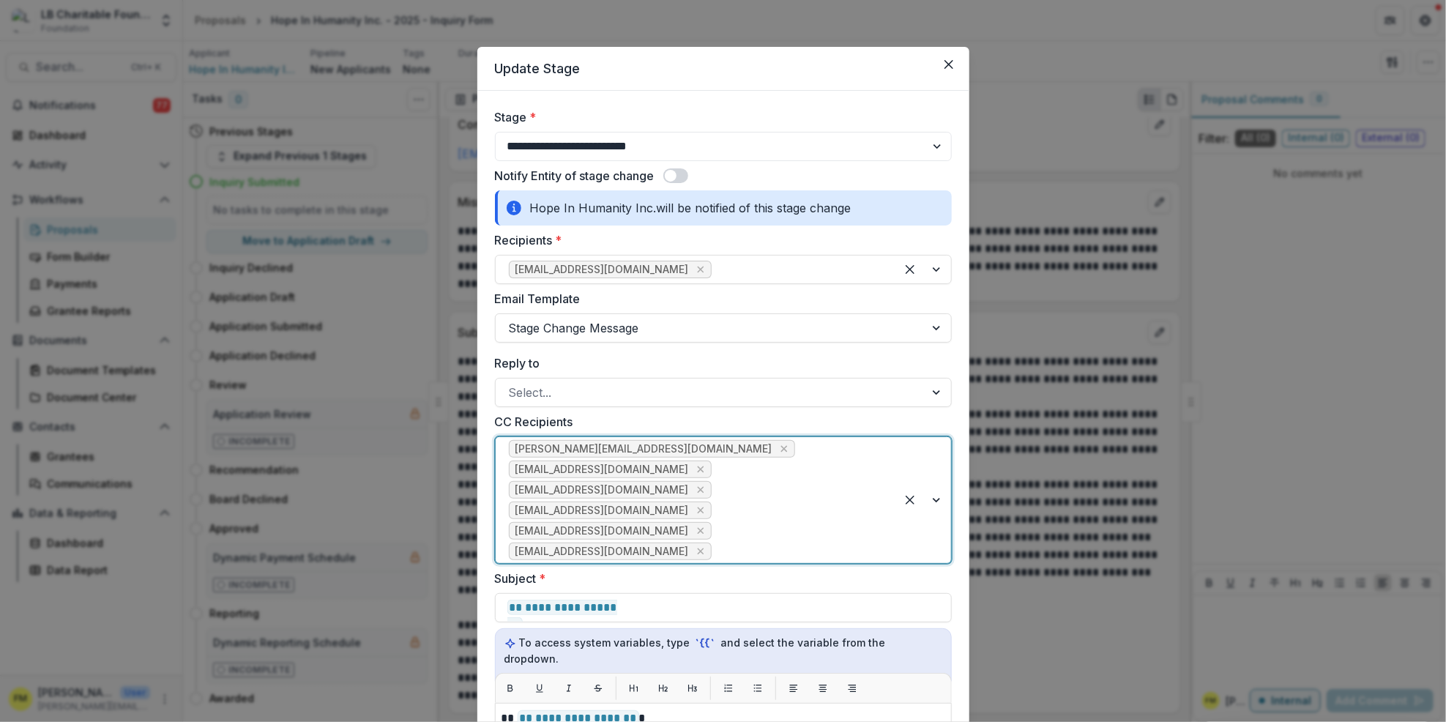
click at [937, 504] on div at bounding box center [923, 500] width 56 height 126
click at [649, 578] on div "[EMAIL_ADDRESS][DOMAIN_NAME]" at bounding box center [720, 586] width 449 height 27
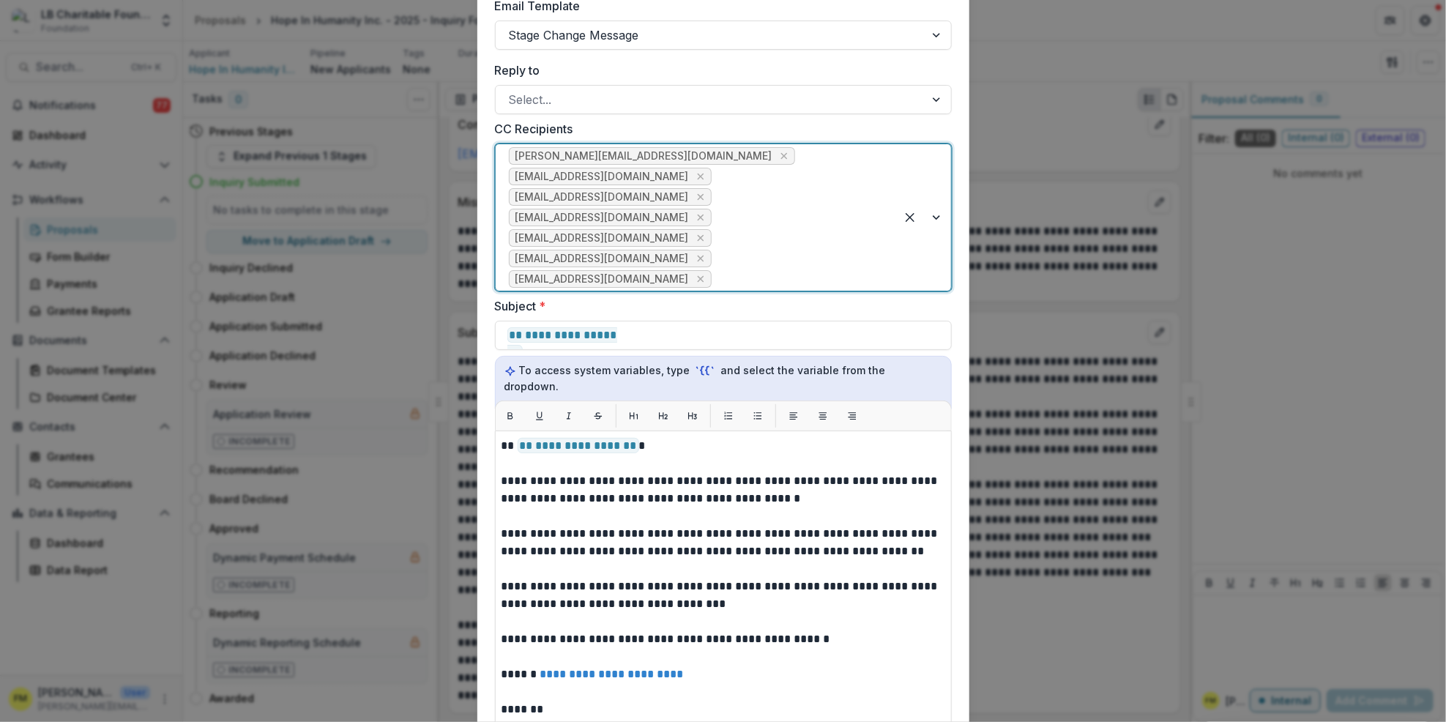
scroll to position [488, 0]
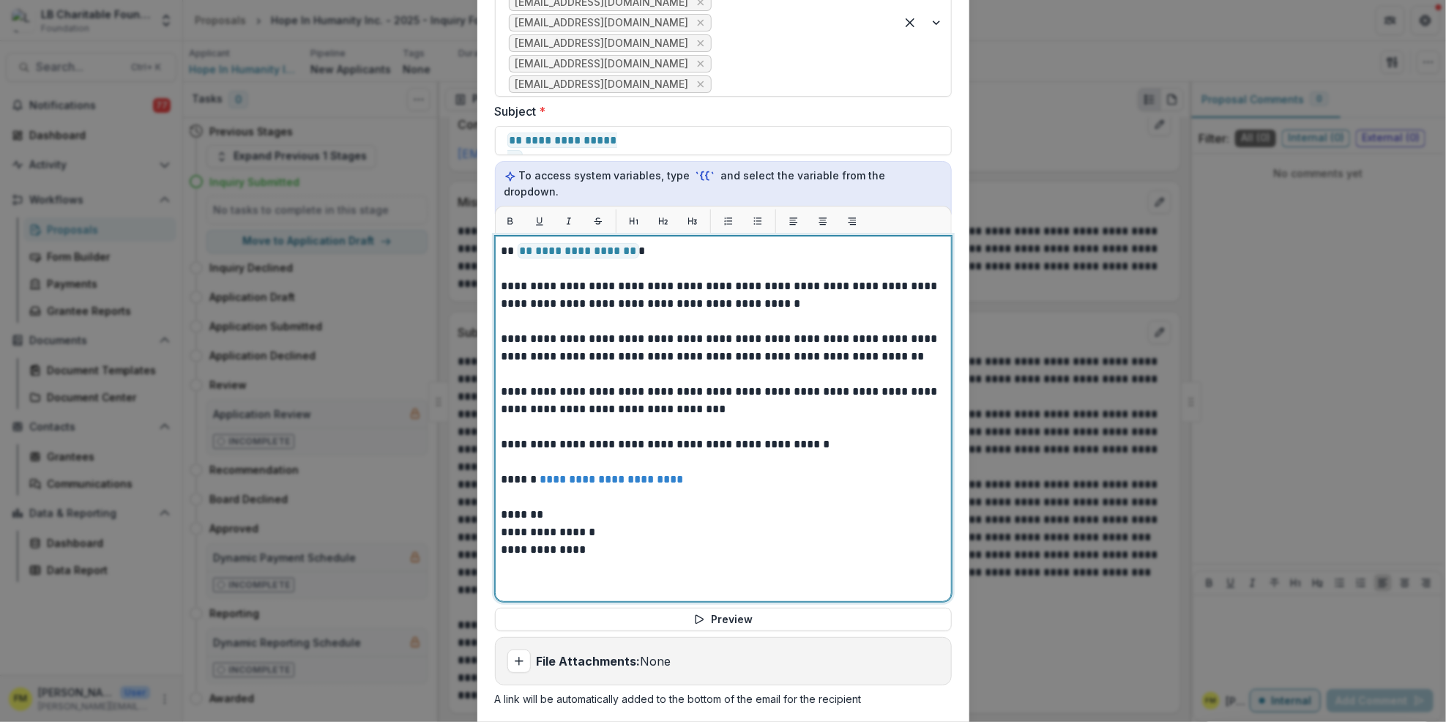
click at [539, 506] on p "*******" at bounding box center [723, 515] width 444 height 18
click at [602, 523] on p "**********" at bounding box center [723, 532] width 444 height 18
click at [543, 523] on p "**********" at bounding box center [723, 532] width 444 height 18
click at [537, 506] on p "*******" at bounding box center [723, 515] width 444 height 18
click at [501, 523] on p "*******" at bounding box center [723, 532] width 444 height 18
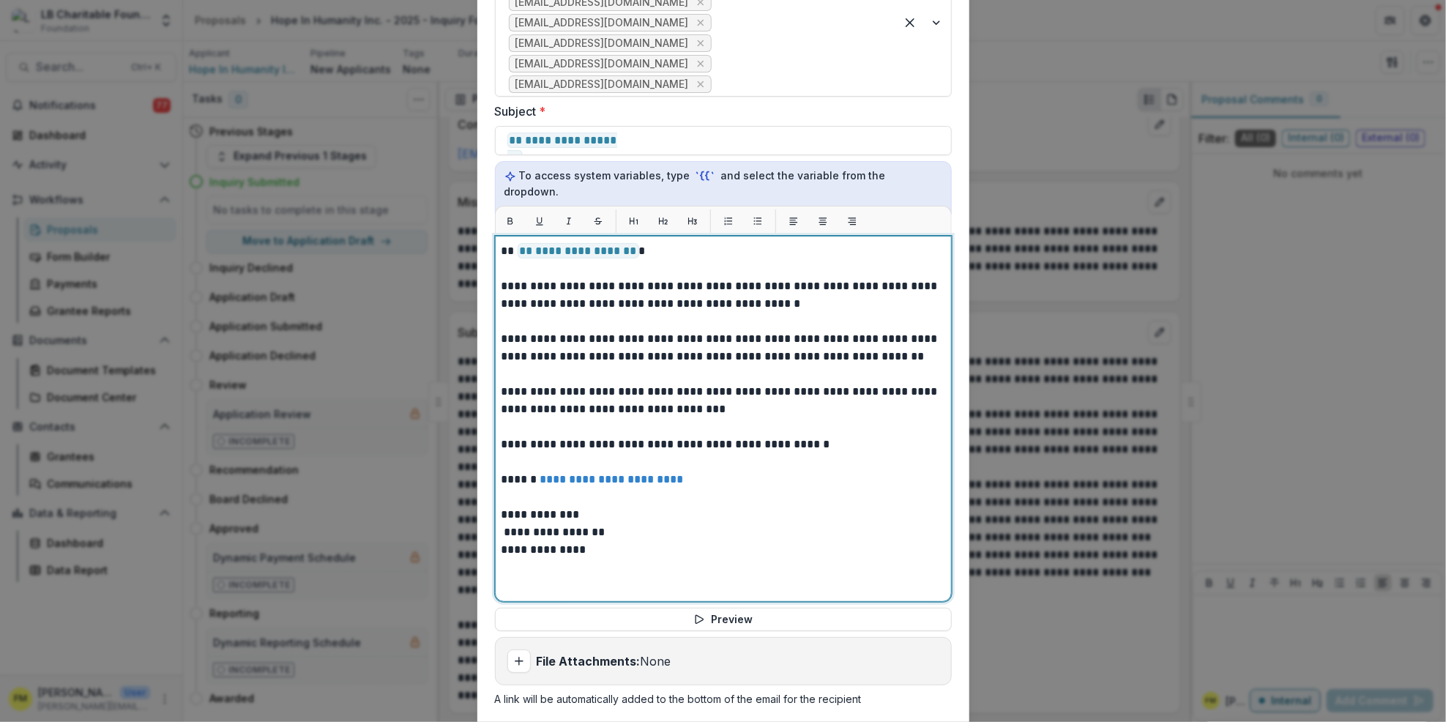
click at [638, 556] on div "**********" at bounding box center [723, 418] width 444 height 353
drag, startPoint x: 864, startPoint y: 375, endPoint x: 873, endPoint y: 378, distance: 10.0
click at [870, 377] on div "**********" at bounding box center [723, 418] width 444 height 353
click at [876, 541] on p "**********" at bounding box center [723, 550] width 444 height 18
click at [501, 523] on p "**********" at bounding box center [723, 532] width 444 height 18
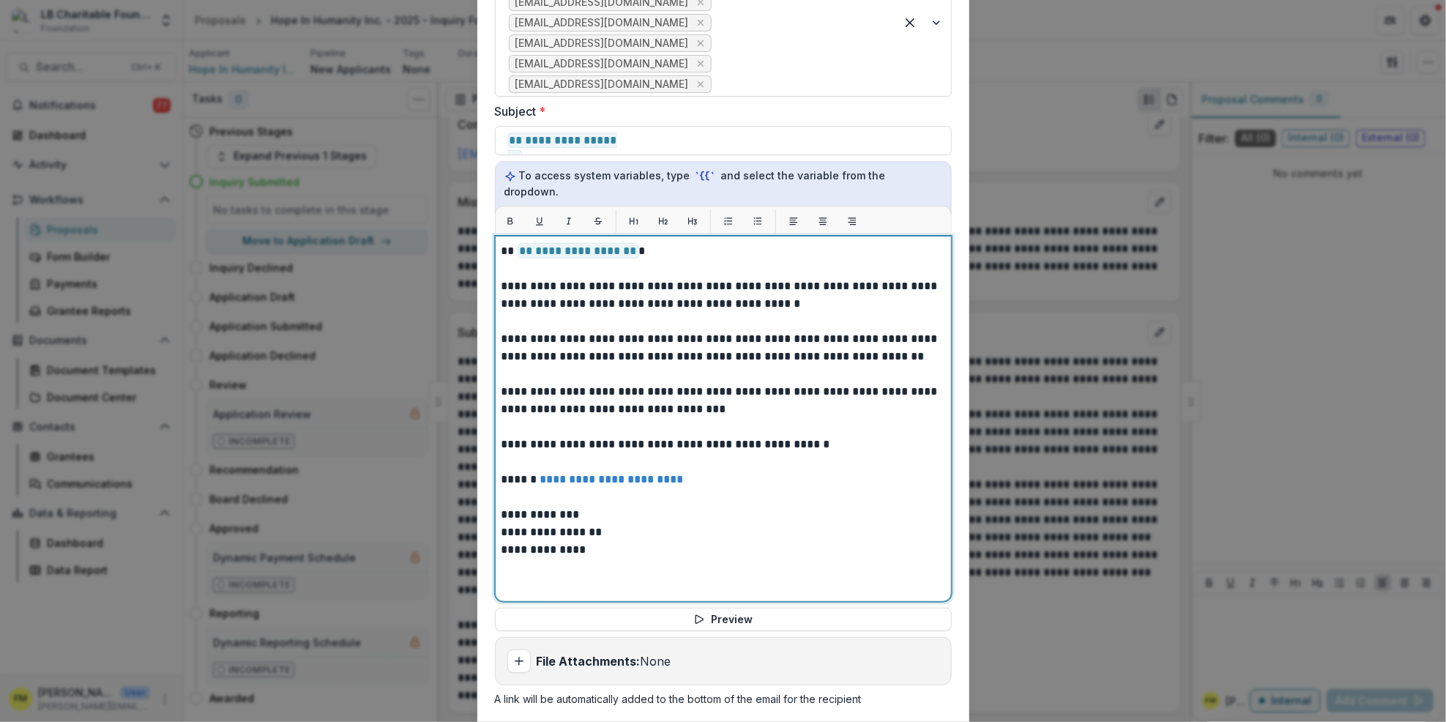
click at [725, 541] on p "**********" at bounding box center [723, 550] width 444 height 18
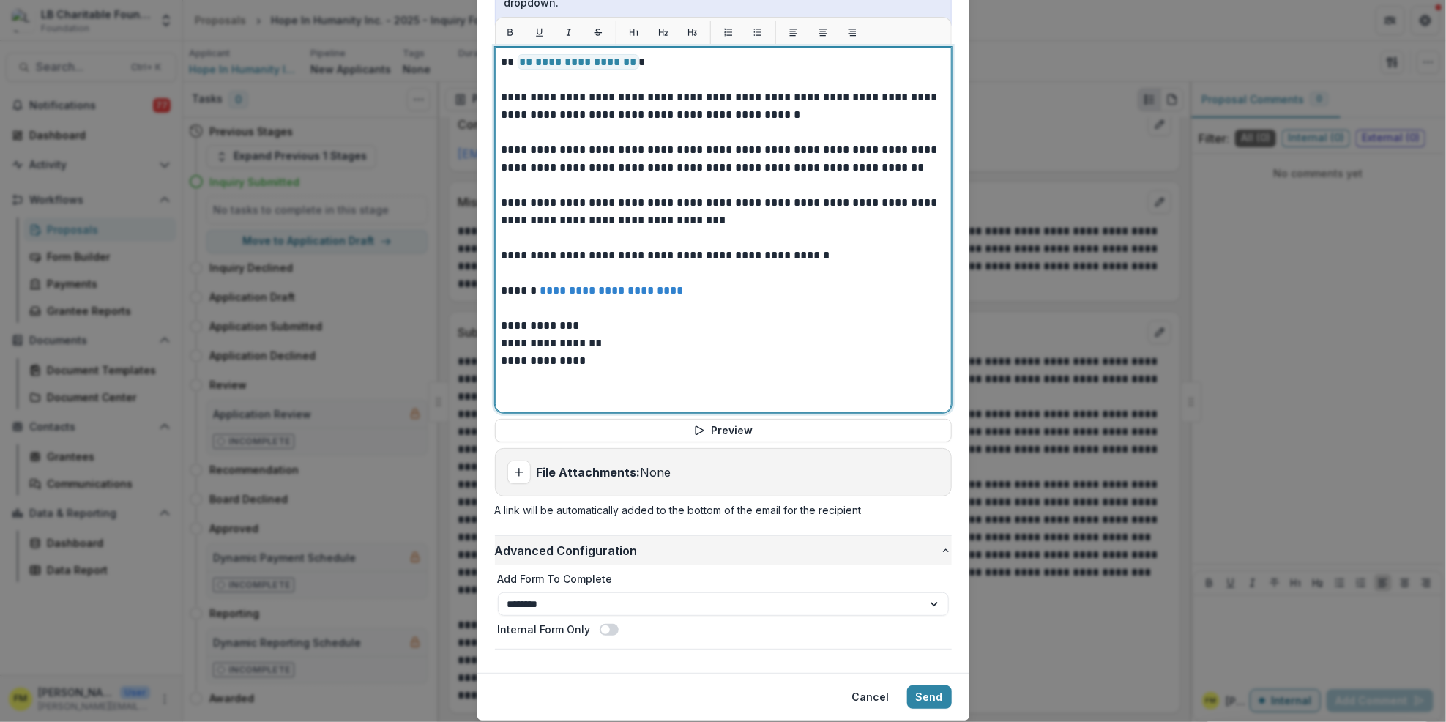
scroll to position [706, 0]
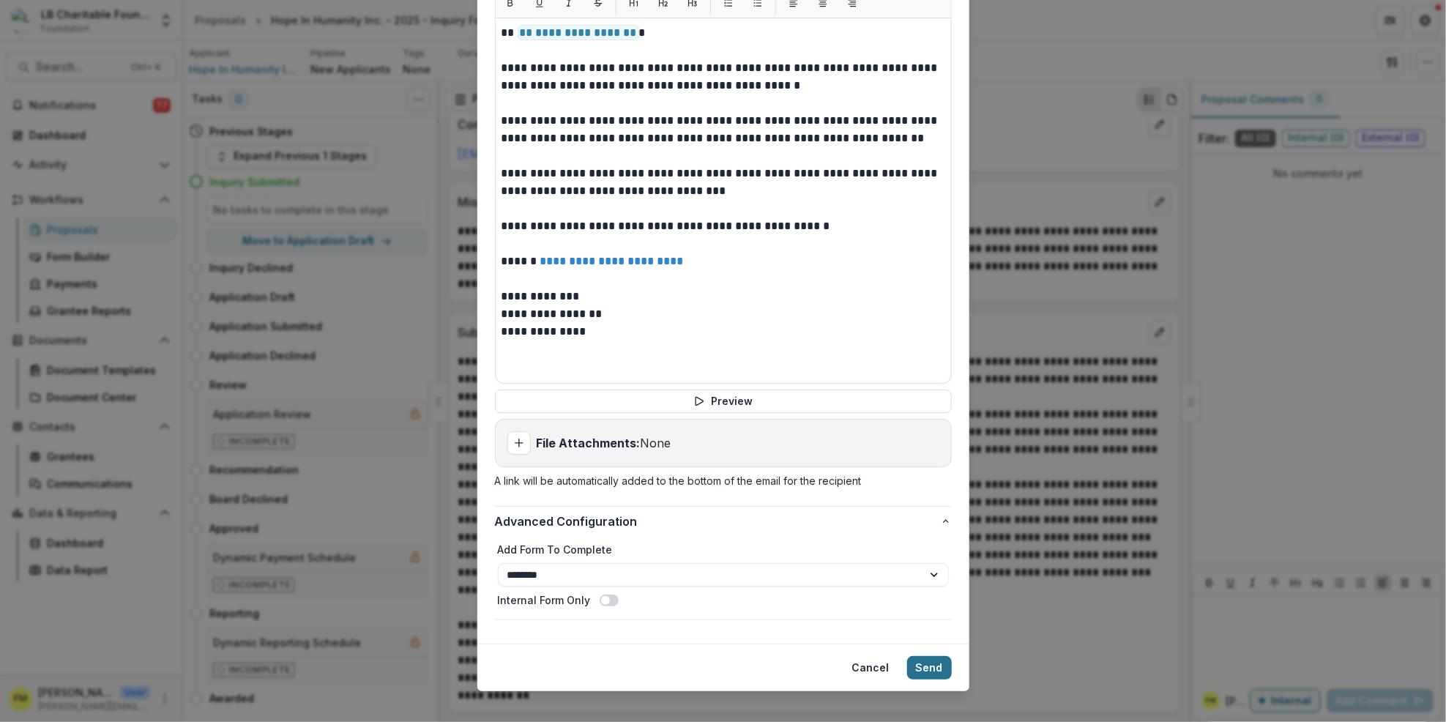
click at [928, 656] on button "Send" at bounding box center [929, 667] width 45 height 23
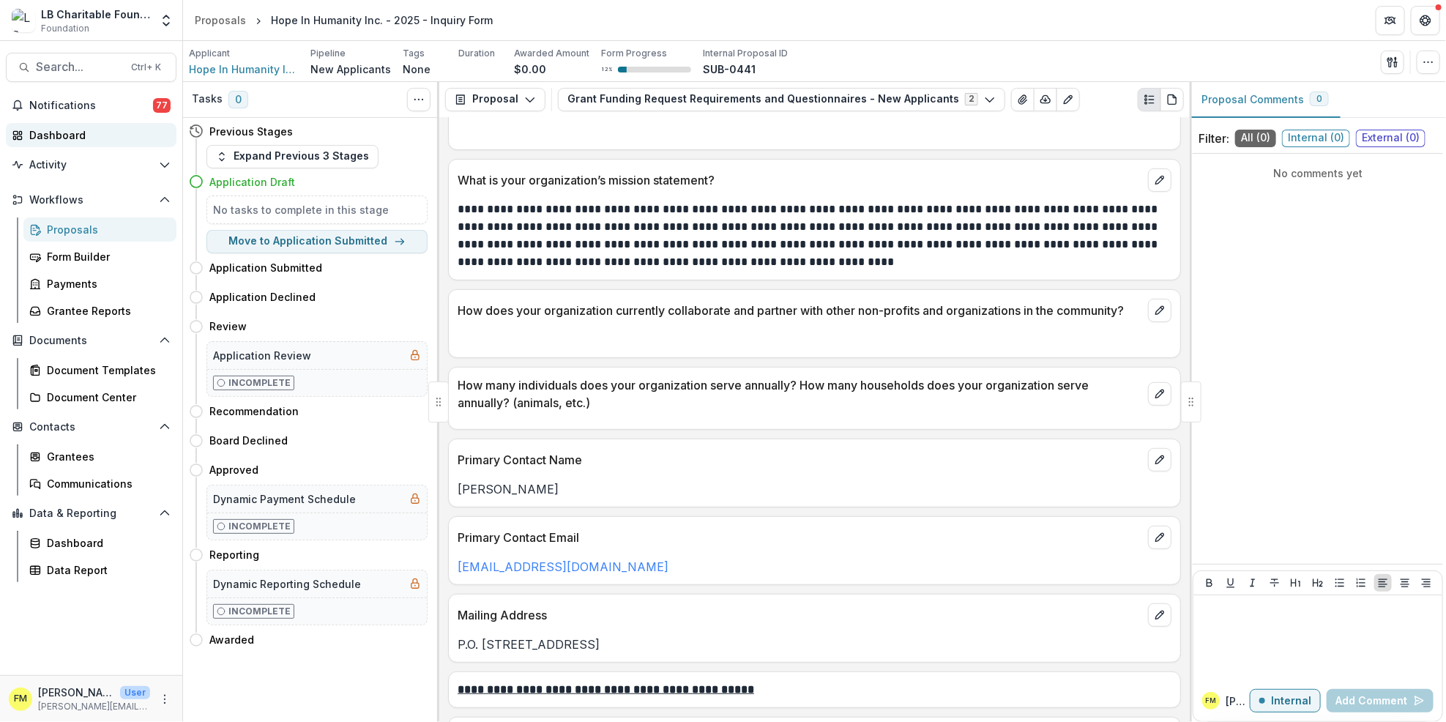
click at [100, 138] on div "Dashboard" at bounding box center [96, 134] width 135 height 15
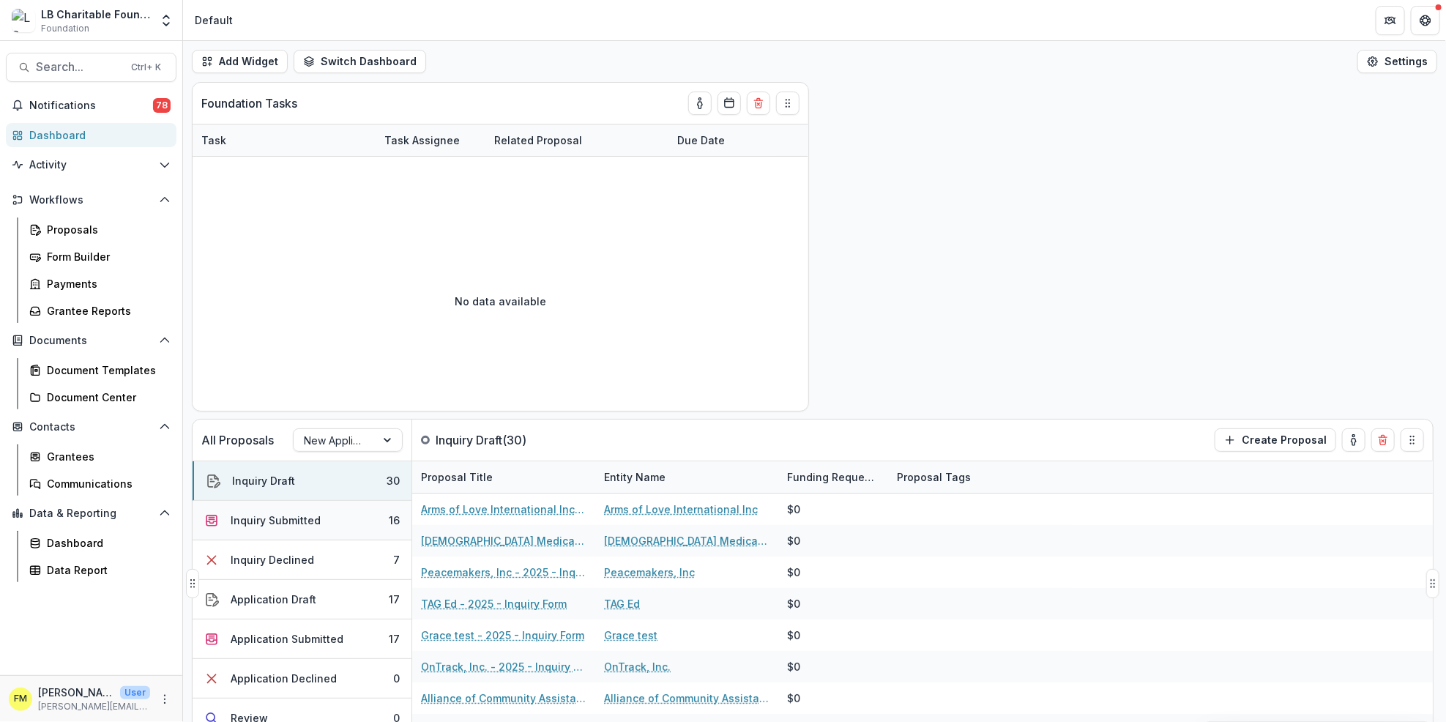
click at [384, 519] on button "Inquiry Submitted 16" at bounding box center [302, 521] width 219 height 40
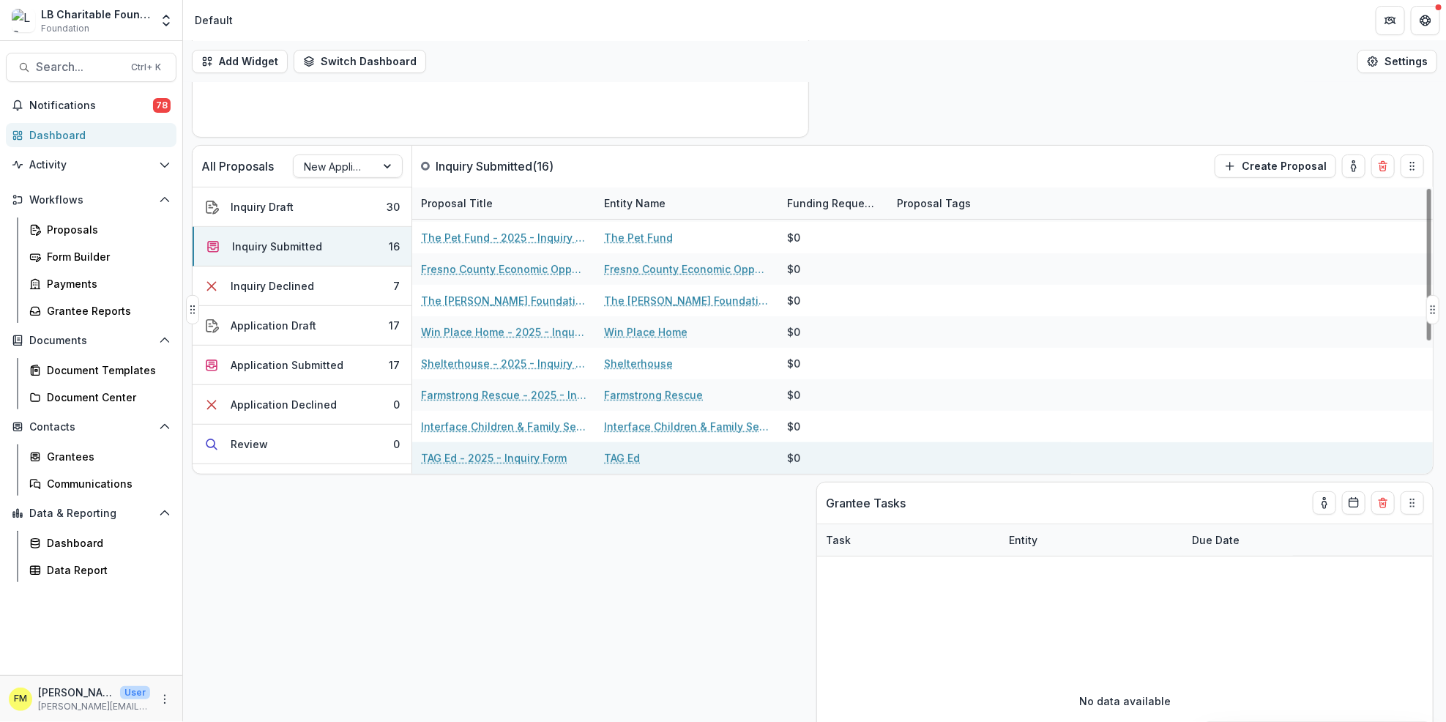
scroll to position [390, 0]
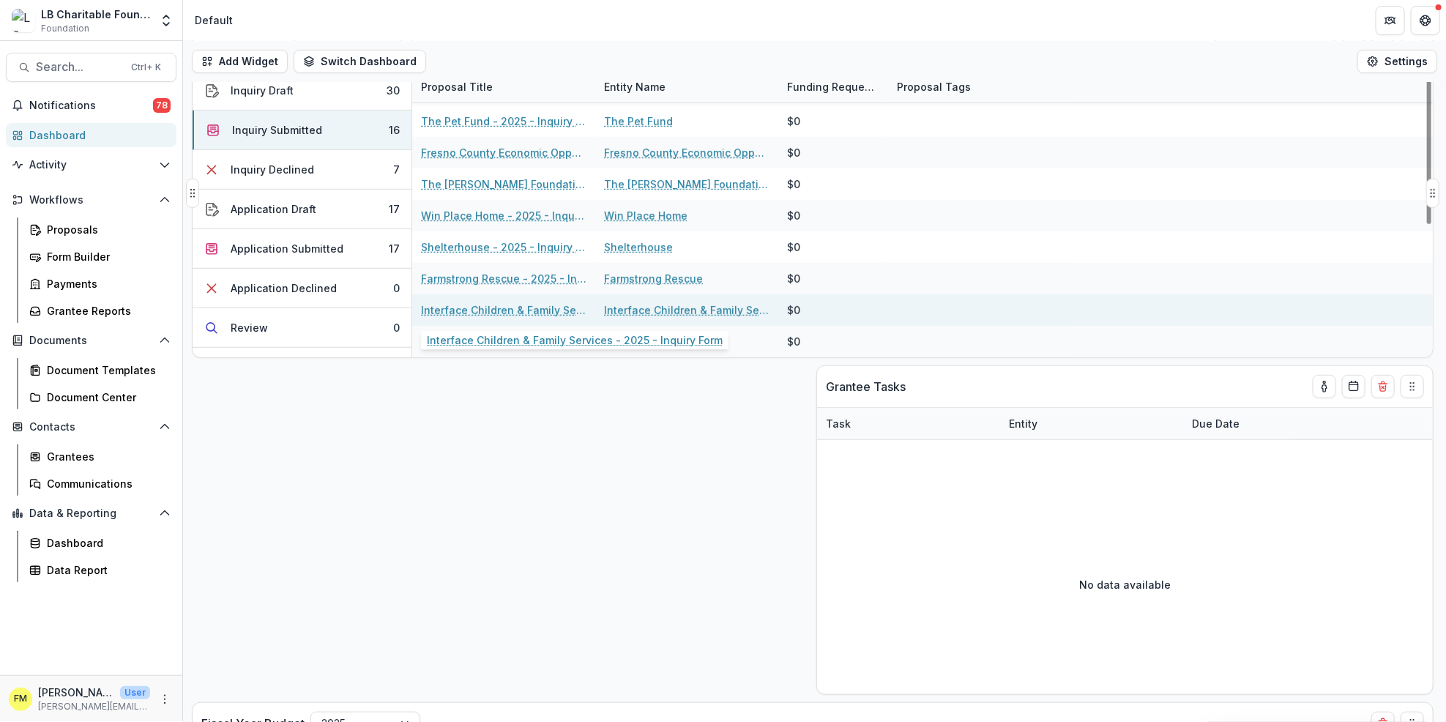
click at [514, 307] on link "Interface Children & Family Services - 2025 - Inquiry Form" at bounding box center [503, 309] width 165 height 15
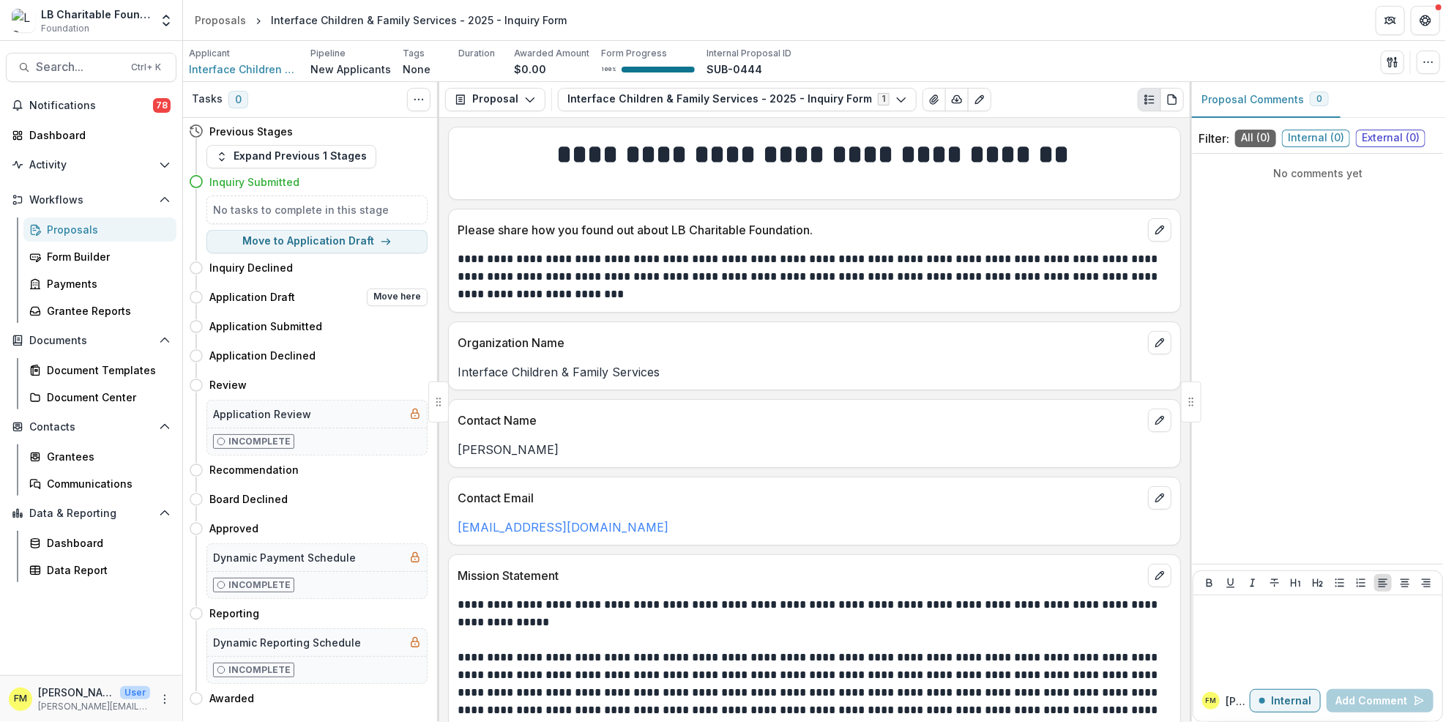
click at [325, 299] on div "Application Draft Move here" at bounding box center [318, 297] width 218 height 18
click at [384, 299] on button "Move here" at bounding box center [397, 297] width 61 height 18
select select "**********"
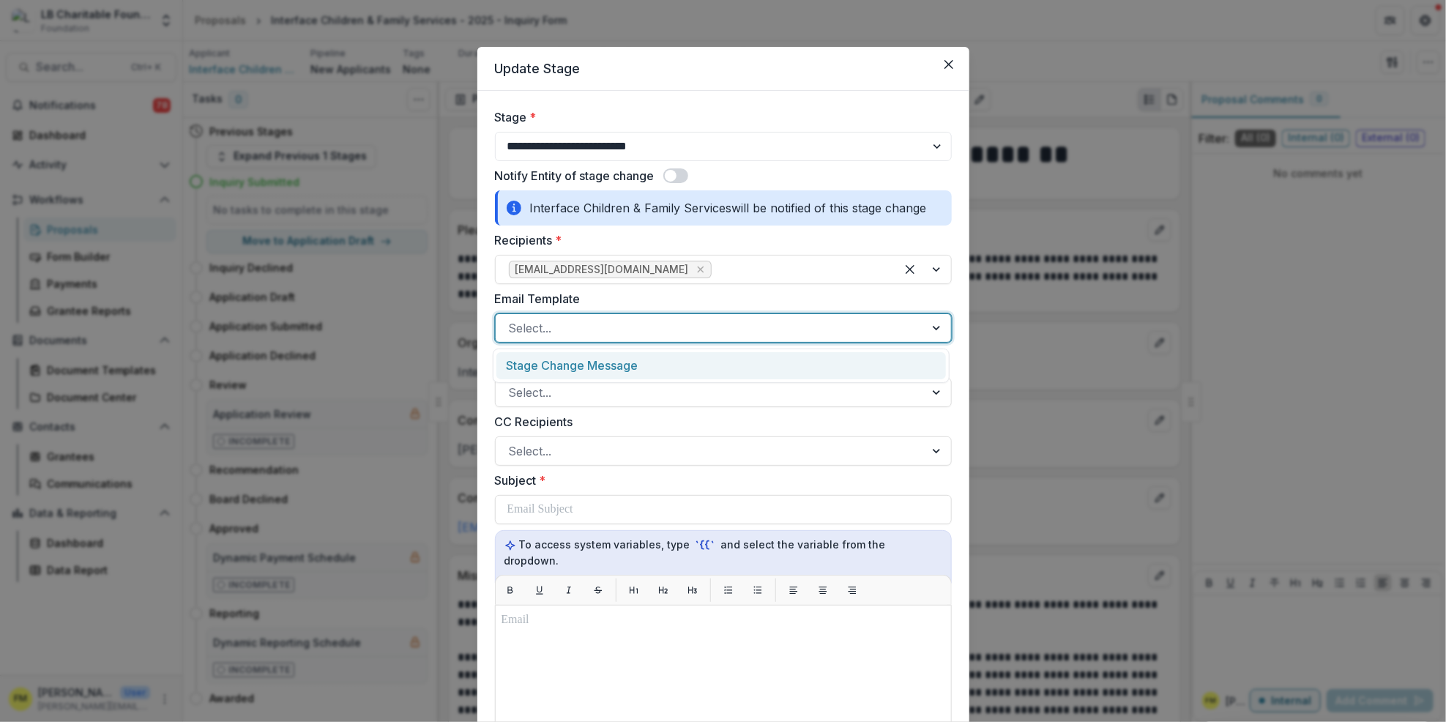
click at [935, 325] on div at bounding box center [938, 328] width 26 height 28
click at [630, 370] on div "Stage Change Message" at bounding box center [720, 365] width 449 height 27
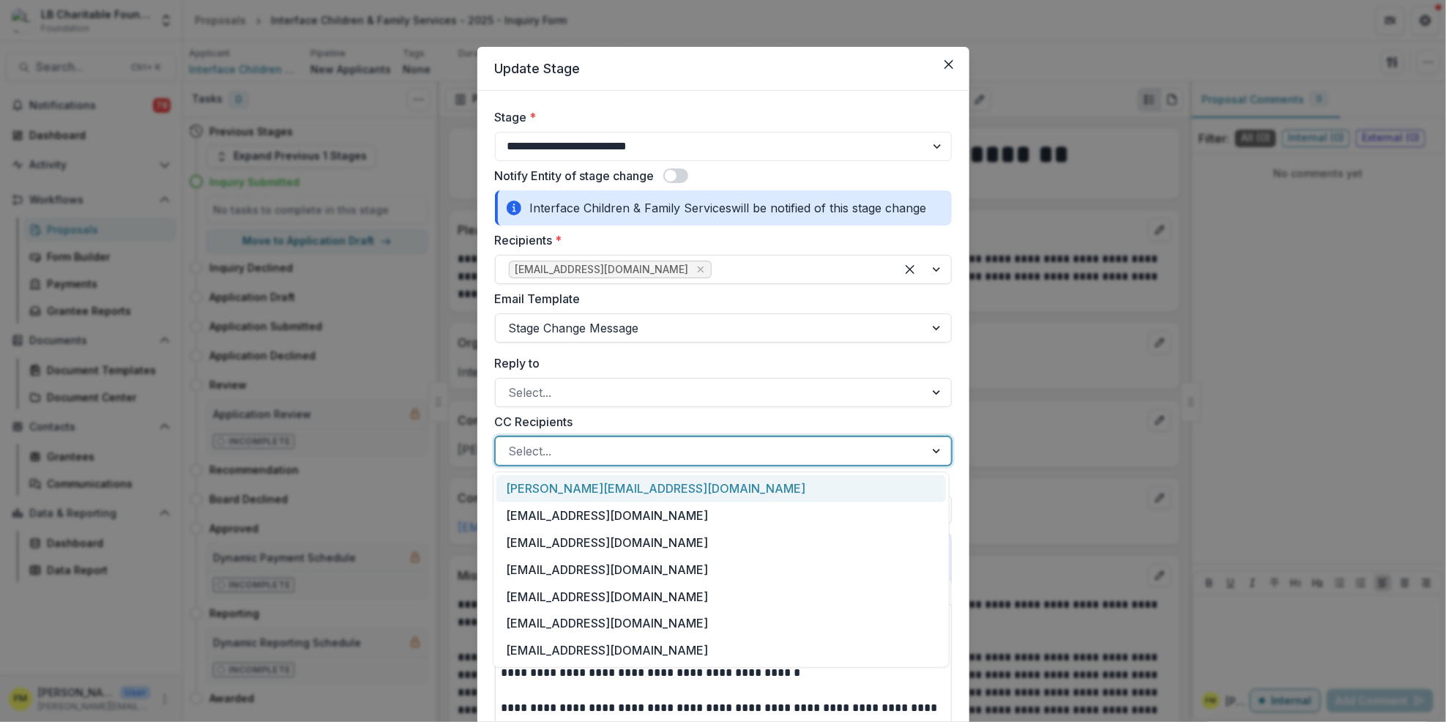
click at [932, 447] on div at bounding box center [938, 451] width 26 height 28
click at [703, 486] on div "[PERSON_NAME][EMAIL_ADDRESS][DOMAIN_NAME]" at bounding box center [720, 488] width 449 height 27
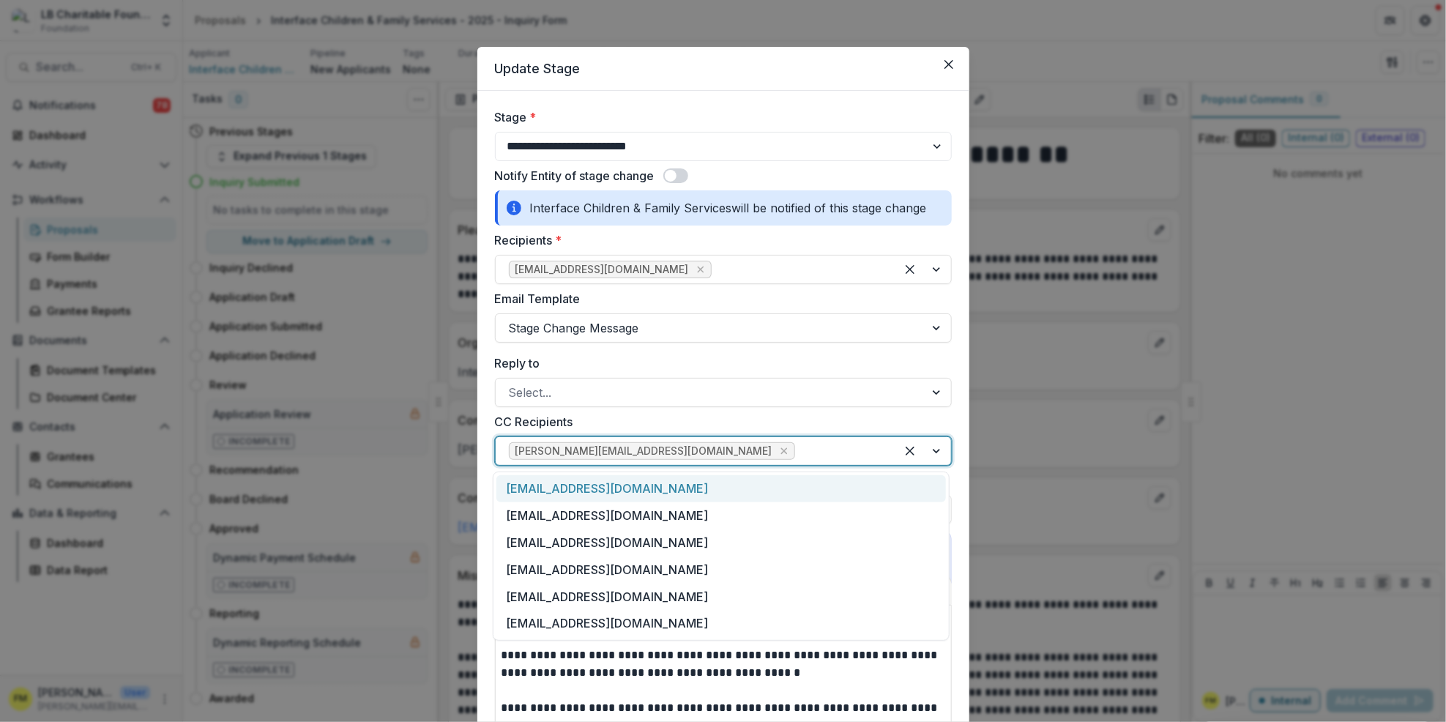
click at [931, 450] on div at bounding box center [923, 451] width 56 height 28
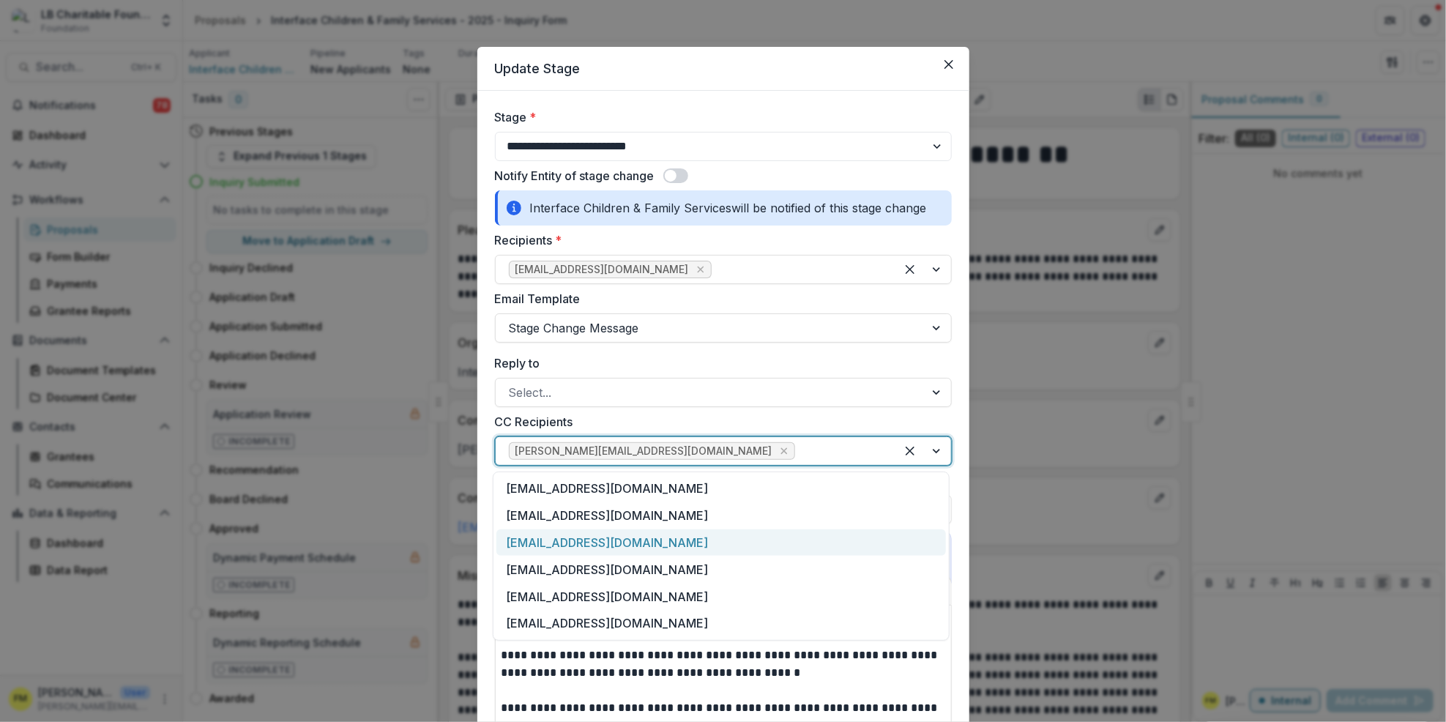
click at [627, 542] on div "[EMAIL_ADDRESS][DOMAIN_NAME]" at bounding box center [720, 542] width 449 height 27
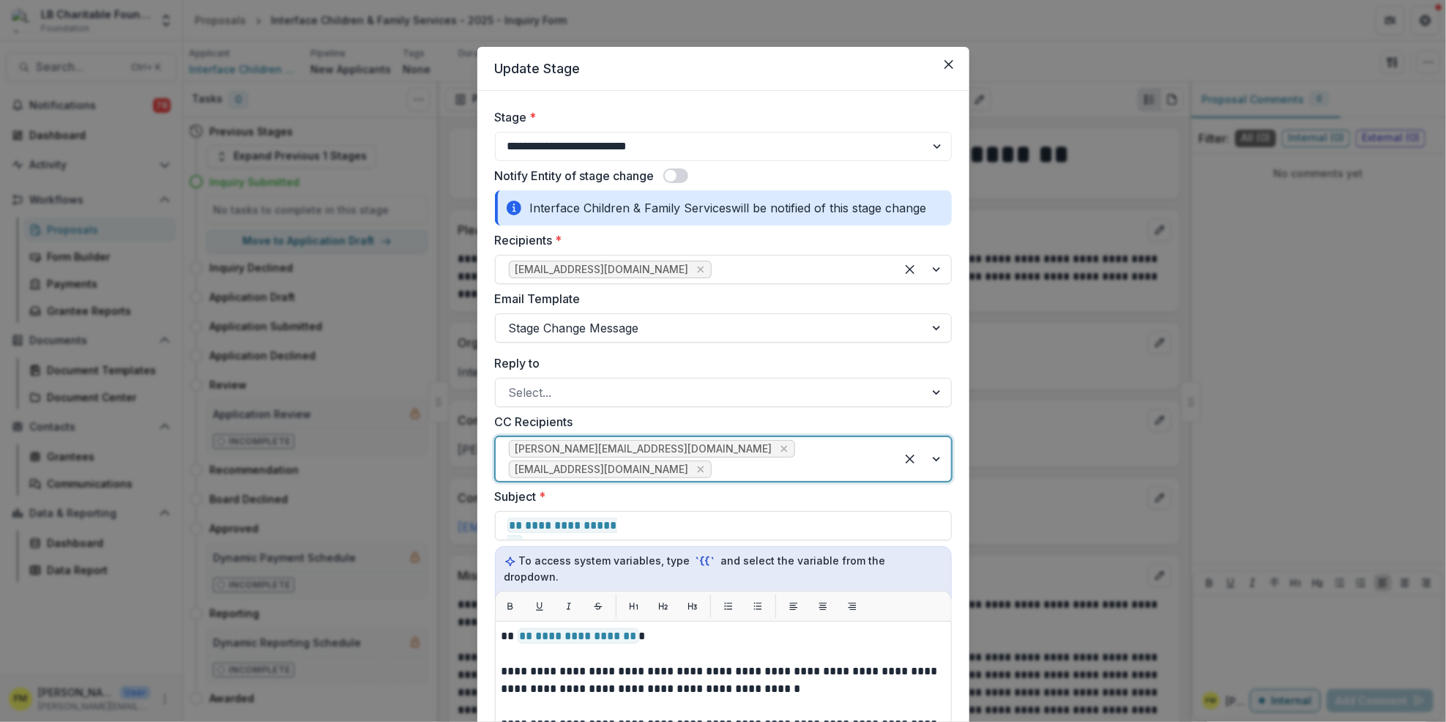
click at [931, 464] on div at bounding box center [923, 459] width 56 height 44
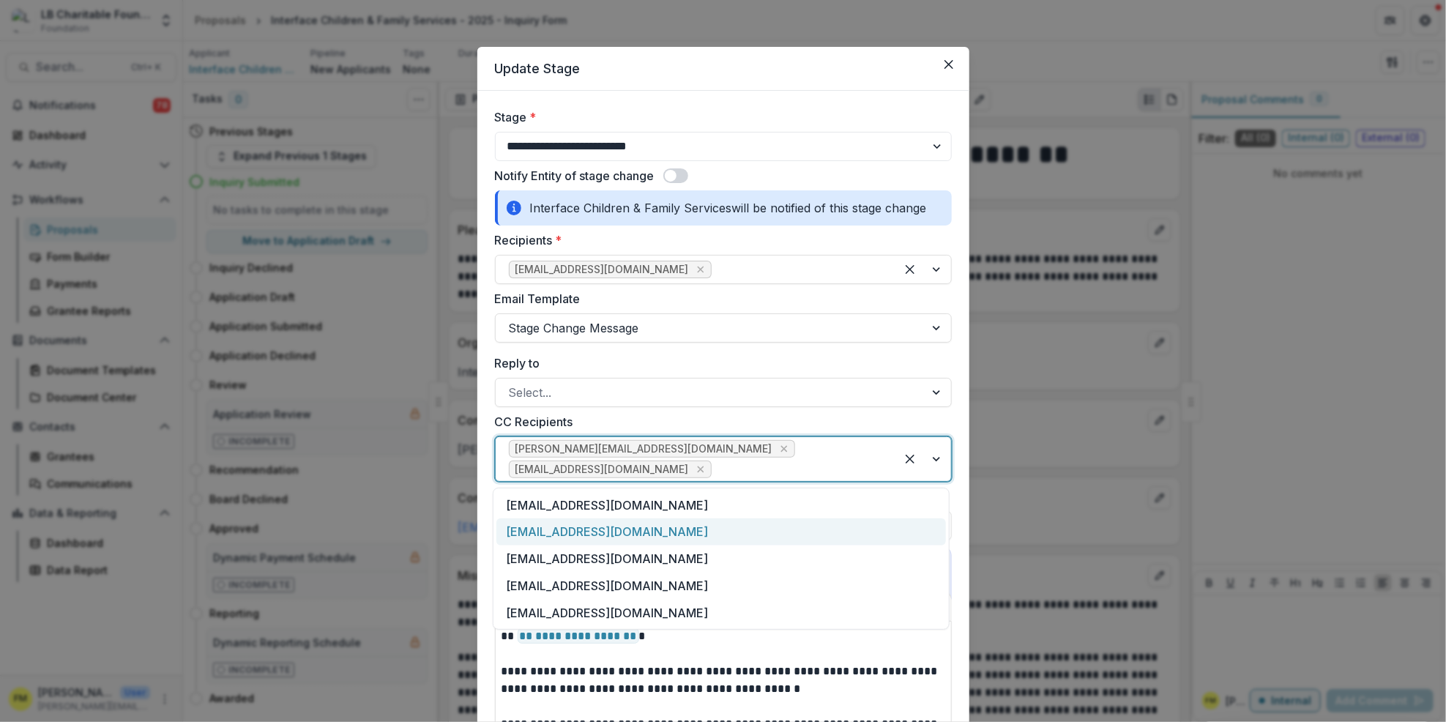
click at [604, 534] on div "[EMAIL_ADDRESS][DOMAIN_NAME]" at bounding box center [720, 531] width 449 height 27
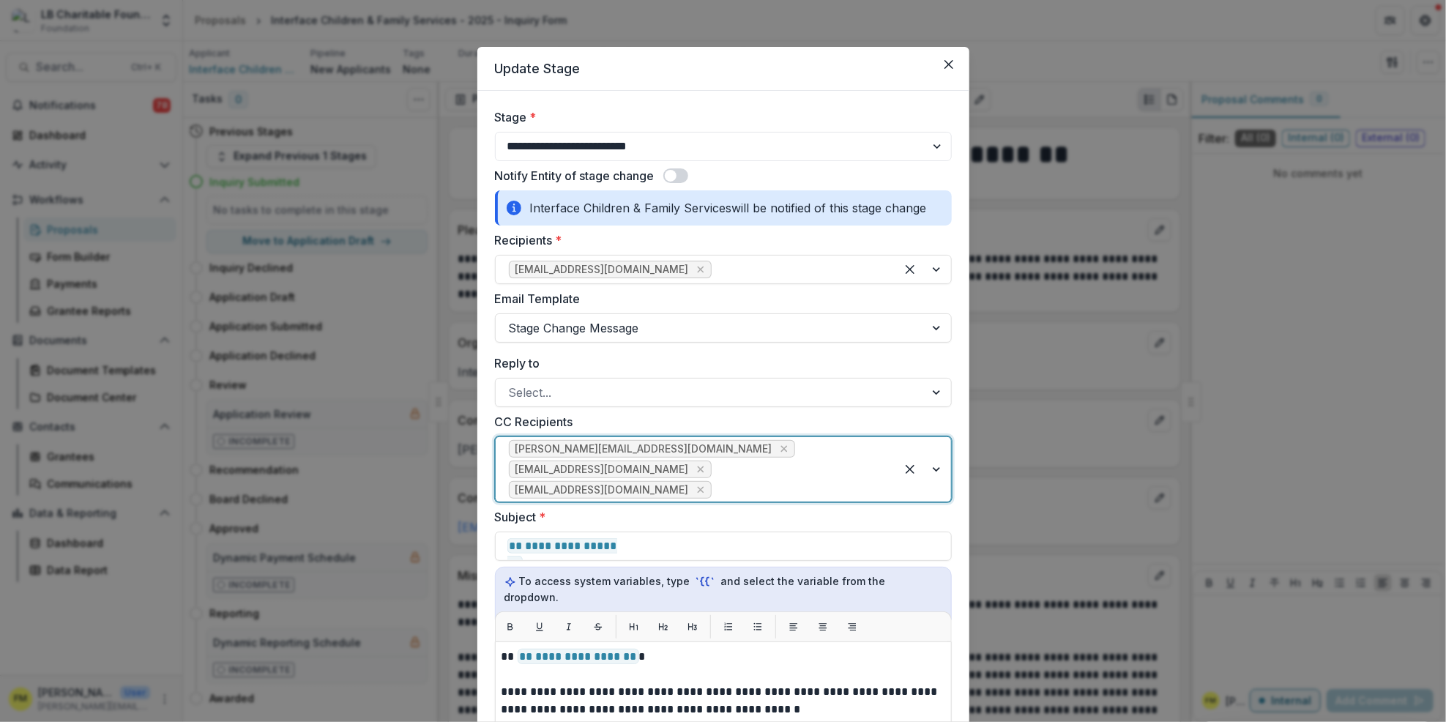
click at [937, 466] on div at bounding box center [923, 469] width 56 height 64
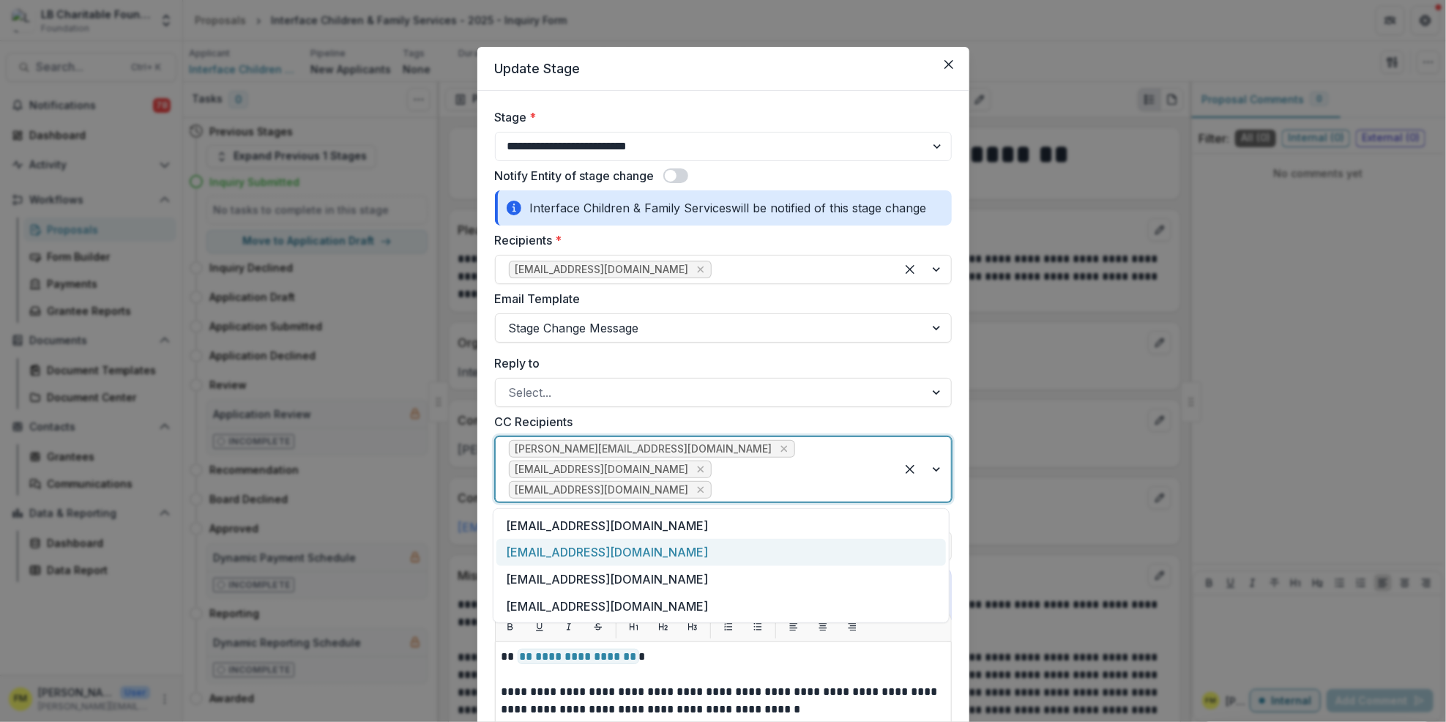
click at [598, 547] on div "[EMAIL_ADDRESS][DOMAIN_NAME]" at bounding box center [720, 552] width 449 height 27
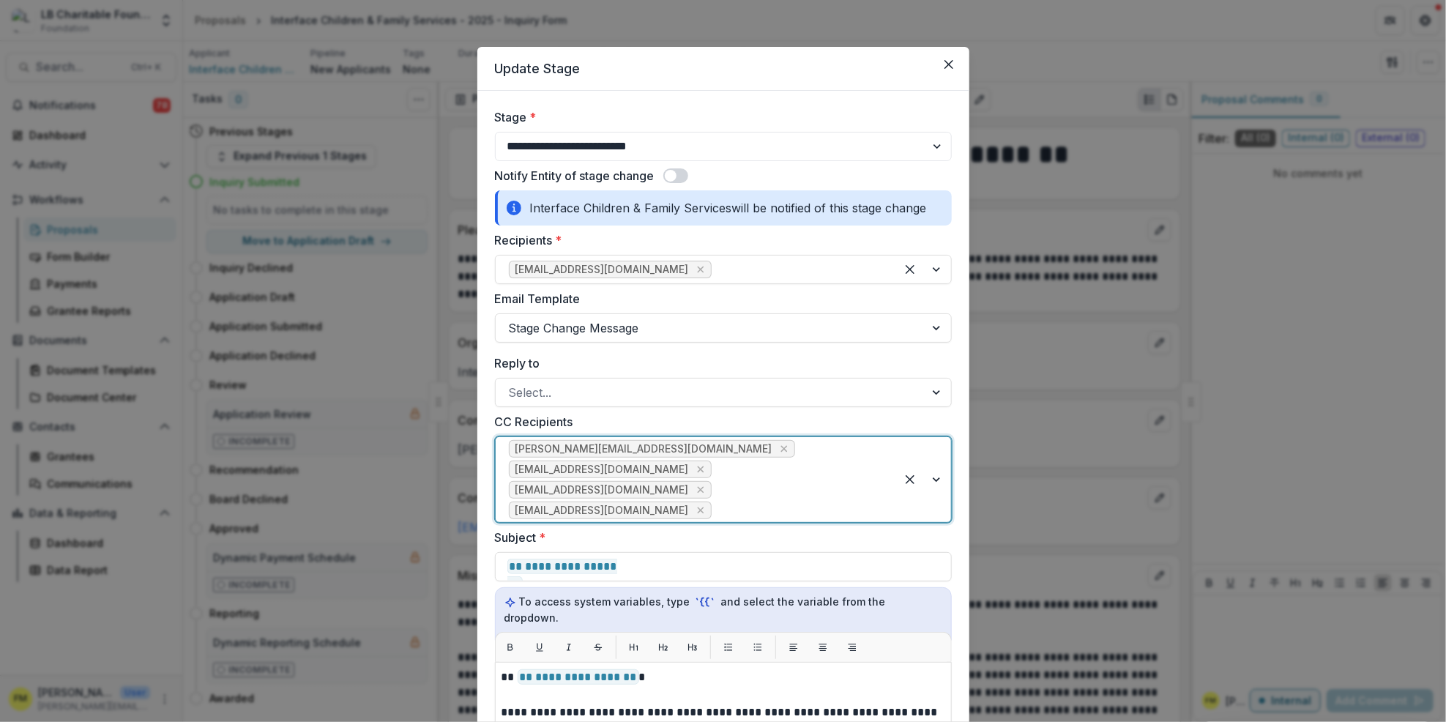
click at [937, 482] on div at bounding box center [923, 479] width 56 height 85
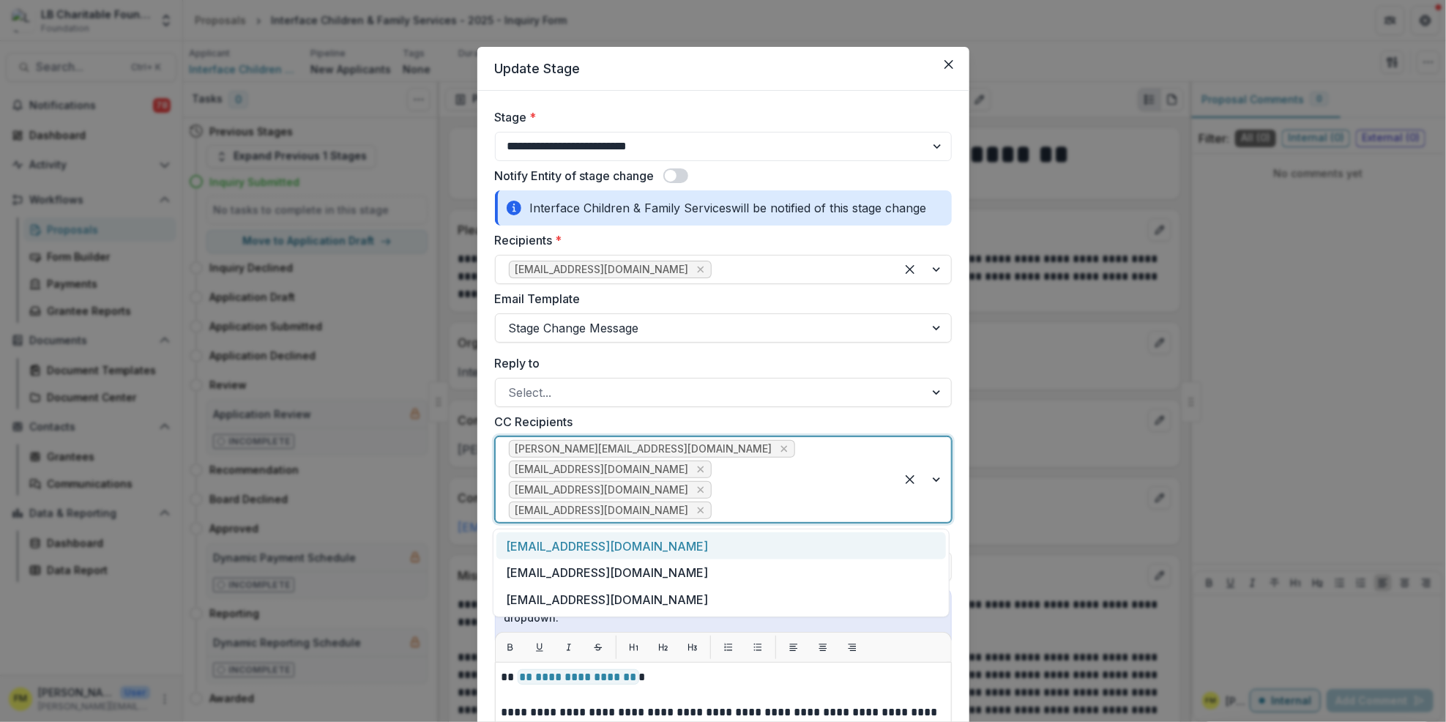
click at [654, 550] on div "[EMAIL_ADDRESS][DOMAIN_NAME]" at bounding box center [720, 545] width 449 height 27
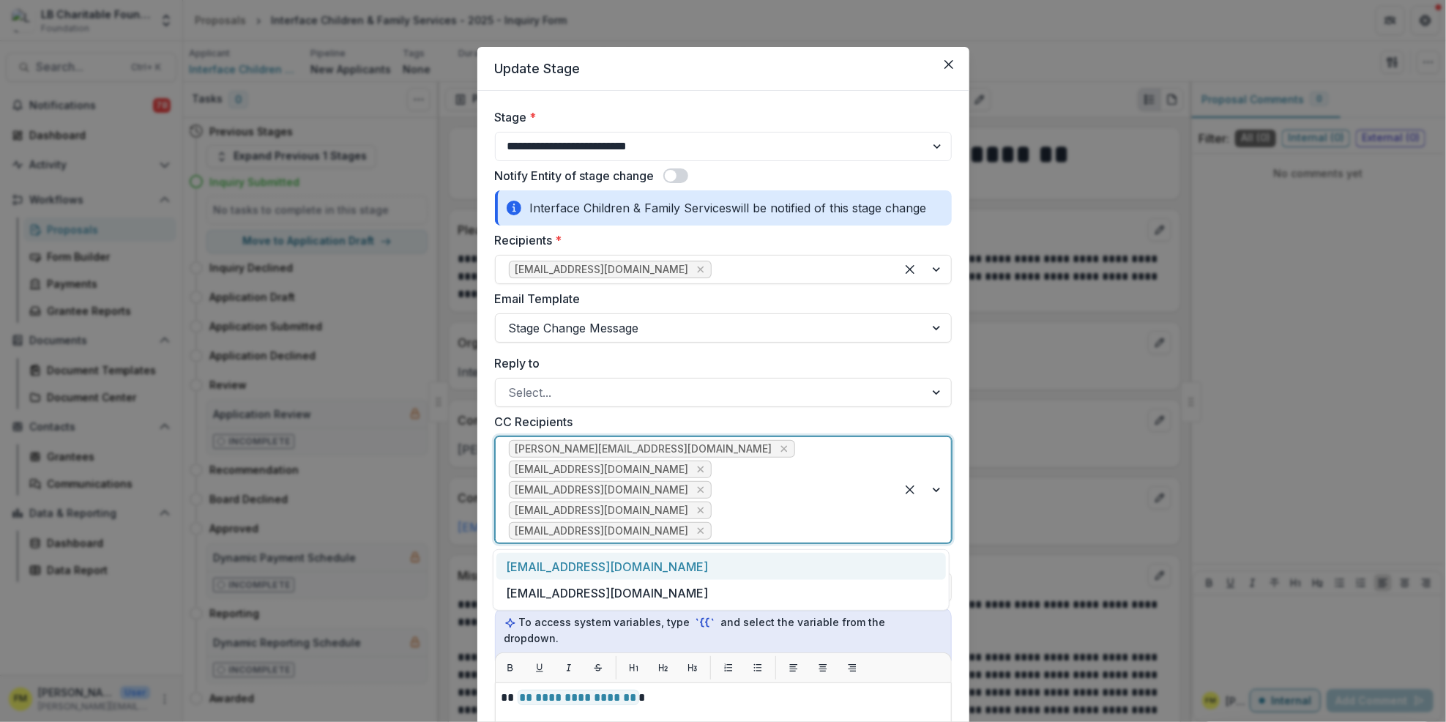
click at [938, 485] on div at bounding box center [923, 489] width 56 height 105
click at [658, 567] on div "[EMAIL_ADDRESS][DOMAIN_NAME]" at bounding box center [720, 566] width 449 height 27
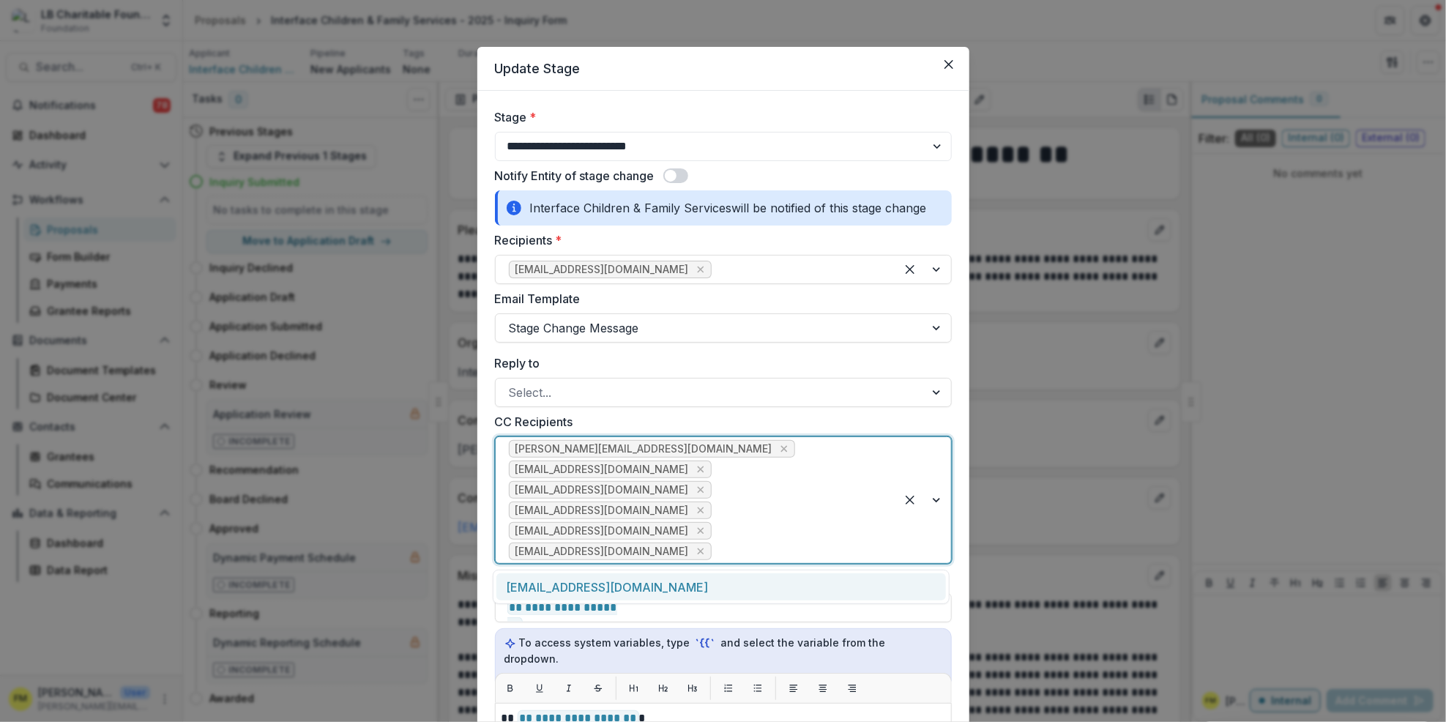
click at [937, 496] on div at bounding box center [923, 500] width 56 height 126
click at [630, 583] on div "[EMAIL_ADDRESS][DOMAIN_NAME]" at bounding box center [720, 586] width 449 height 27
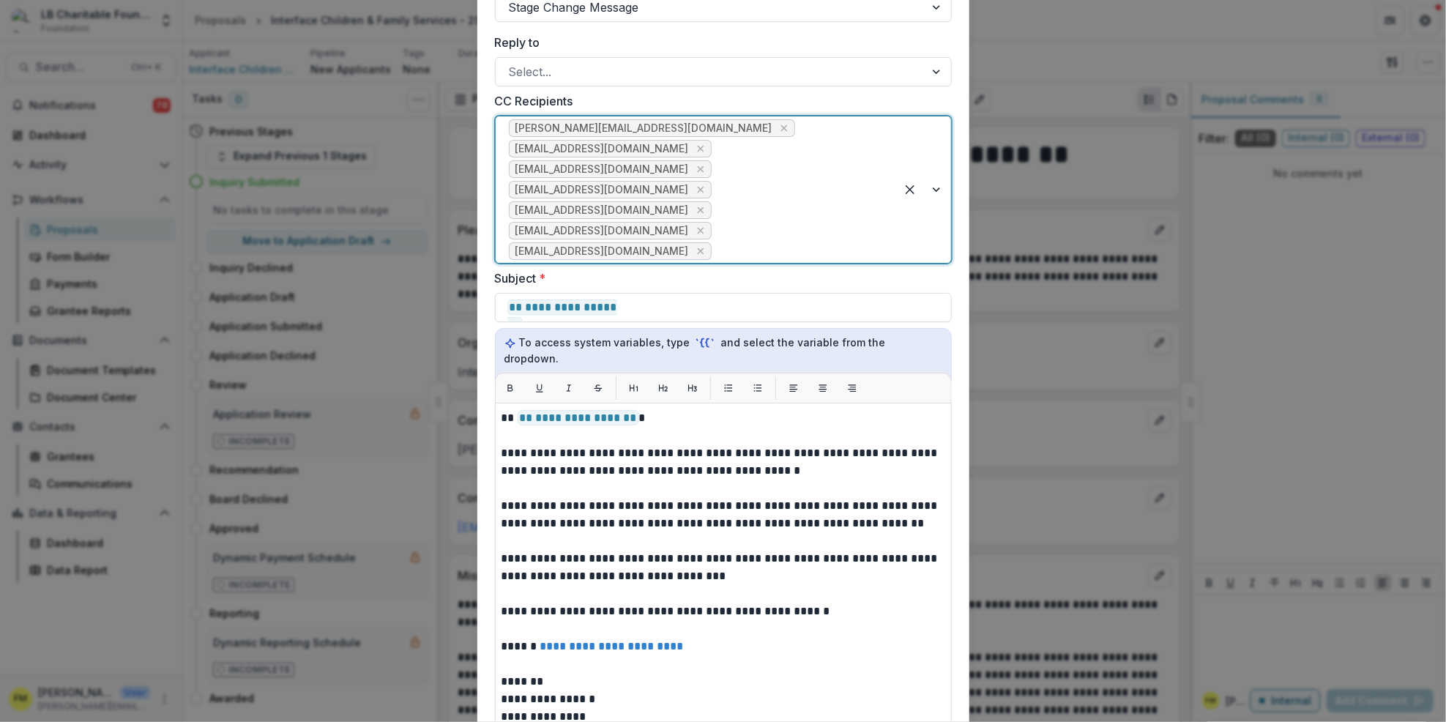
scroll to position [390, 0]
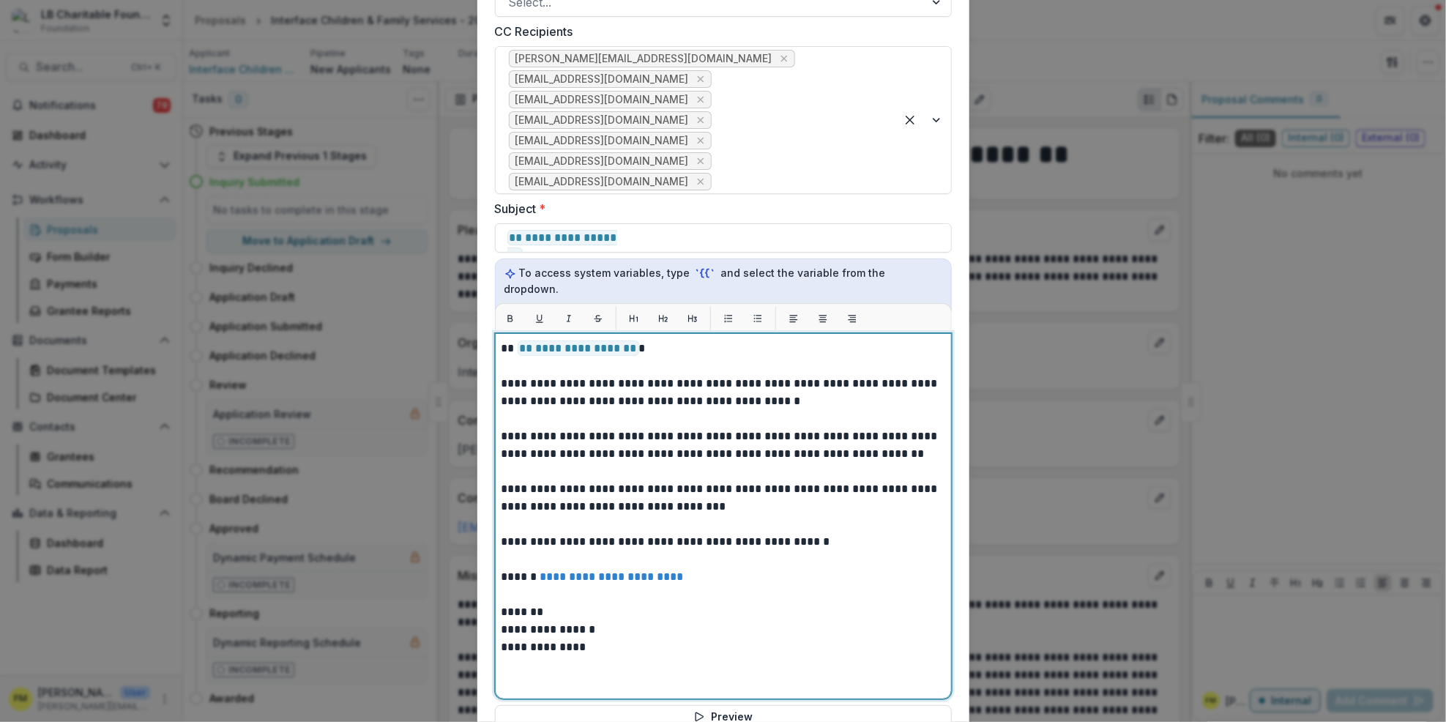
click at [539, 603] on p "*******" at bounding box center [723, 612] width 444 height 18
click at [541, 621] on p "**********" at bounding box center [723, 630] width 444 height 18
click at [542, 621] on p "**********" at bounding box center [723, 630] width 444 height 18
click at [548, 621] on p "**********" at bounding box center [723, 630] width 444 height 18
click at [502, 621] on p "**********" at bounding box center [723, 630] width 444 height 18
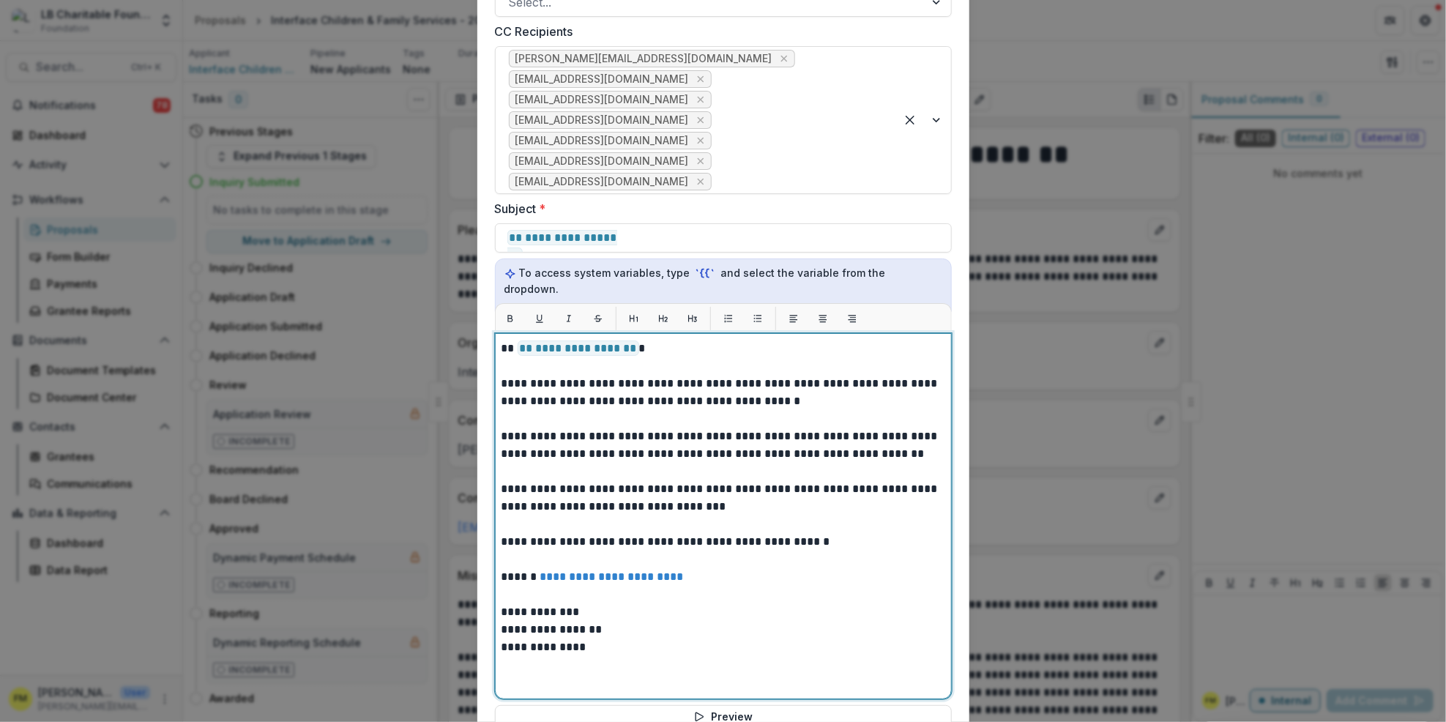
click at [575, 603] on p "**********" at bounding box center [723, 612] width 444 height 18
click at [739, 638] on p "**********" at bounding box center [723, 647] width 444 height 18
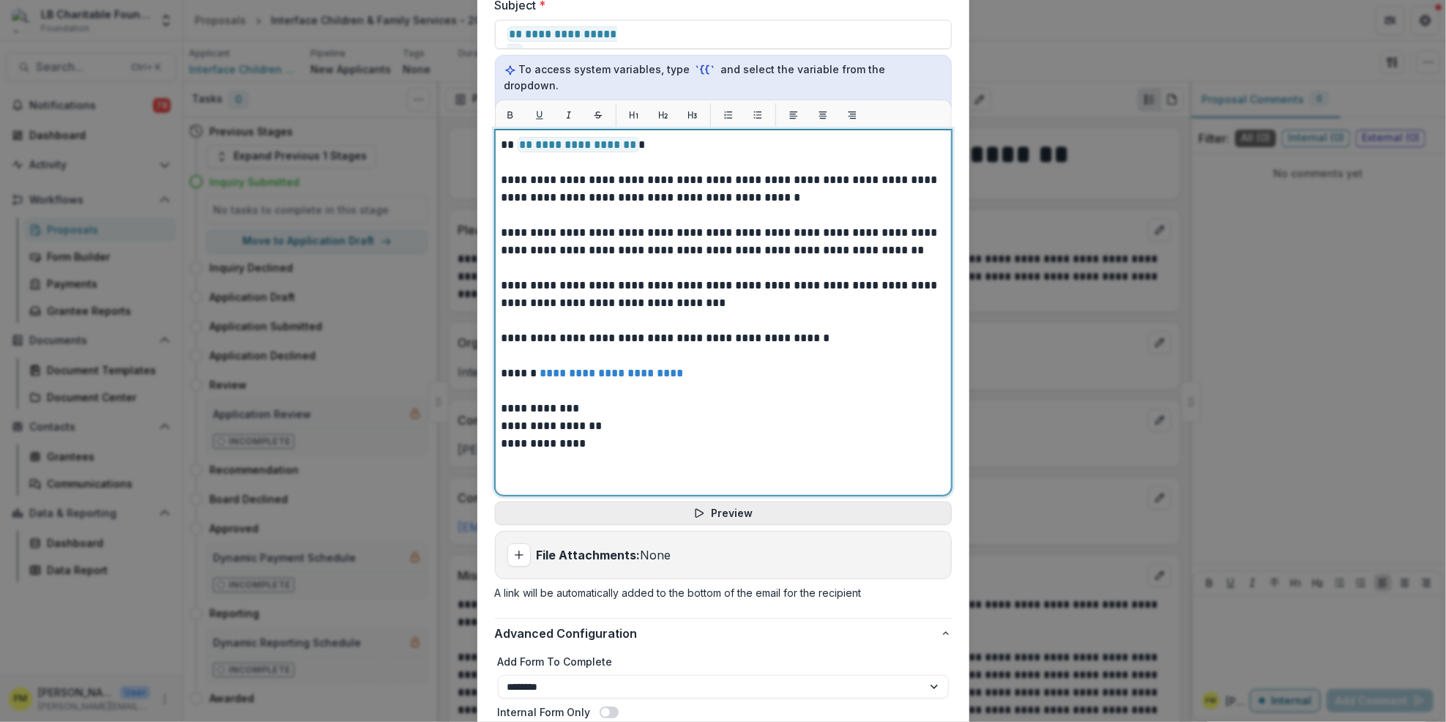
scroll to position [683, 0]
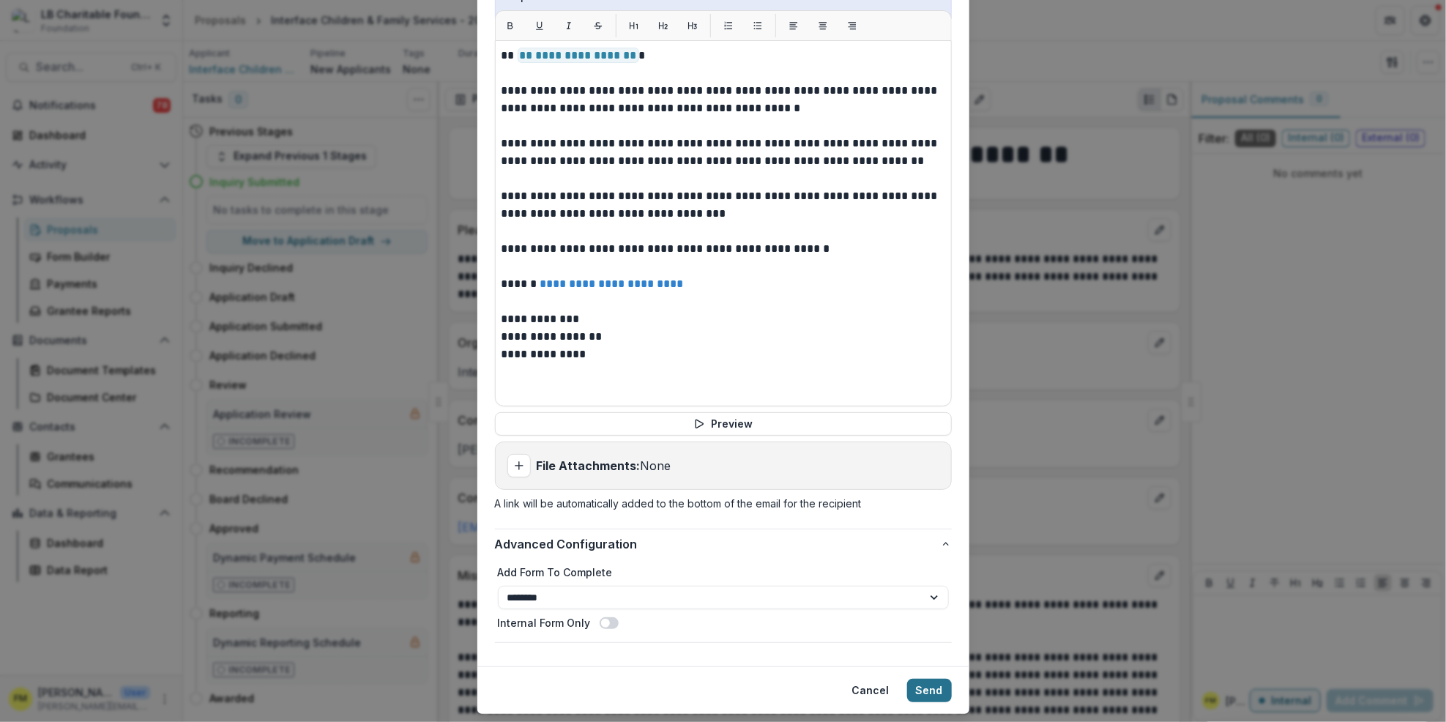
click at [933, 679] on button "Send" at bounding box center [929, 690] width 45 height 23
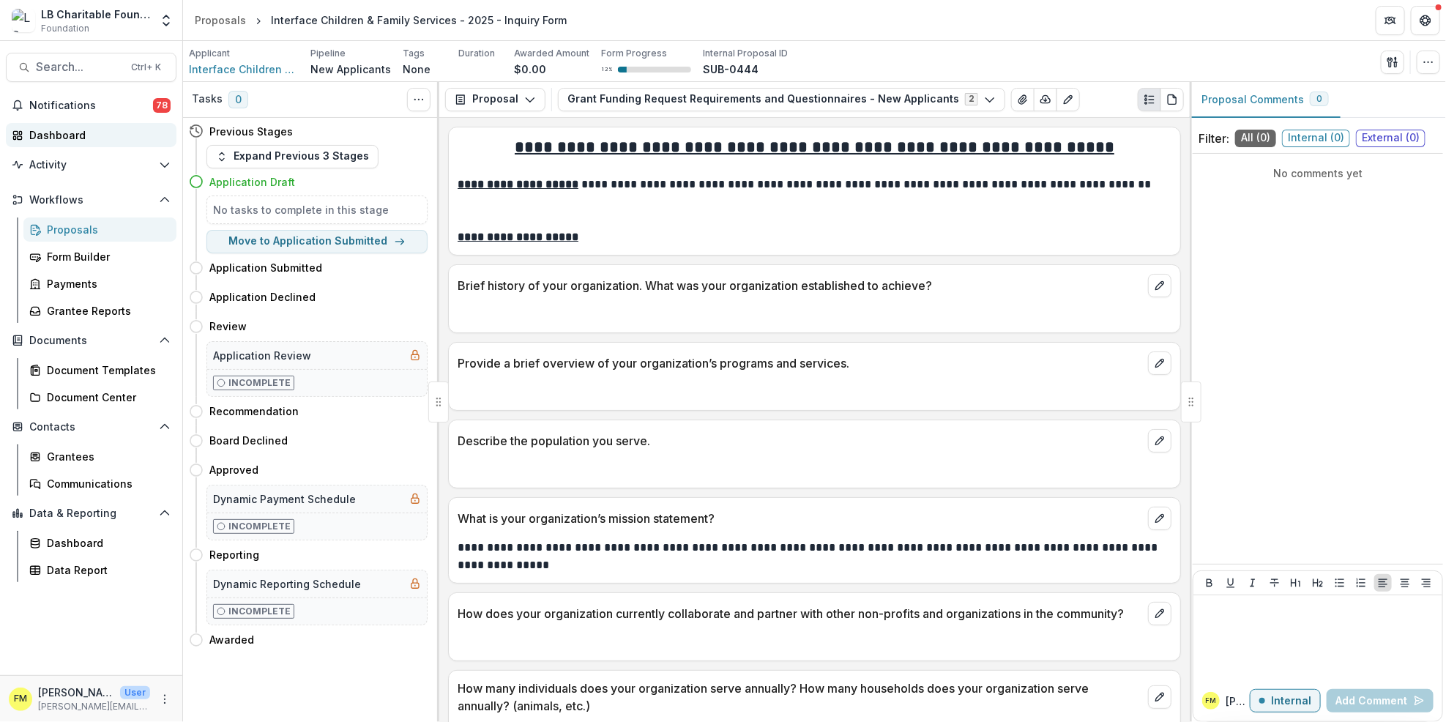
click at [109, 136] on div "Dashboard" at bounding box center [96, 134] width 135 height 15
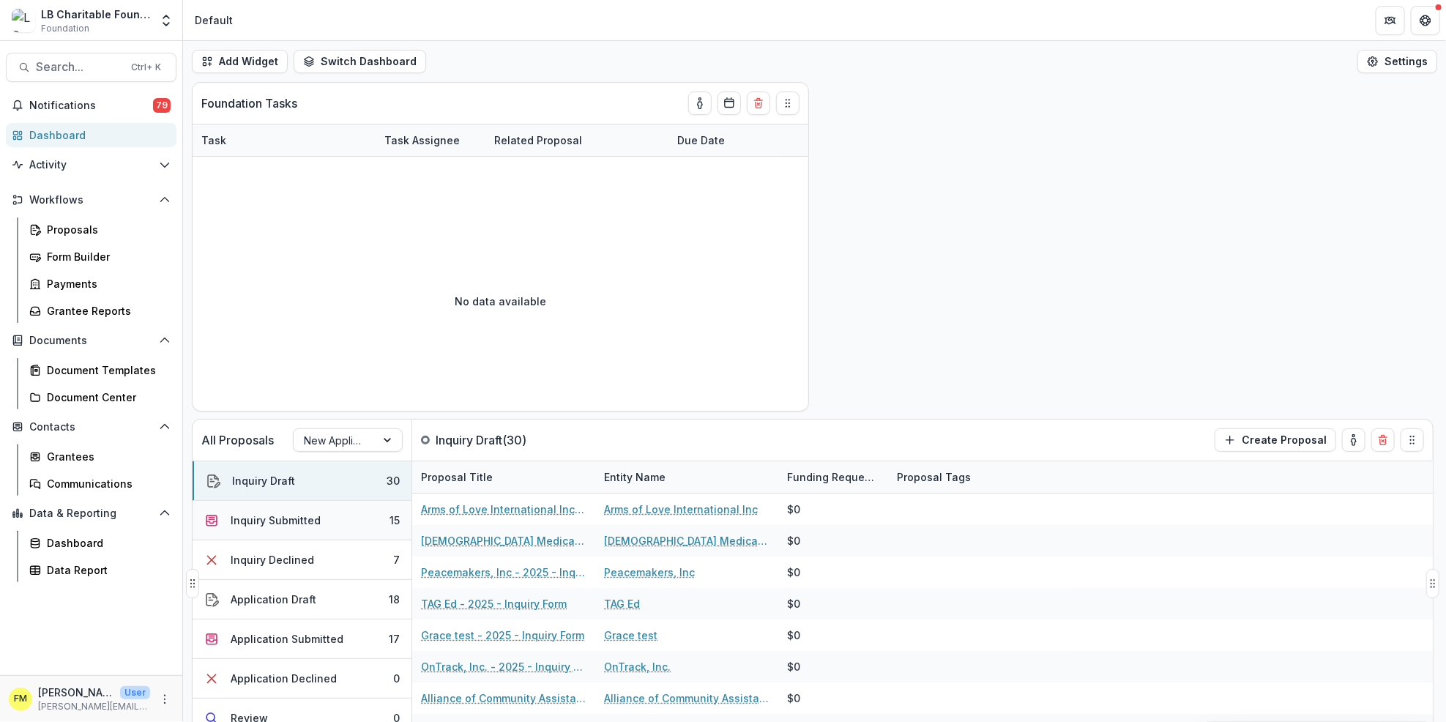
click at [376, 520] on button "Inquiry Submitted 15" at bounding box center [302, 521] width 219 height 40
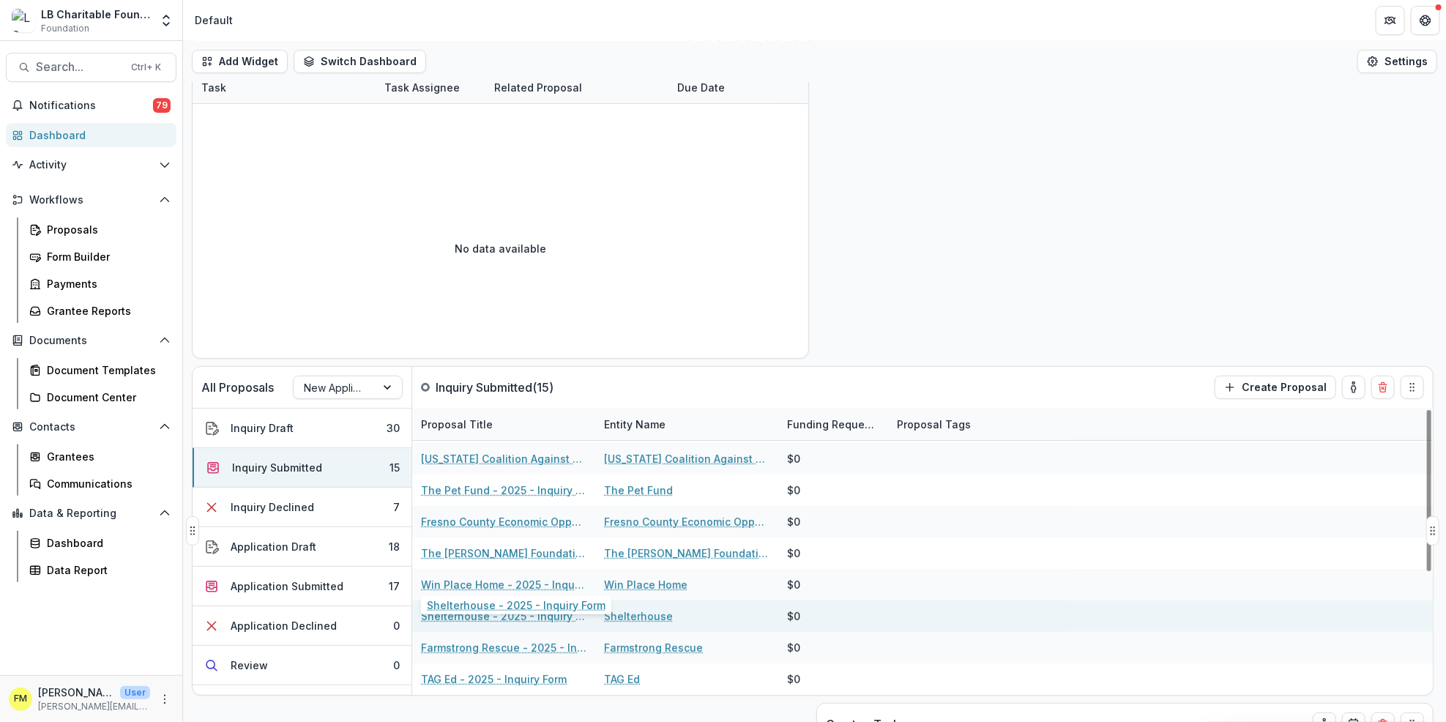
scroll to position [97, 0]
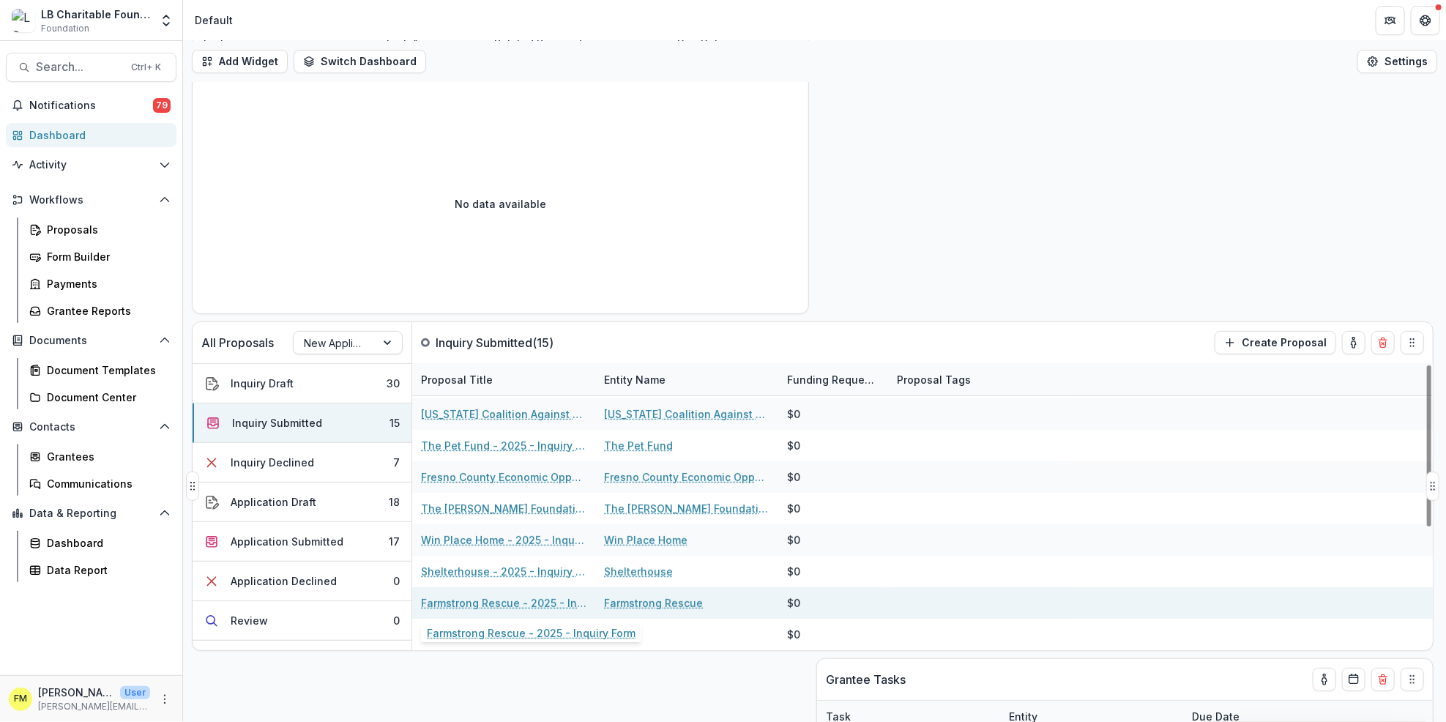
click at [492, 604] on link "Farmstrong Rescue - 2025 - Inquiry Form" at bounding box center [503, 602] width 165 height 15
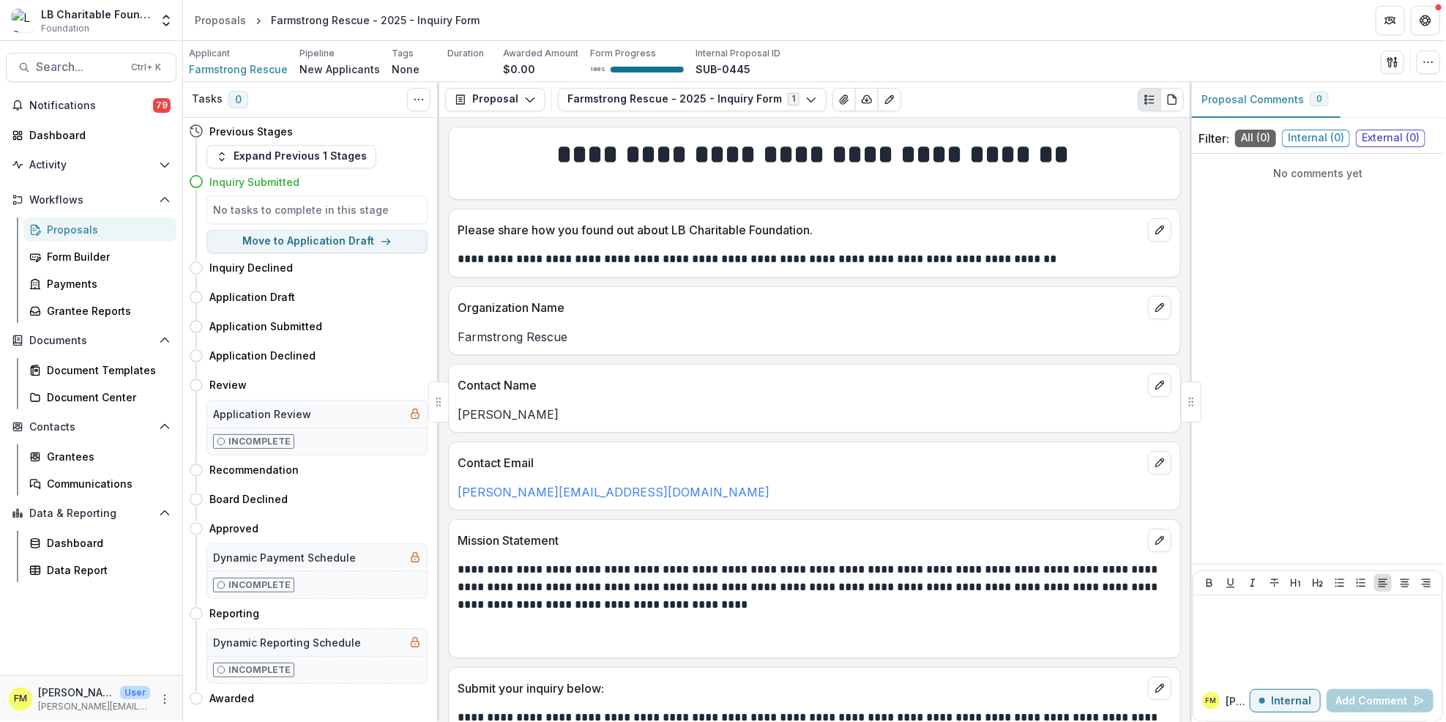
scroll to position [57, 0]
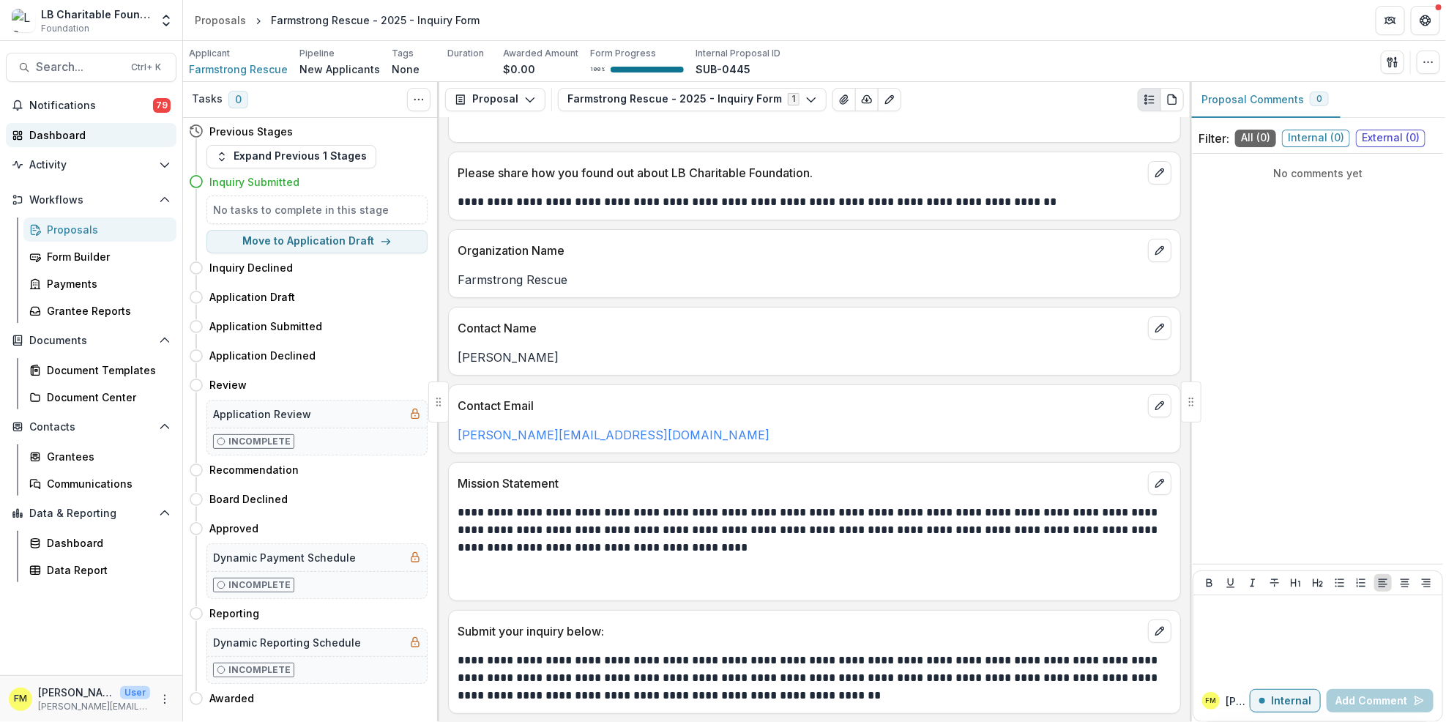
click at [97, 133] on div "Dashboard" at bounding box center [96, 134] width 135 height 15
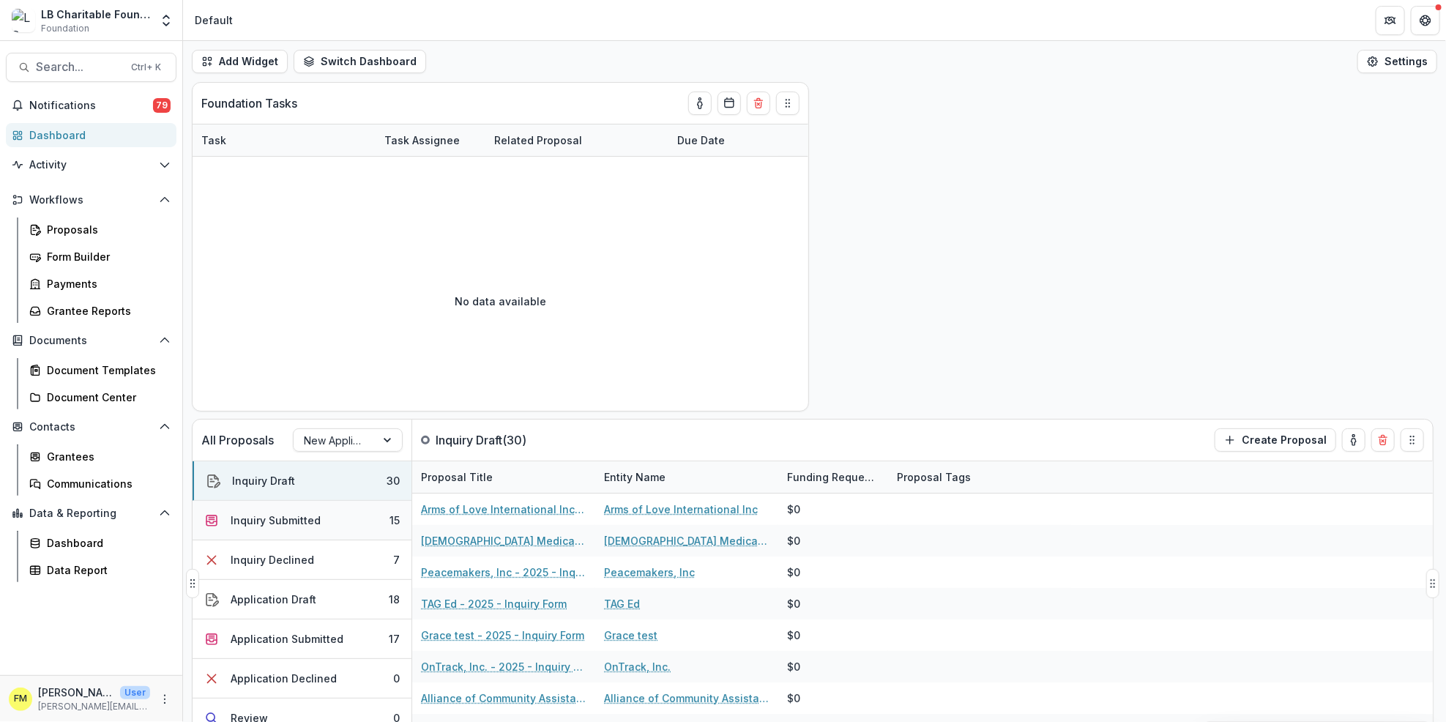
click at [337, 523] on button "Inquiry Submitted 15" at bounding box center [302, 521] width 219 height 40
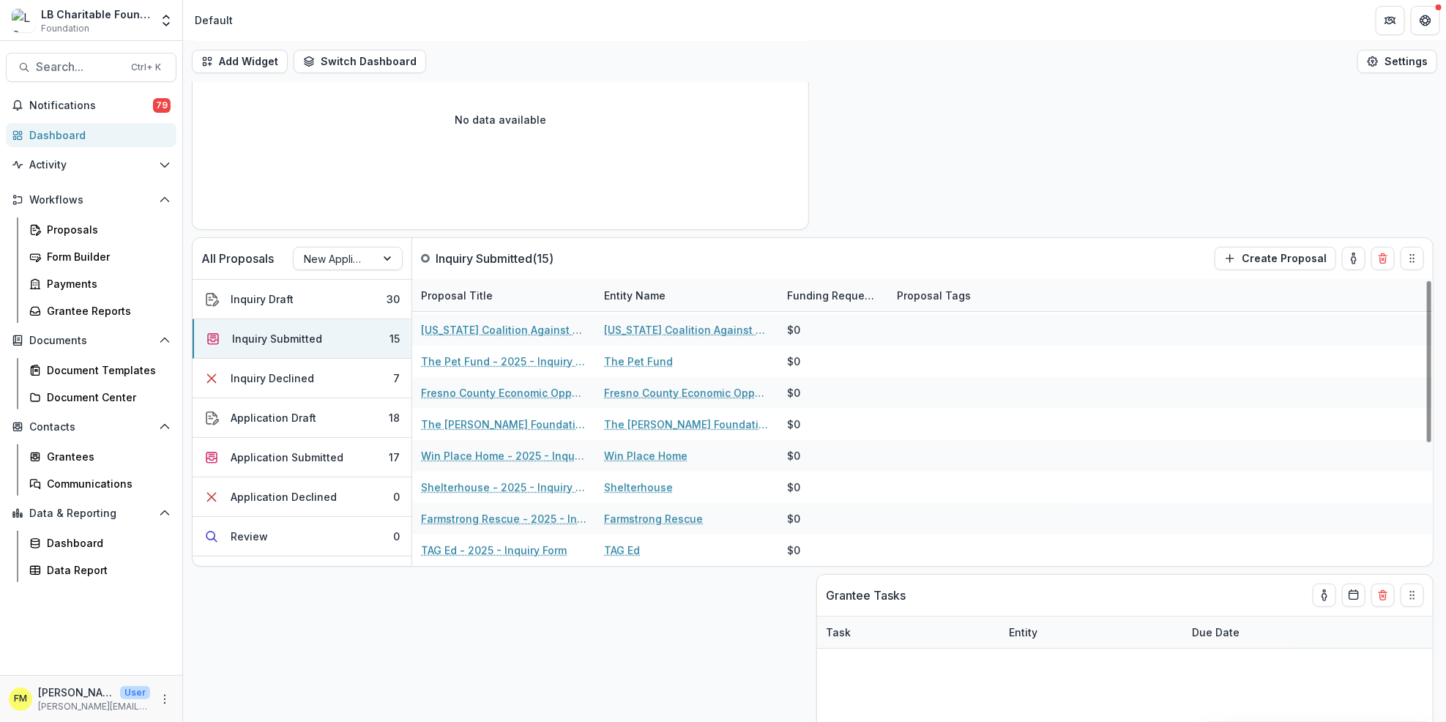
scroll to position [293, 0]
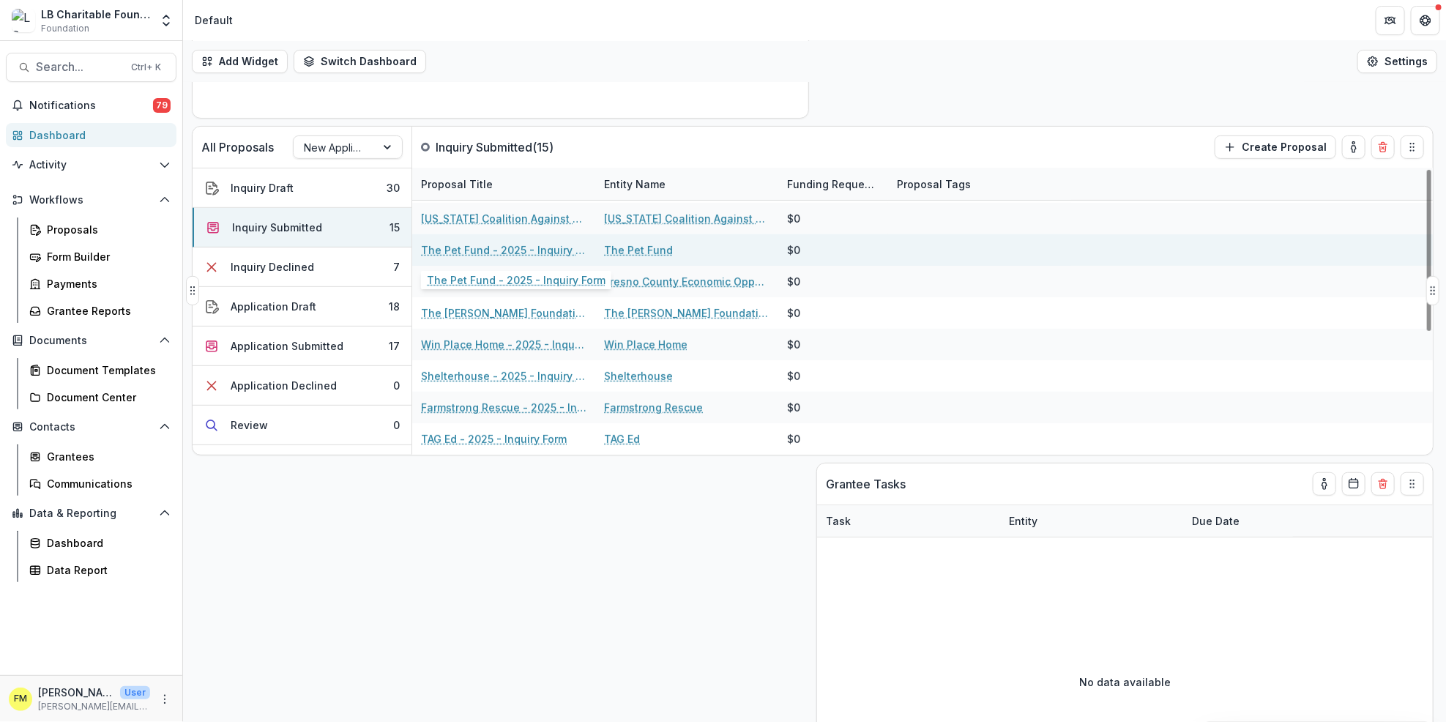
click at [496, 255] on link "The Pet Fund - 2025 - Inquiry Form" at bounding box center [503, 249] width 165 height 15
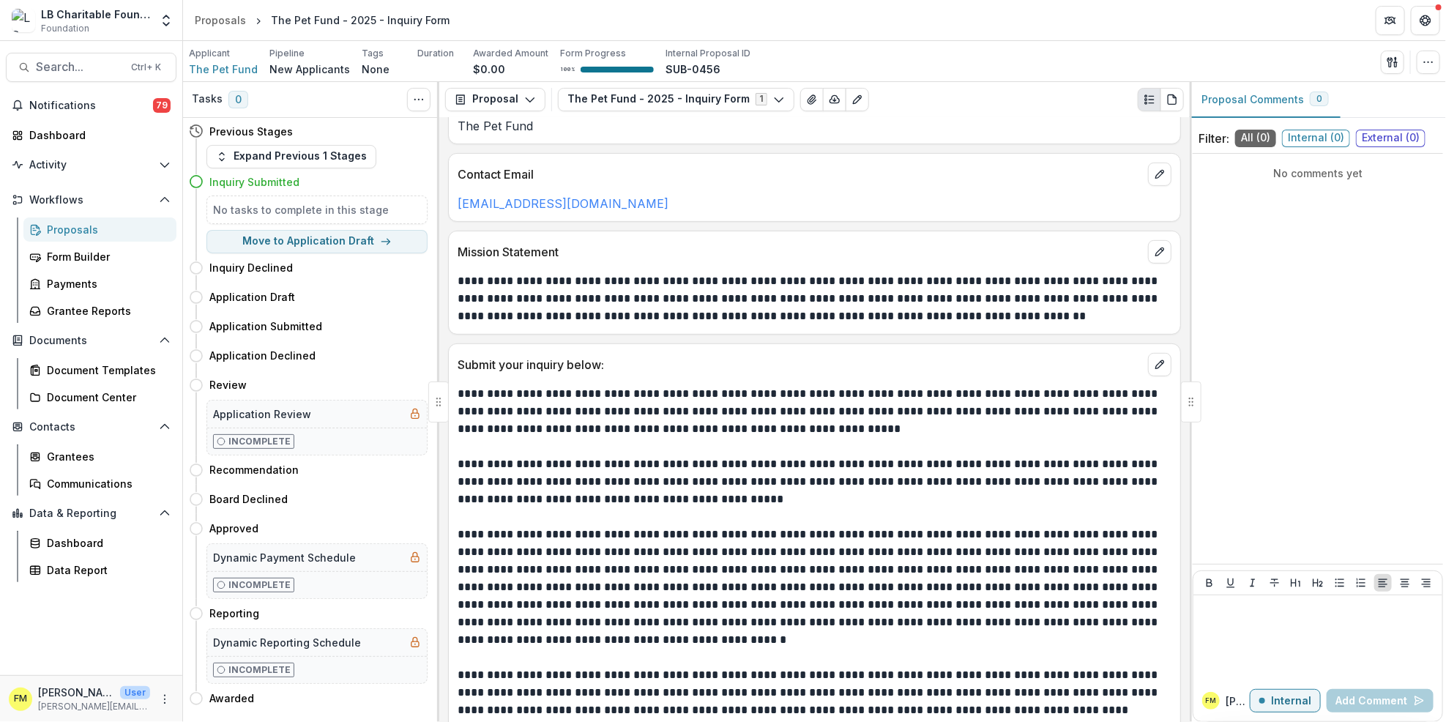
scroll to position [287, 0]
click at [384, 294] on button "Move here" at bounding box center [397, 297] width 61 height 18
select select "**********"
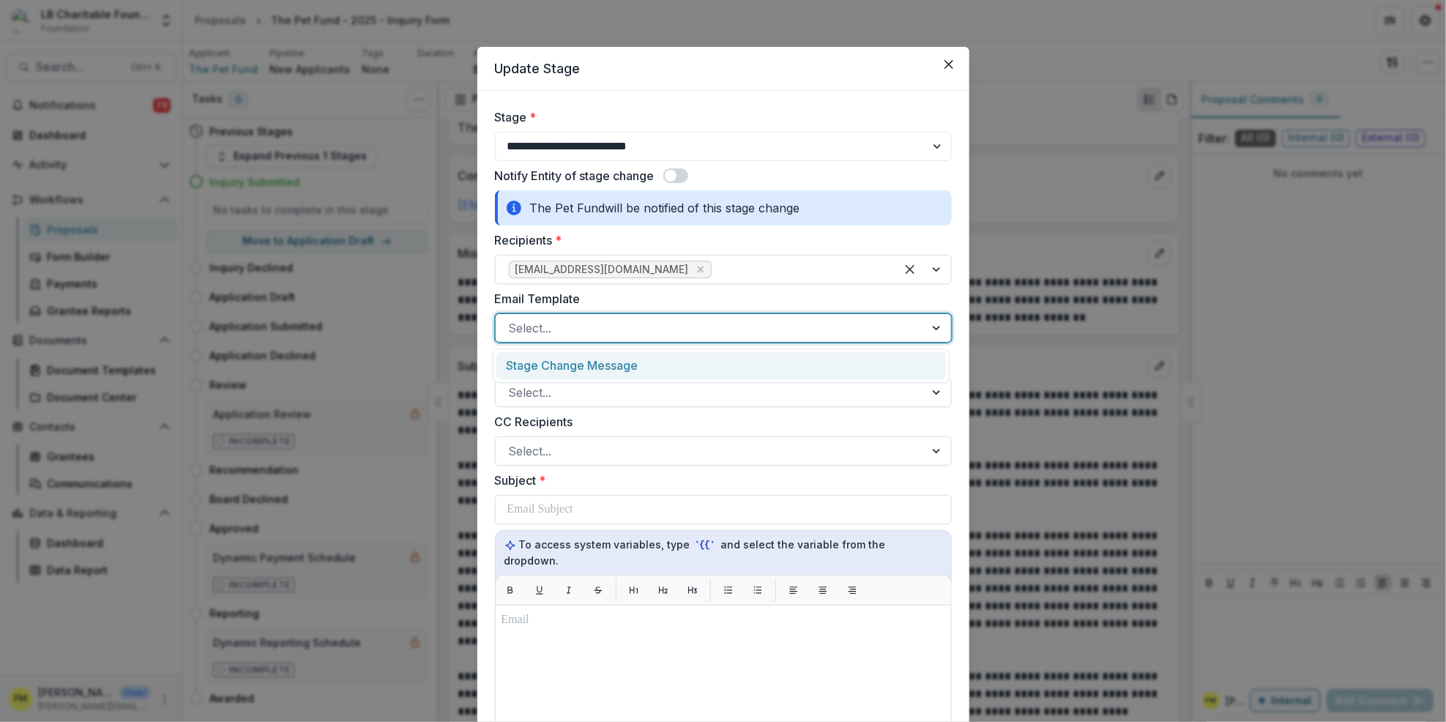
click at [941, 329] on div at bounding box center [938, 328] width 26 height 28
click at [619, 367] on div "Stage Change Message" at bounding box center [720, 365] width 449 height 27
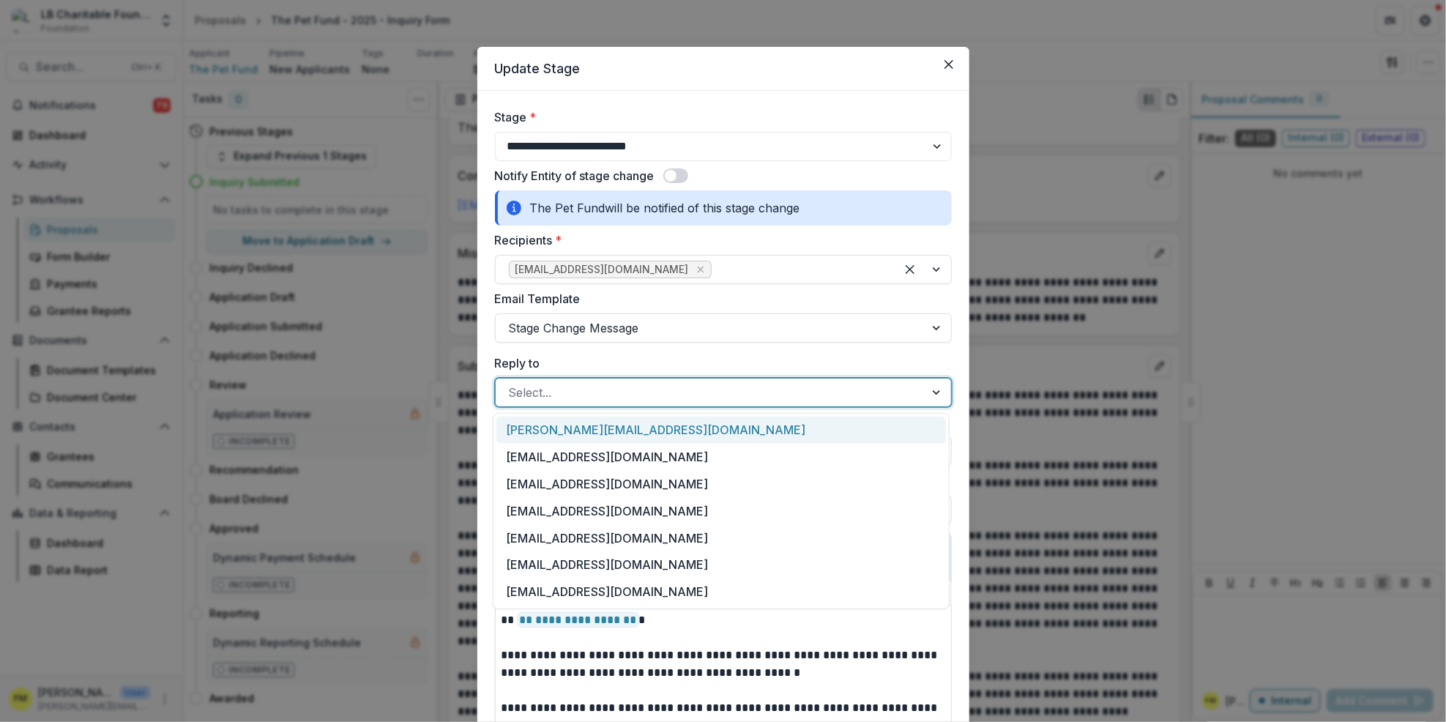
click at [934, 387] on div at bounding box center [938, 392] width 26 height 28
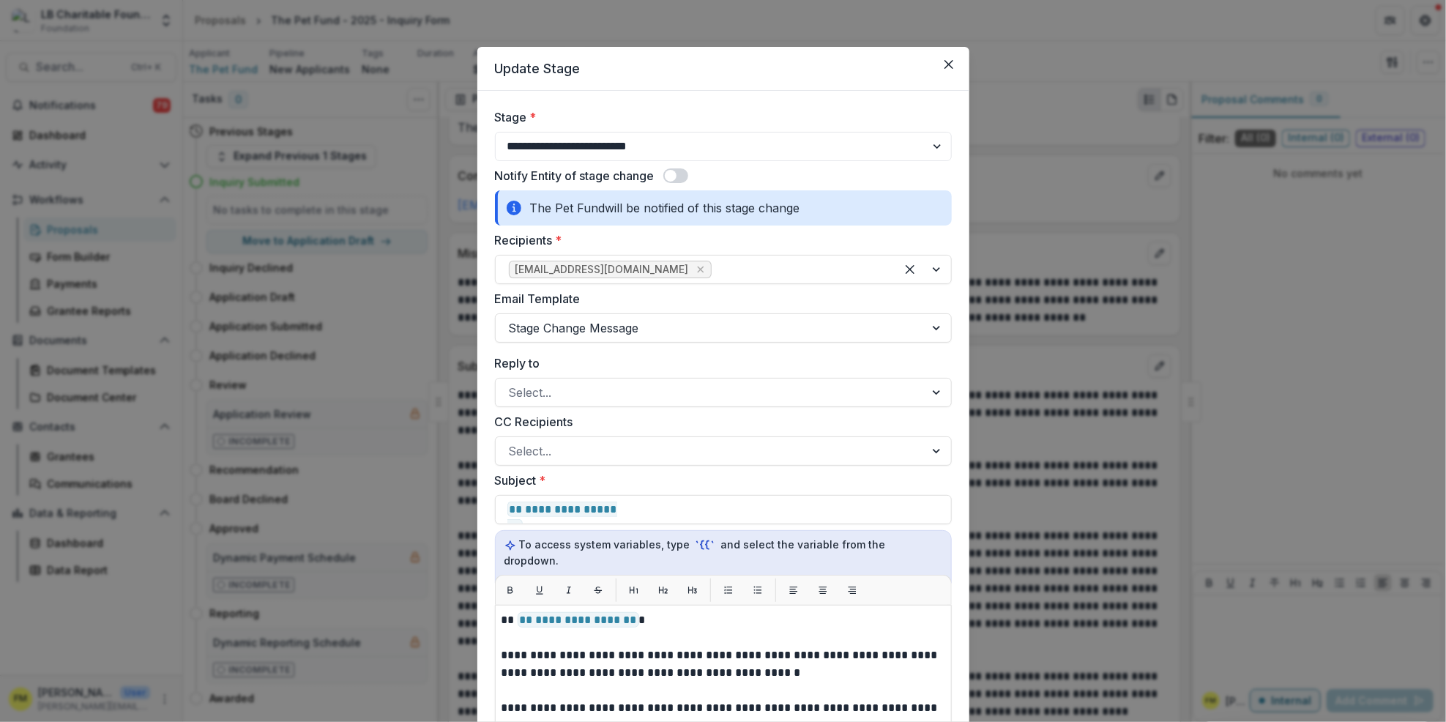
click at [1056, 395] on div "**********" at bounding box center [723, 361] width 1446 height 722
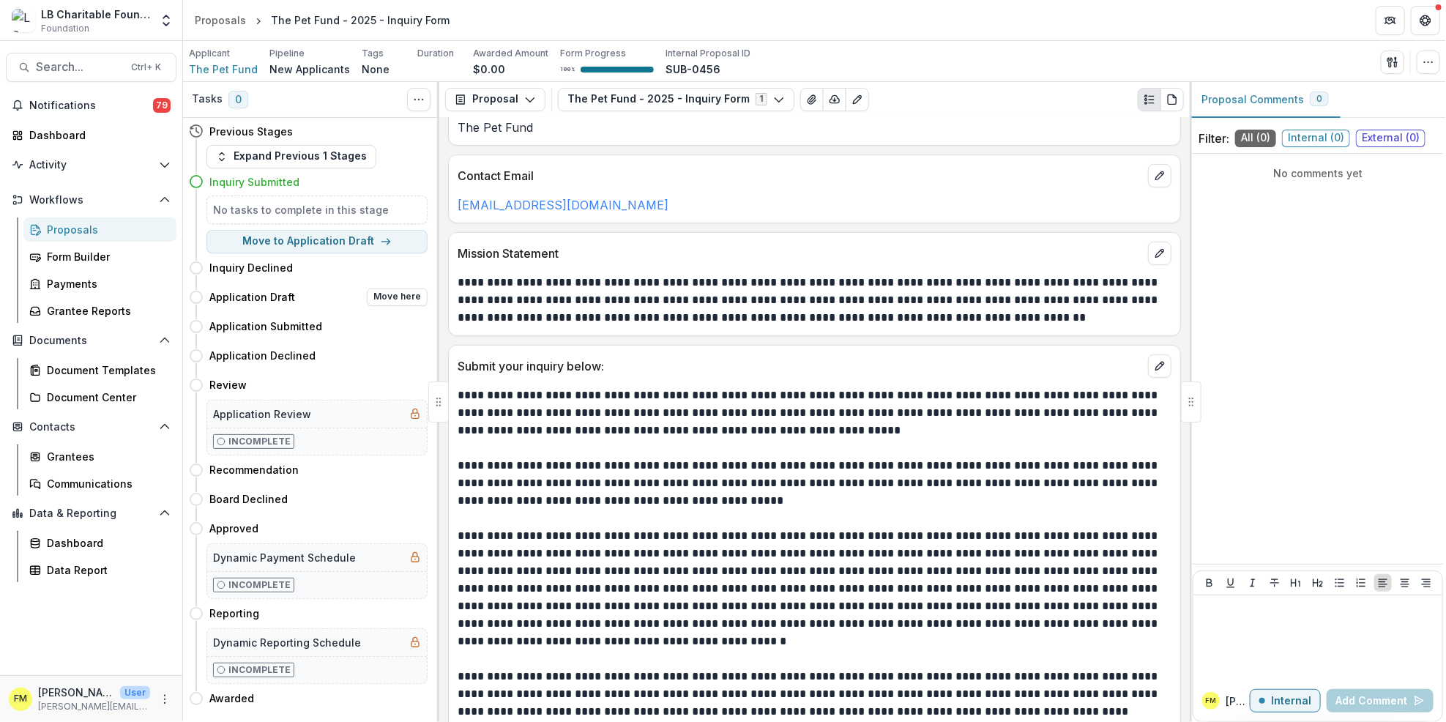
click at [323, 302] on div "Application Draft Move here" at bounding box center [318, 297] width 218 height 18
click at [368, 299] on button "Move here" at bounding box center [397, 297] width 61 height 18
select select "**********"
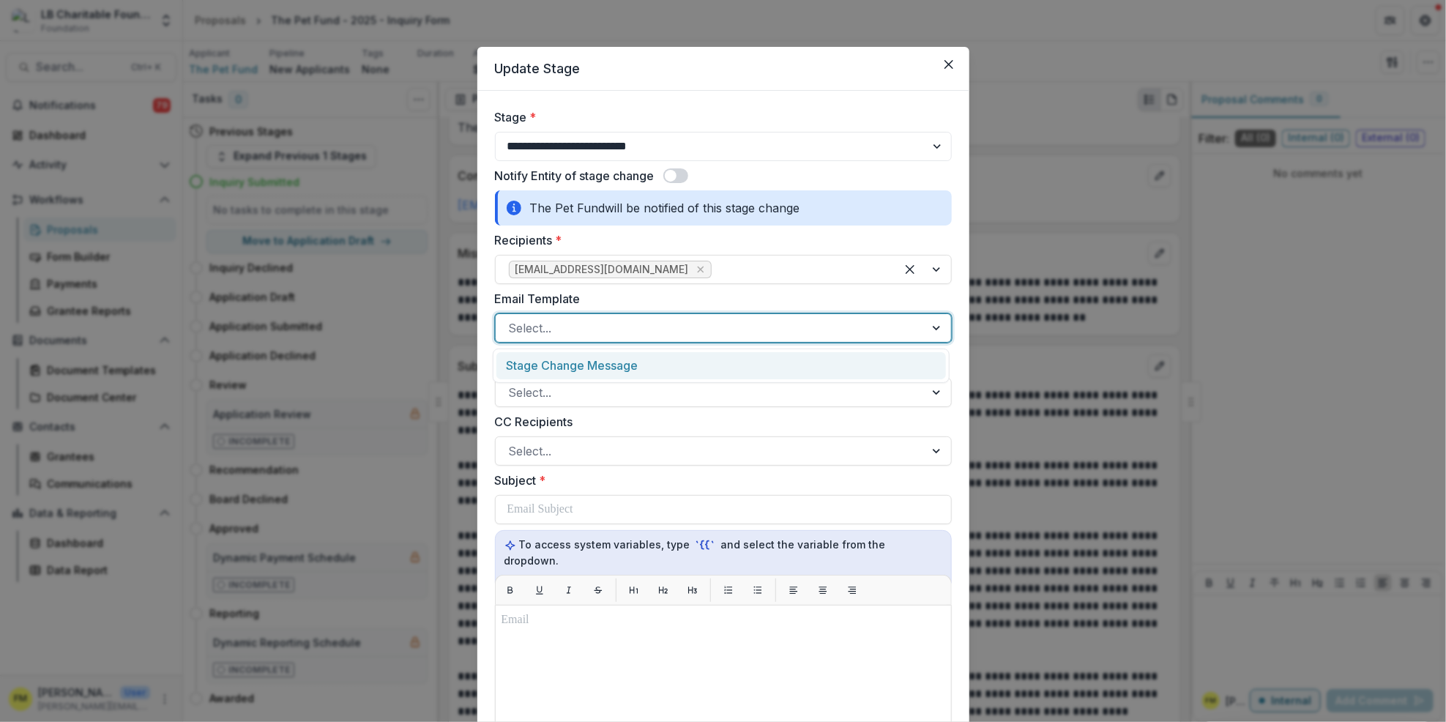
click at [936, 333] on div at bounding box center [938, 328] width 26 height 28
click at [774, 367] on div "Stage Change Message" at bounding box center [720, 365] width 449 height 27
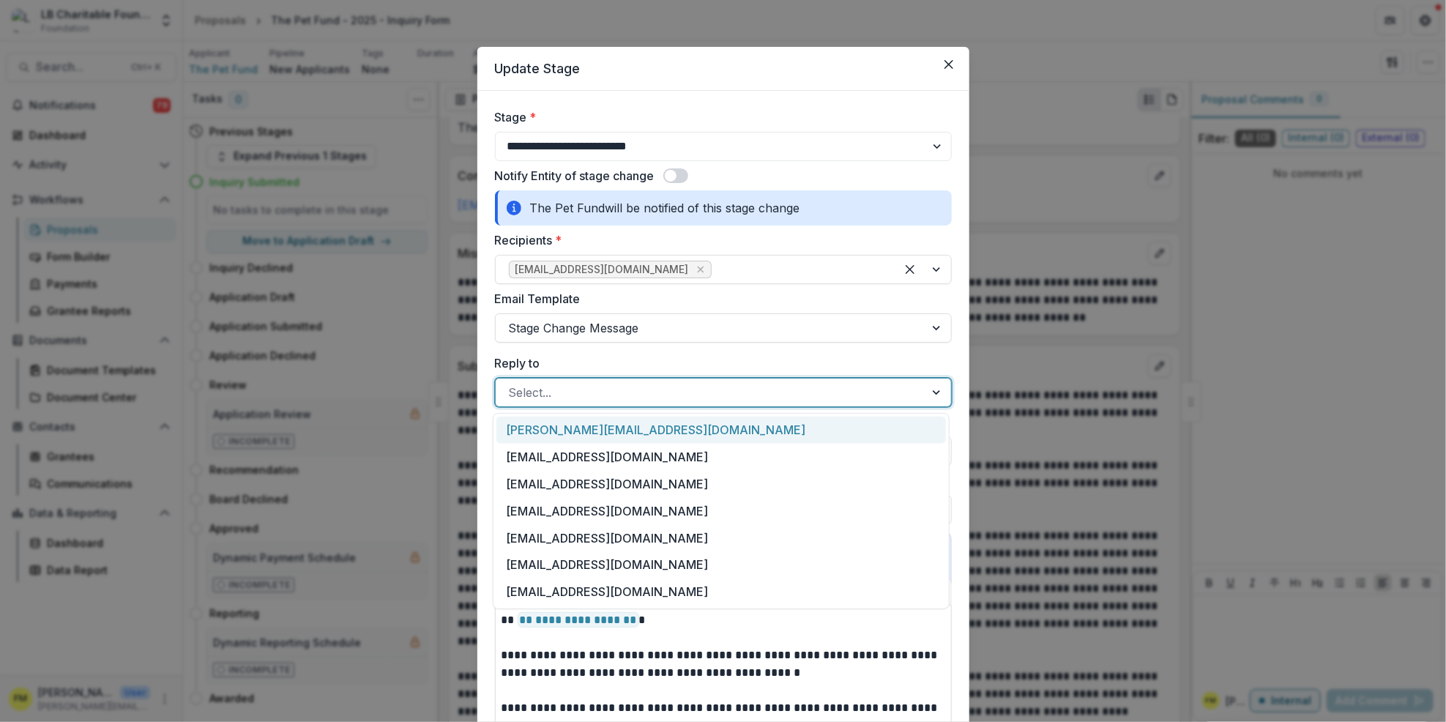
click at [932, 390] on div at bounding box center [938, 392] width 26 height 28
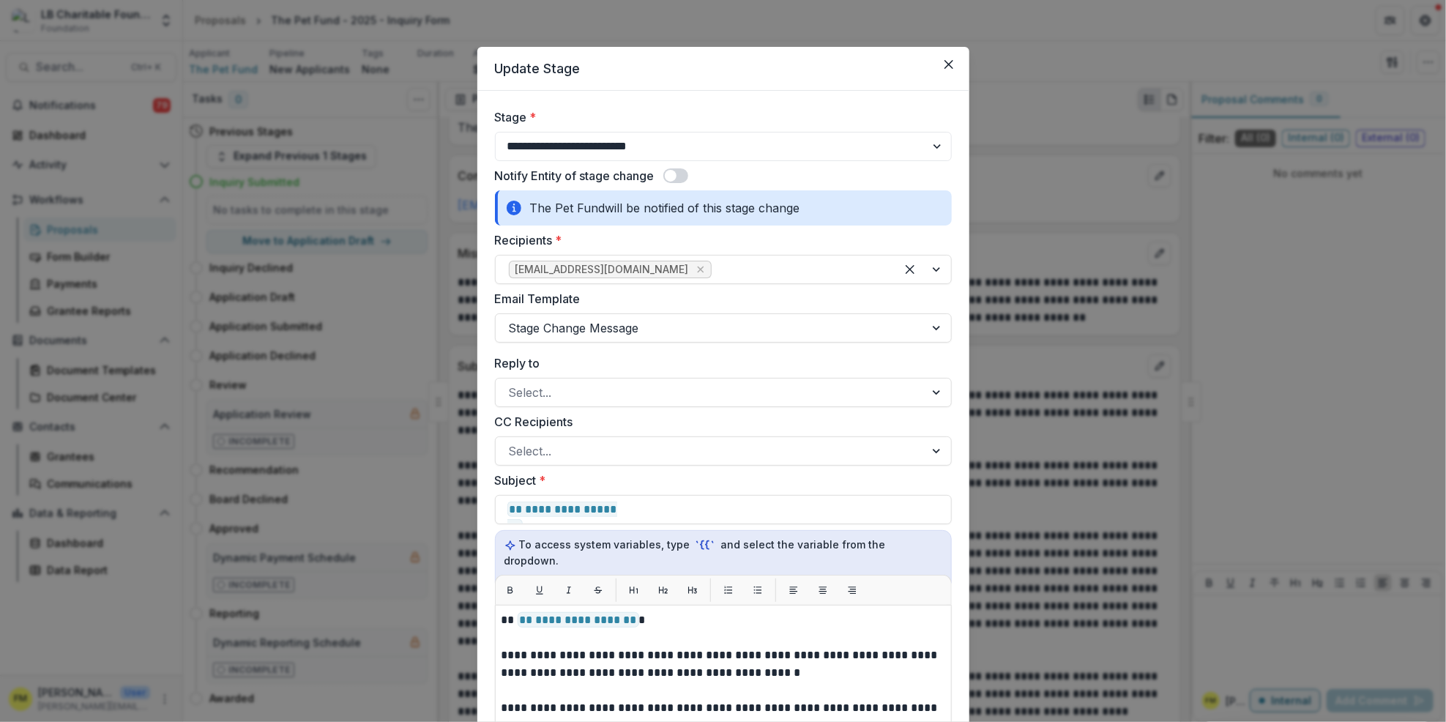
click at [397, 428] on div "**********" at bounding box center [723, 361] width 1446 height 722
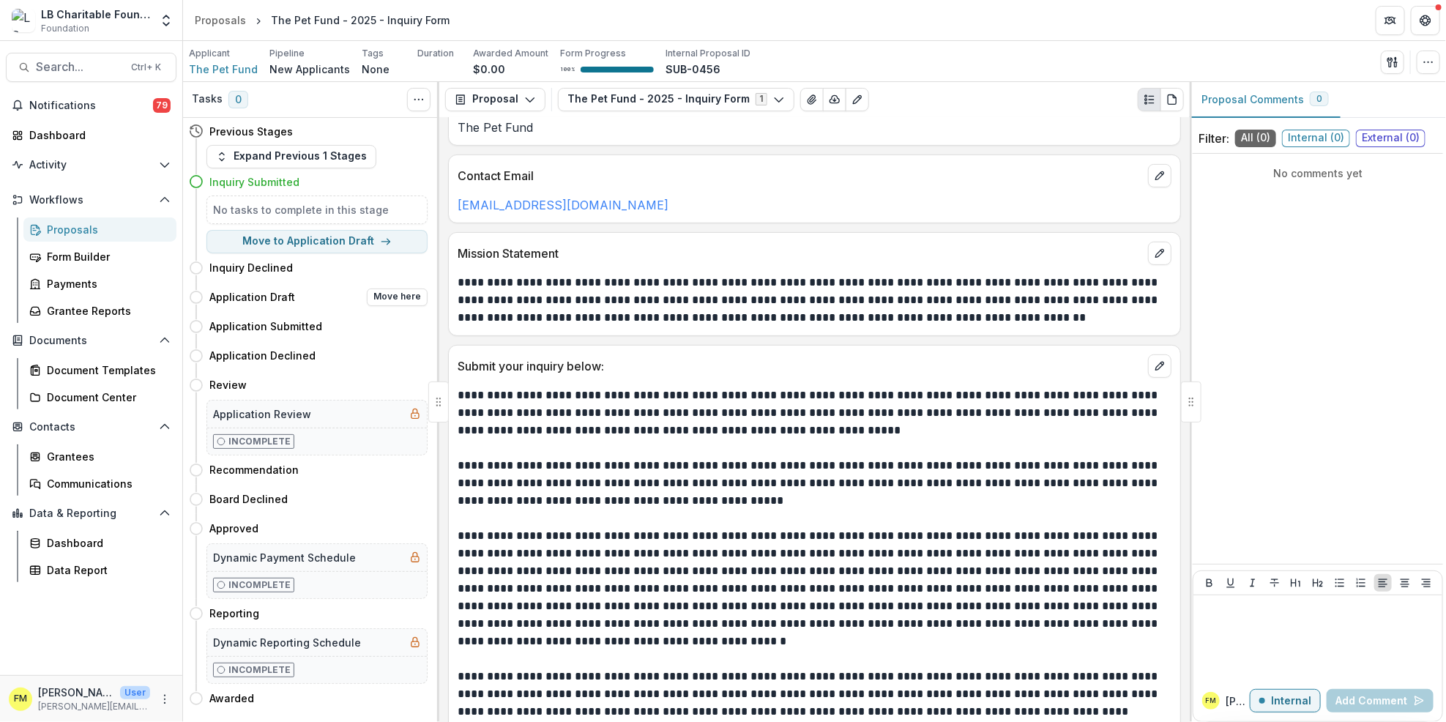
click at [291, 302] on h4 "Application Draft" at bounding box center [252, 296] width 86 height 15
click at [384, 291] on button "Move here" at bounding box center [397, 297] width 61 height 18
select select "**********"
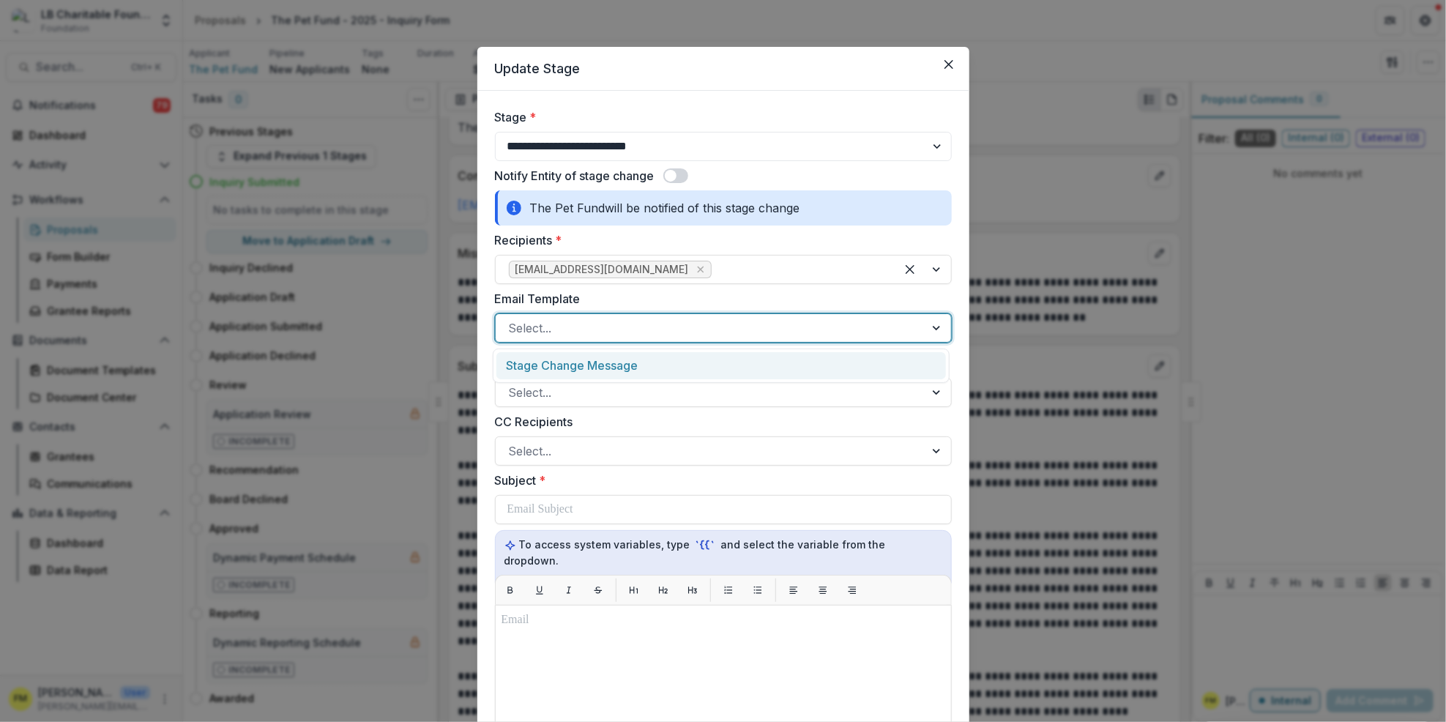
click at [940, 326] on div at bounding box center [938, 328] width 26 height 28
click at [774, 367] on div "Stage Change Message" at bounding box center [720, 365] width 449 height 27
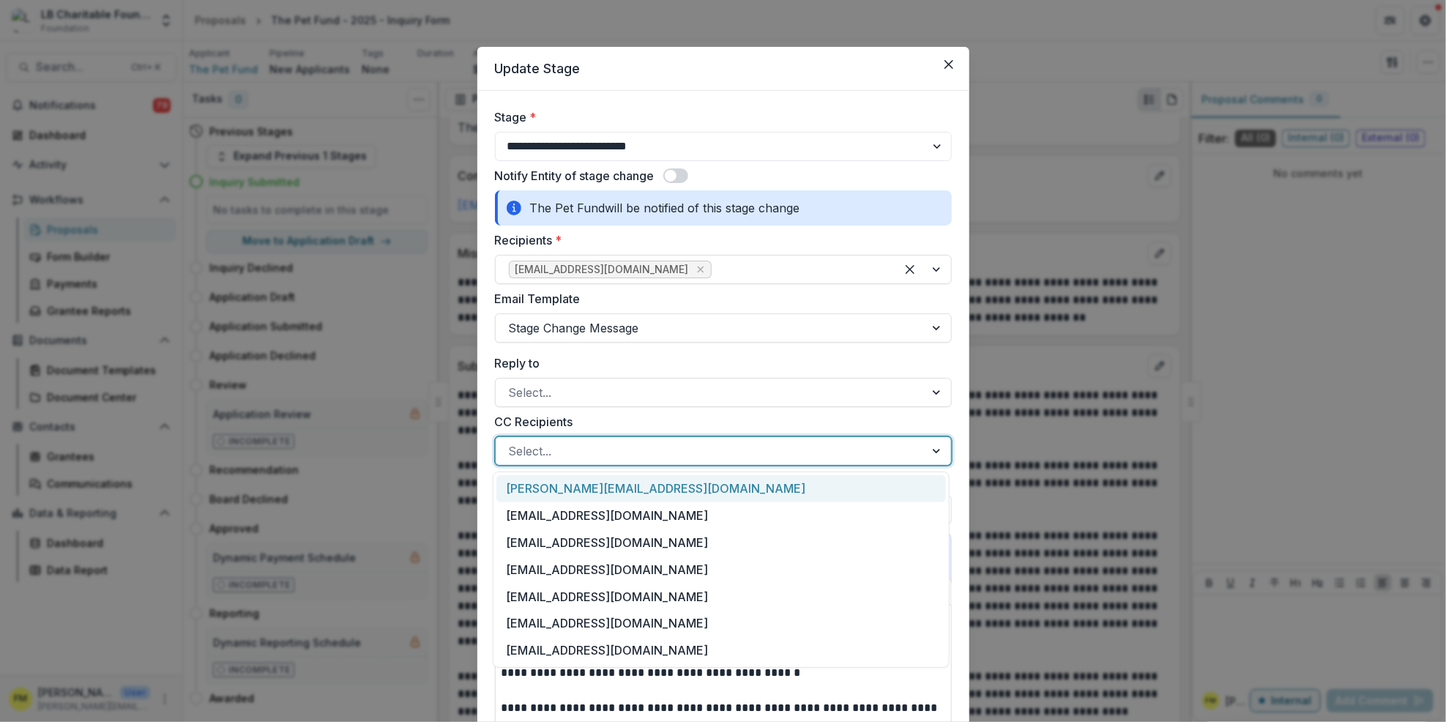
click at [930, 452] on div at bounding box center [938, 451] width 26 height 28
click at [579, 493] on div "[PERSON_NAME][EMAIL_ADDRESS][DOMAIN_NAME]" at bounding box center [720, 488] width 449 height 27
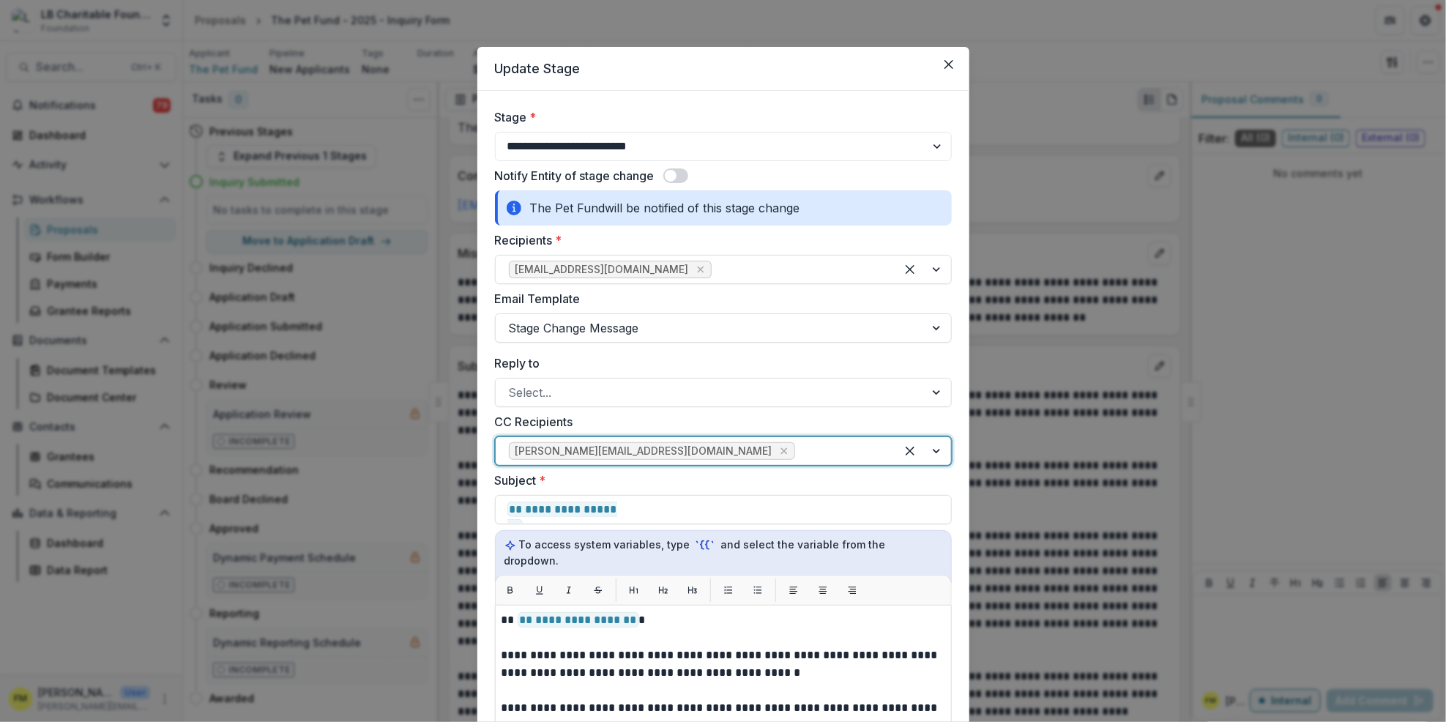
click at [928, 454] on div at bounding box center [923, 451] width 56 height 28
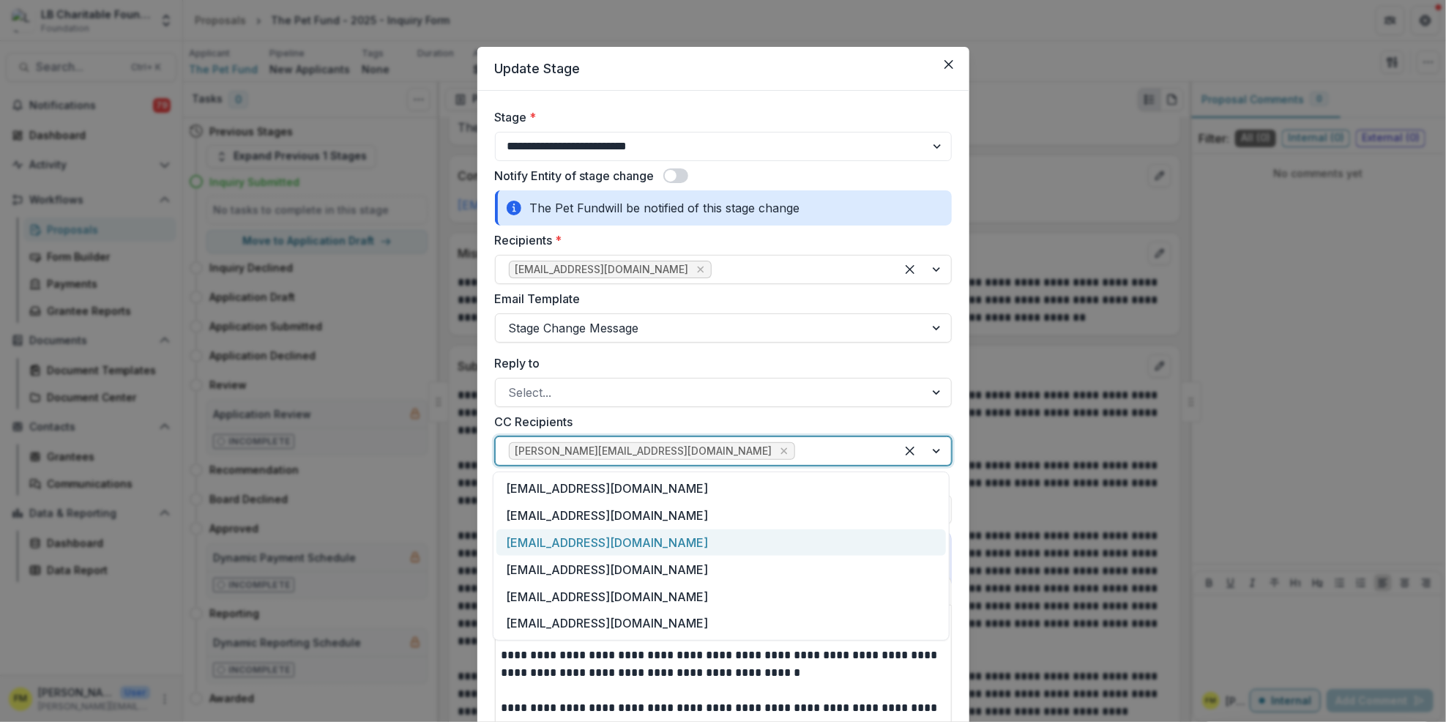
click at [600, 542] on div "[EMAIL_ADDRESS][DOMAIN_NAME]" at bounding box center [720, 542] width 449 height 27
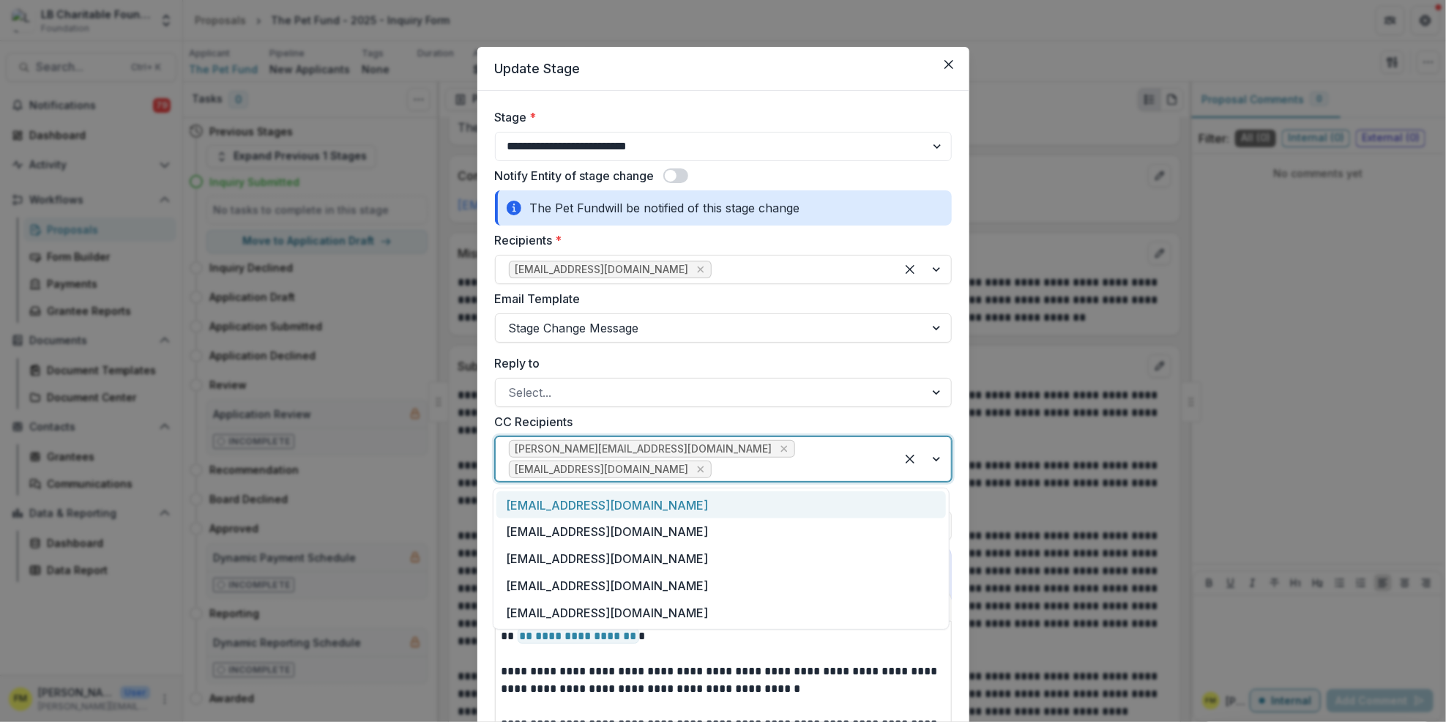
click at [936, 458] on div at bounding box center [923, 459] width 56 height 44
click at [605, 531] on div "[EMAIL_ADDRESS][DOMAIN_NAME]" at bounding box center [720, 531] width 449 height 27
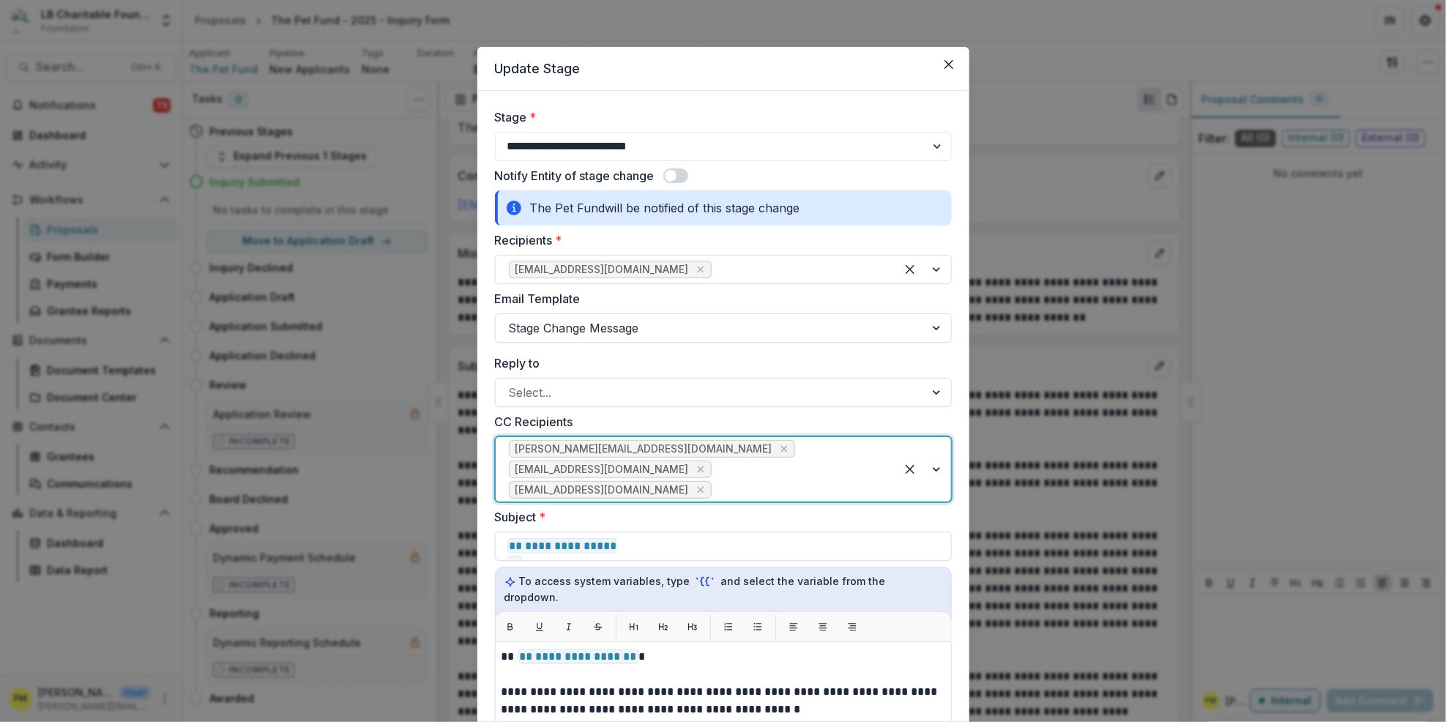
click at [933, 470] on div at bounding box center [923, 469] width 56 height 64
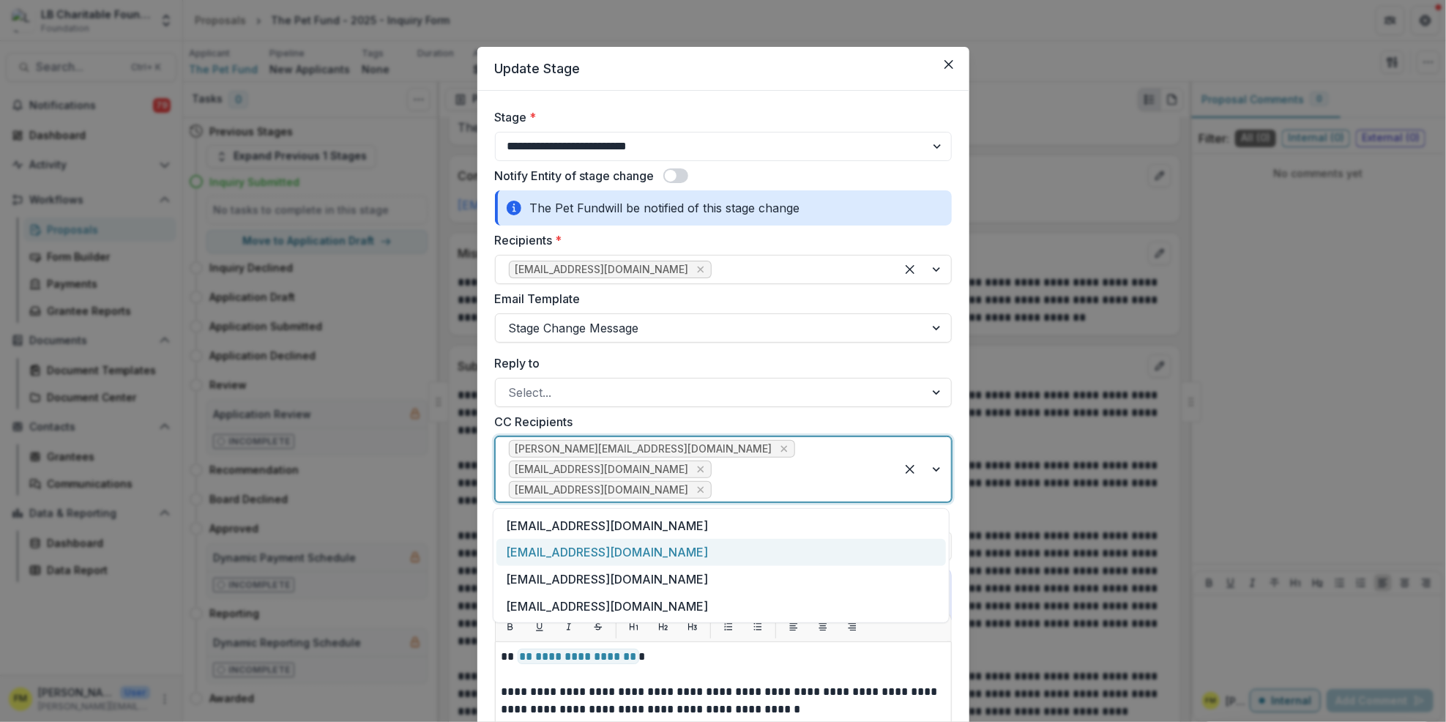
click at [621, 553] on div "[EMAIL_ADDRESS][DOMAIN_NAME]" at bounding box center [720, 552] width 449 height 27
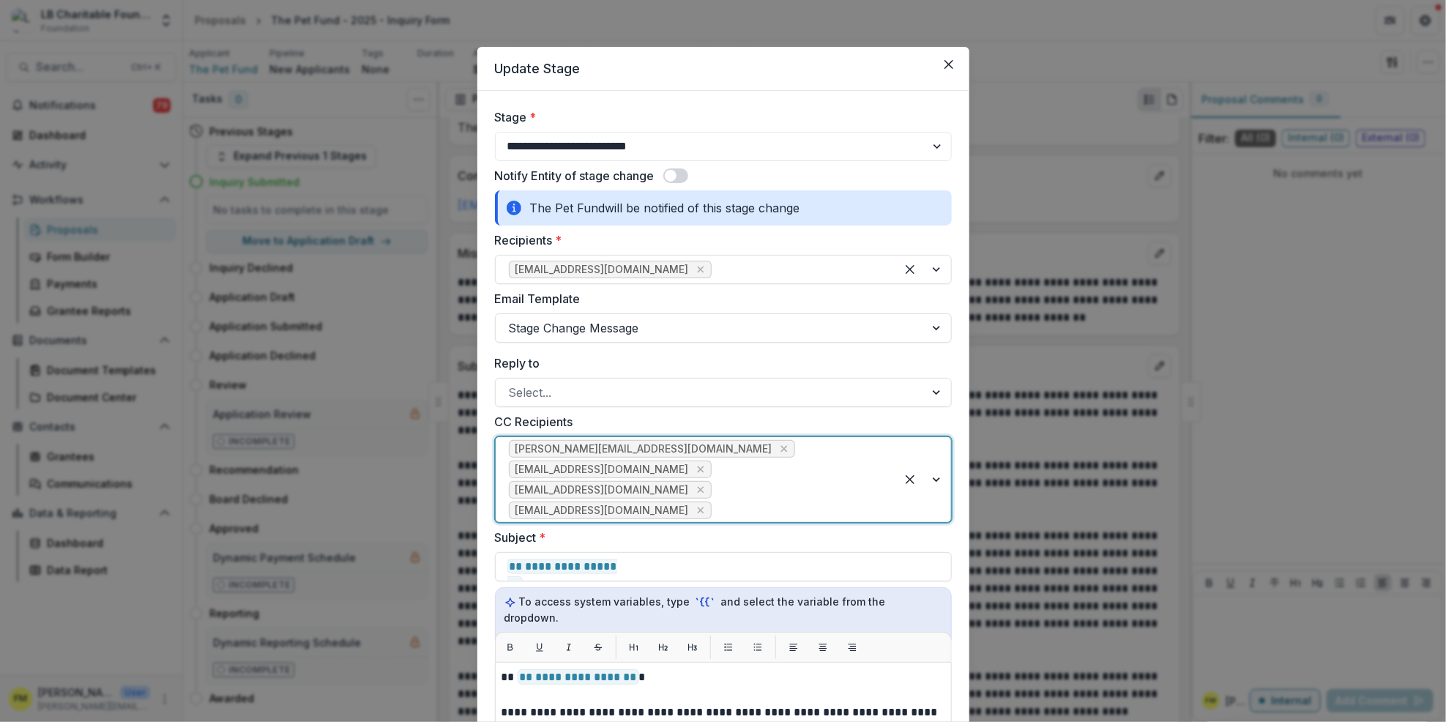
click at [933, 480] on div at bounding box center [923, 479] width 56 height 85
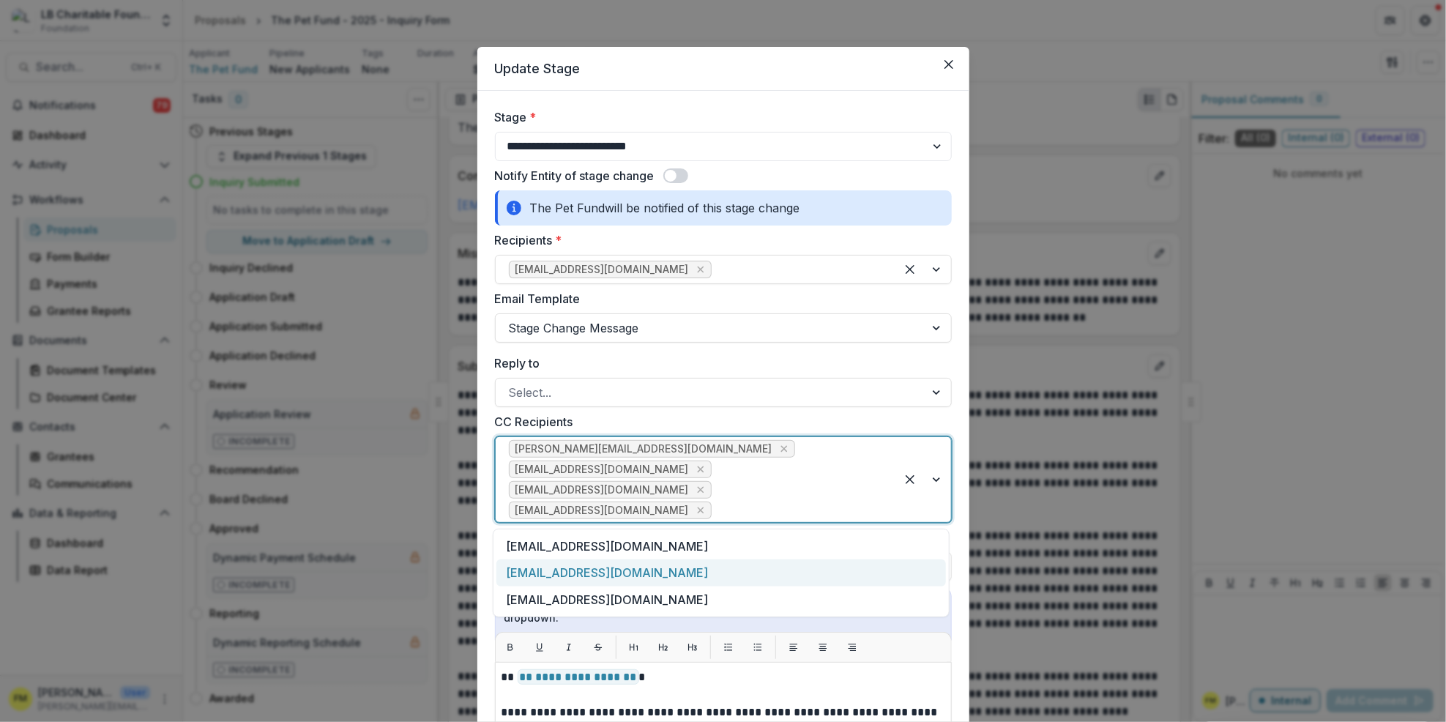
click at [621, 574] on div "[EMAIL_ADDRESS][DOMAIN_NAME]" at bounding box center [720, 572] width 449 height 27
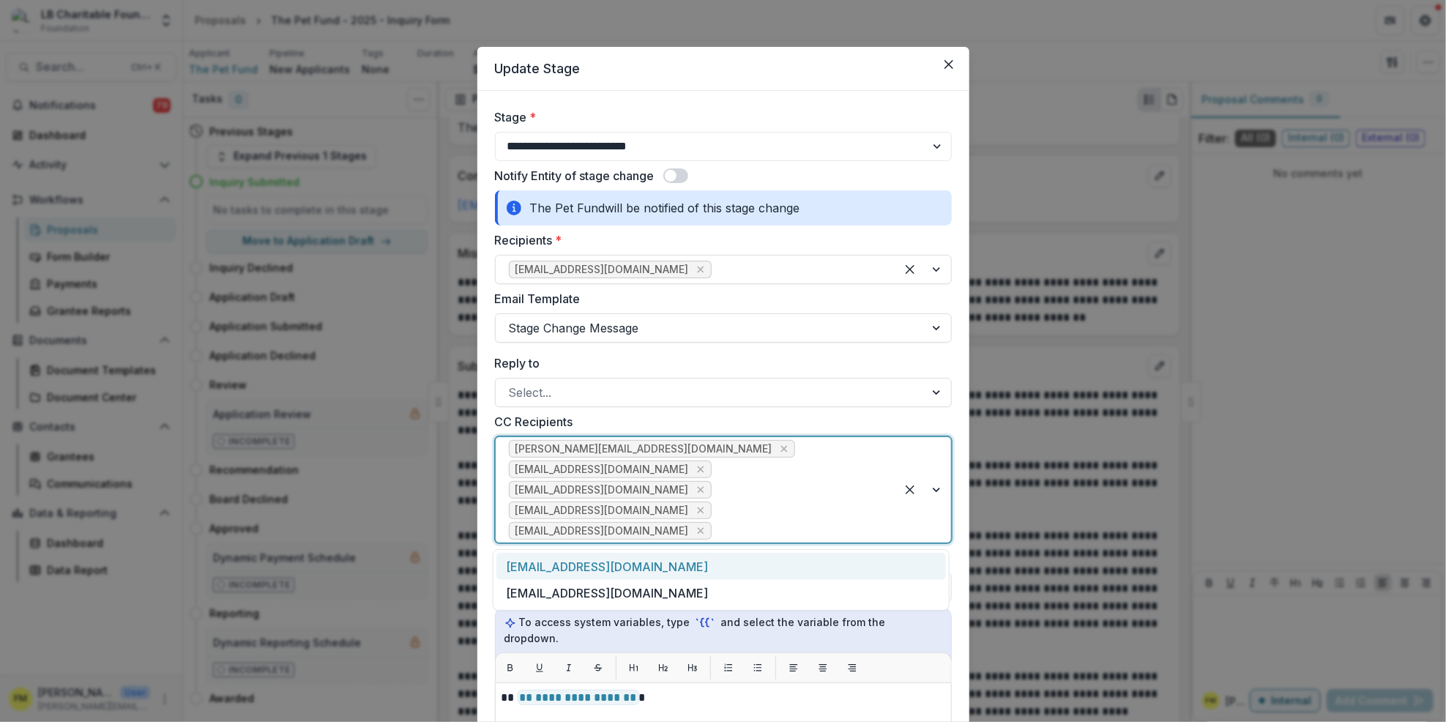
click at [936, 493] on div at bounding box center [923, 489] width 56 height 105
drag, startPoint x: 638, startPoint y: 600, endPoint x: 640, endPoint y: 590, distance: 10.5
click at [638, 600] on div "[EMAIL_ADDRESS][DOMAIN_NAME]" at bounding box center [720, 593] width 449 height 27
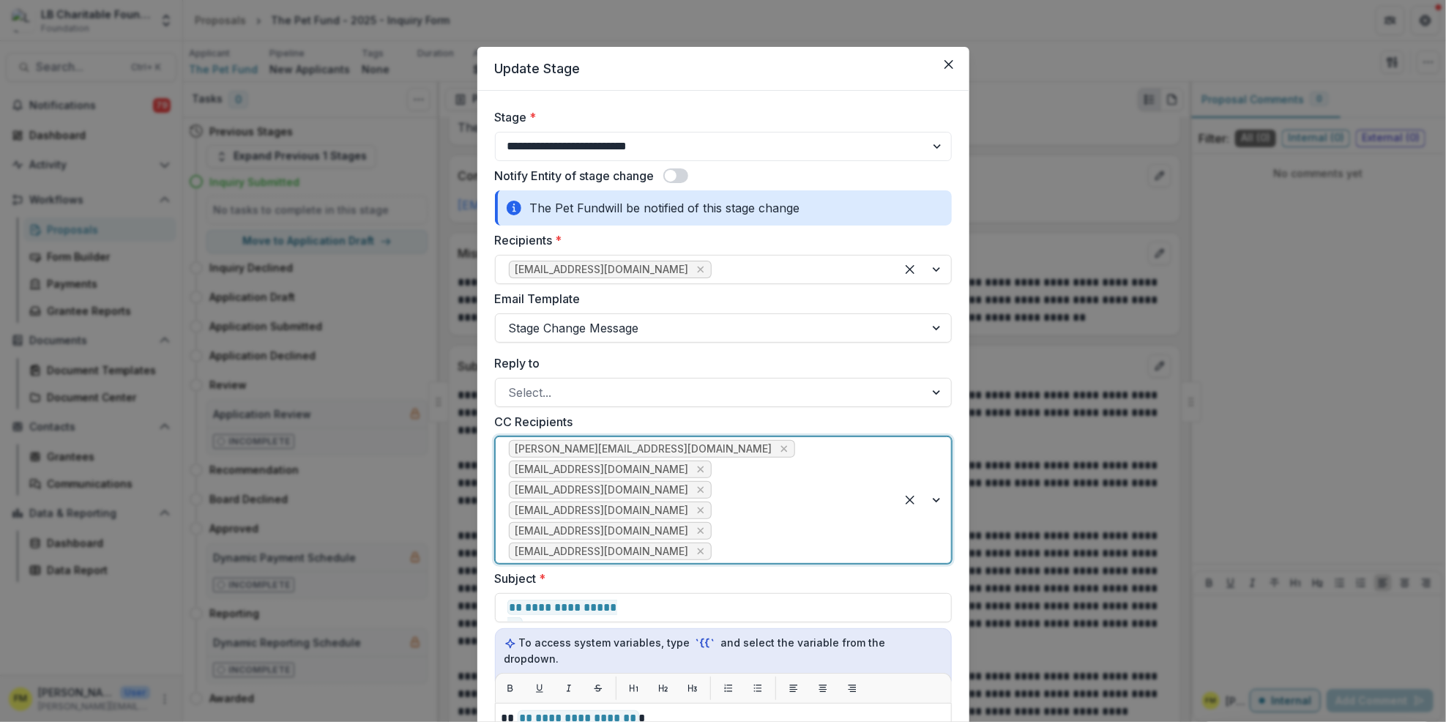
click at [931, 500] on div at bounding box center [923, 500] width 56 height 126
click at [577, 589] on div "[EMAIL_ADDRESS][DOMAIN_NAME]" at bounding box center [720, 586] width 449 height 27
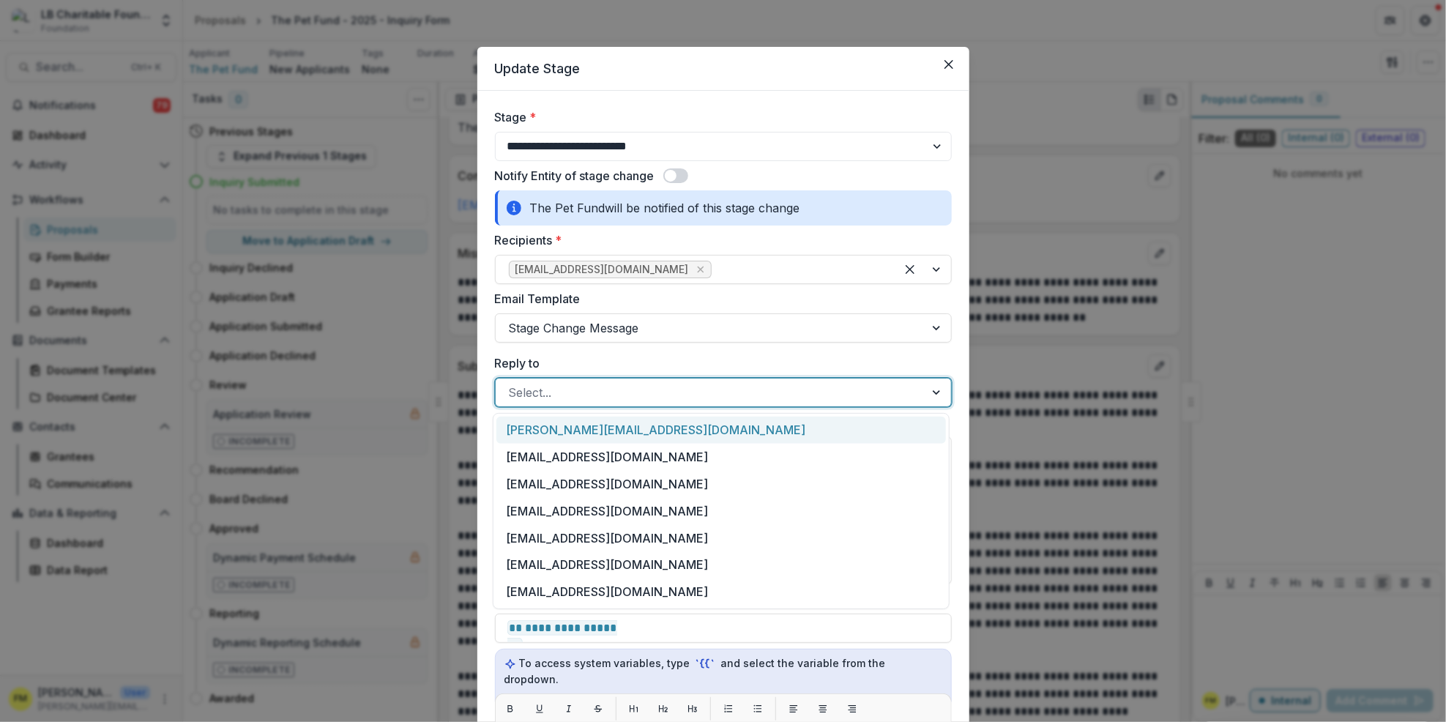
click at [935, 392] on div at bounding box center [938, 392] width 26 height 28
click at [652, 460] on div "[EMAIL_ADDRESS][DOMAIN_NAME]" at bounding box center [720, 457] width 449 height 27
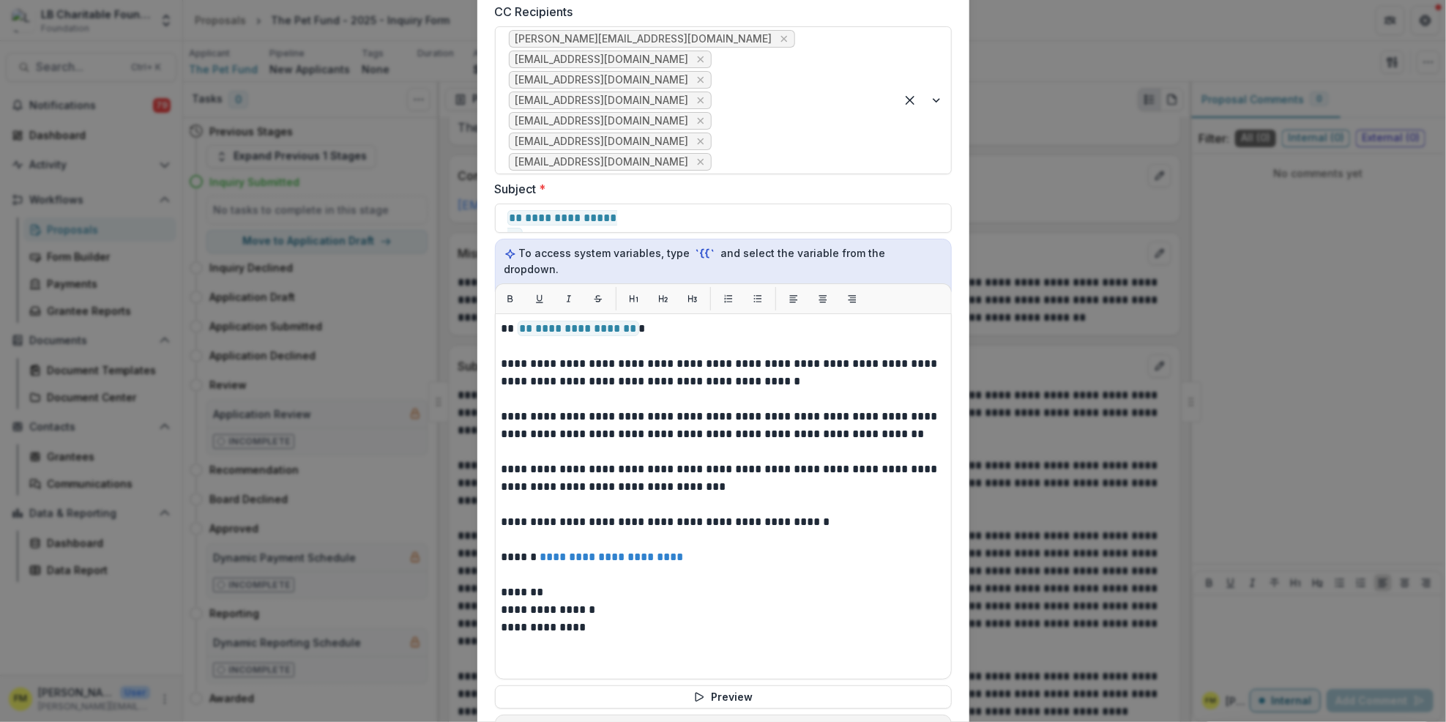
scroll to position [488, 0]
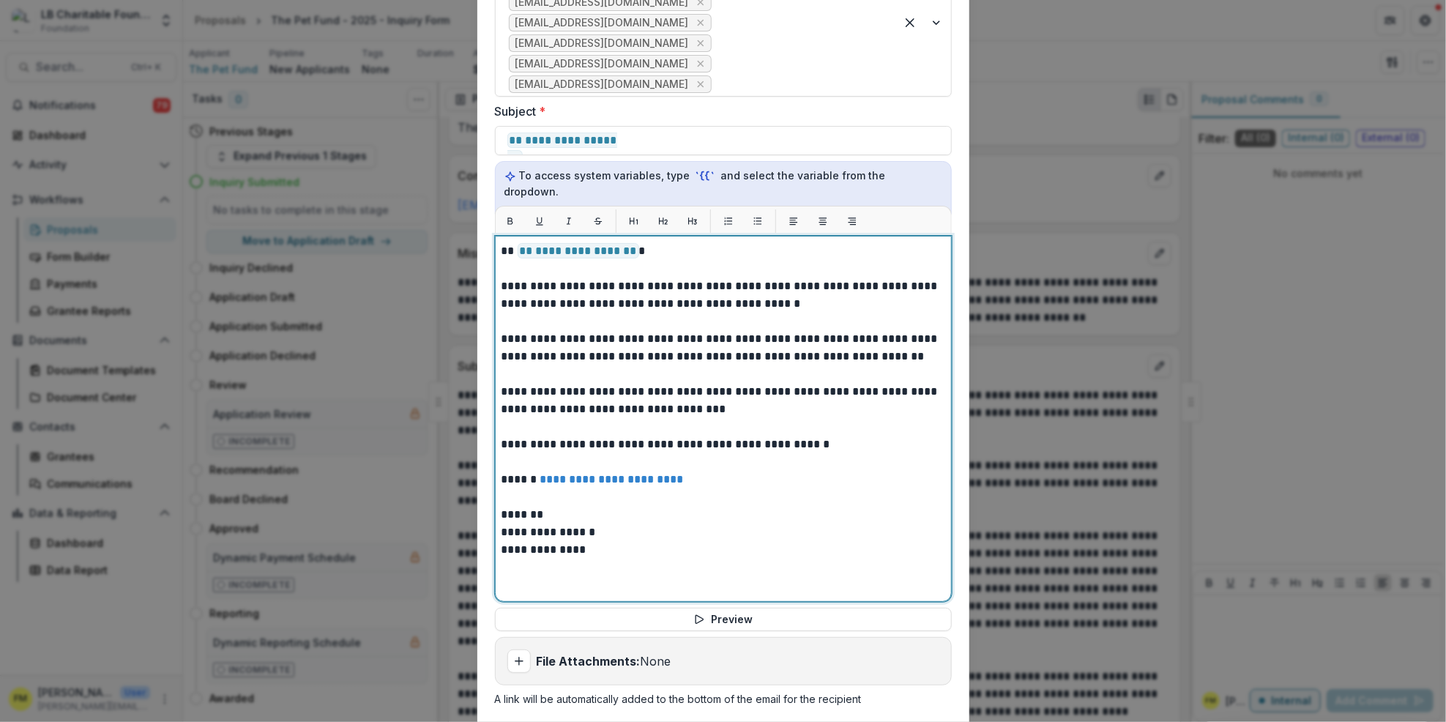
click at [544, 523] on p "**********" at bounding box center [723, 532] width 444 height 18
click at [537, 506] on p "*******" at bounding box center [723, 515] width 444 height 18
click at [501, 523] on p "*******" at bounding box center [723, 532] width 444 height 18
click at [501, 523] on p "**********" at bounding box center [723, 532] width 444 height 18
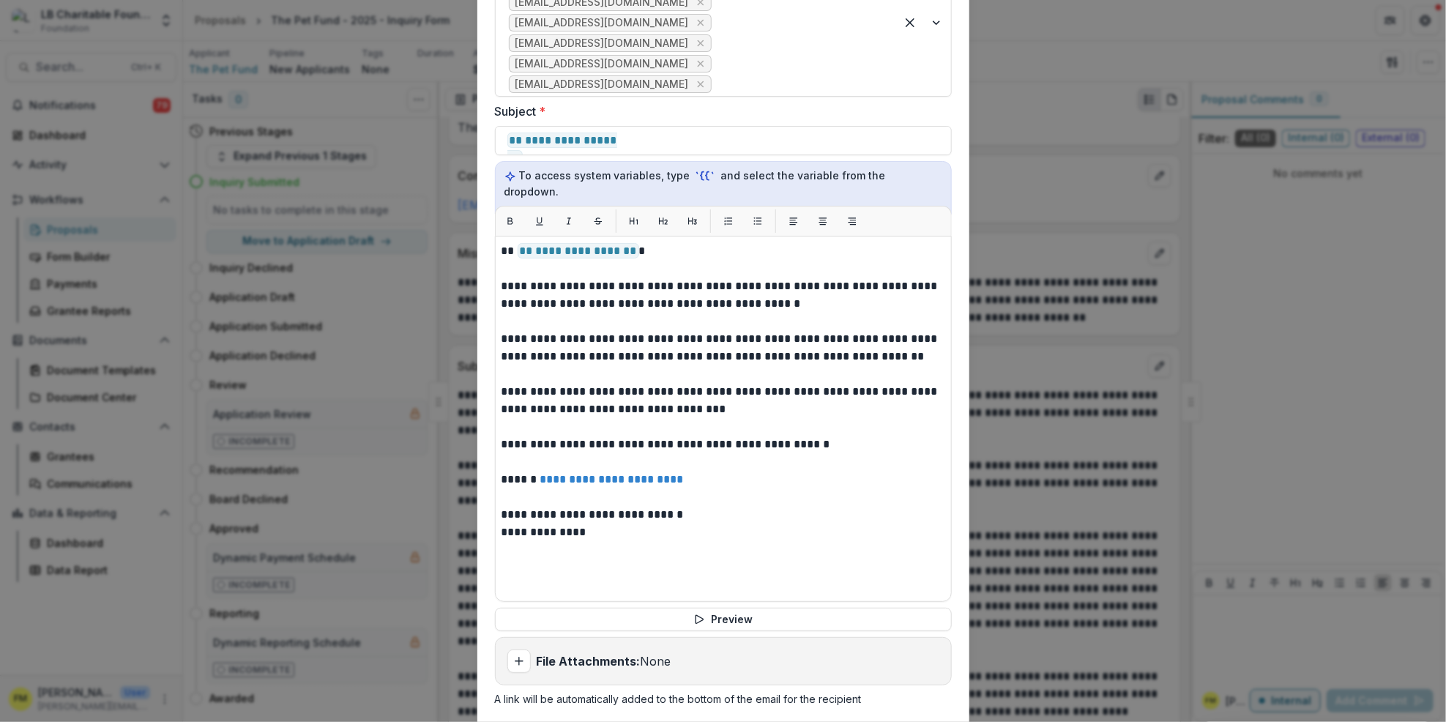
click at [985, 512] on div "**********" at bounding box center [723, 361] width 1446 height 722
